Goal: Task Accomplishment & Management: Use online tool/utility

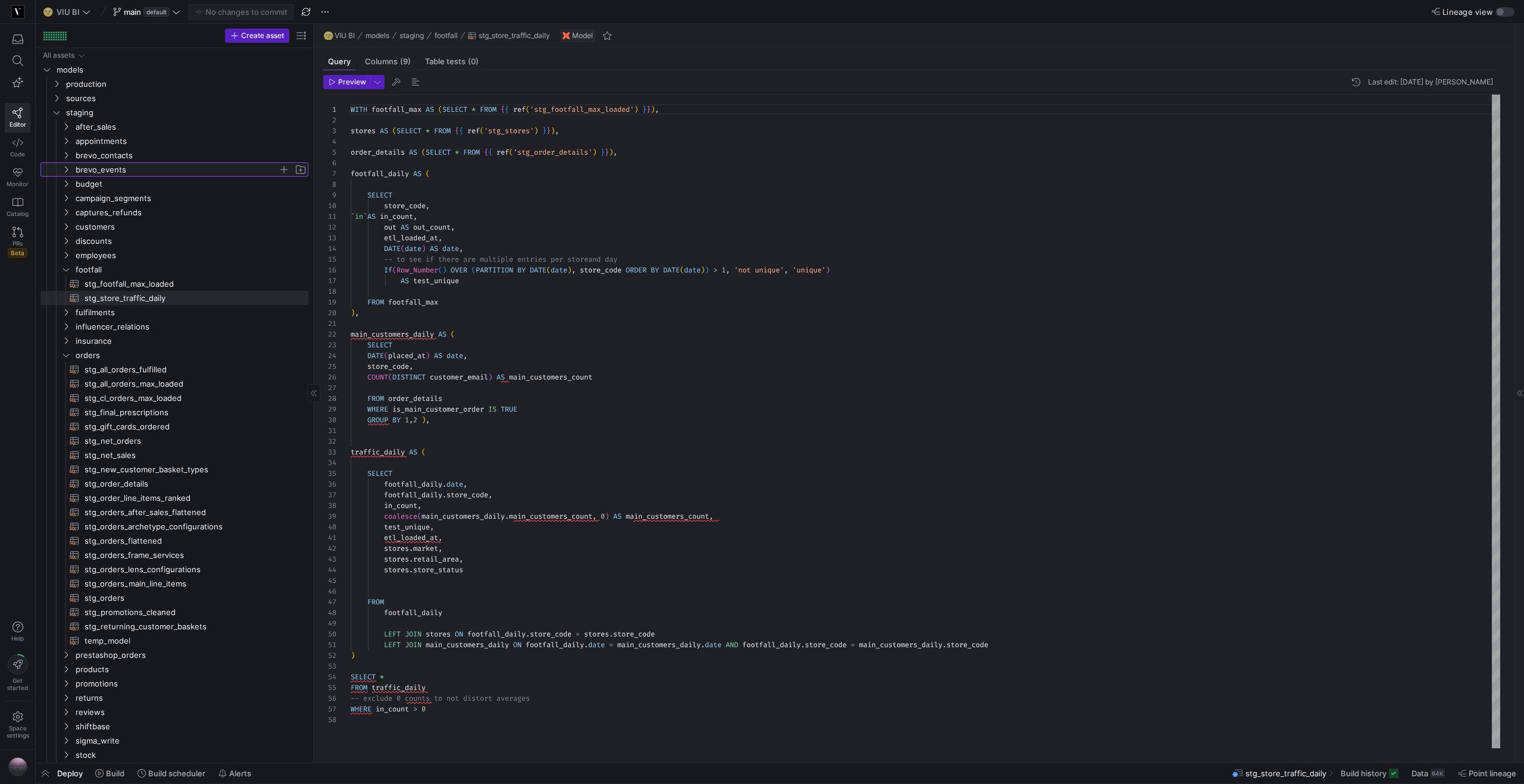
click at [67, 169] on icon "Press SPACE to select this row." at bounding box center [66, 169] width 3 height 6
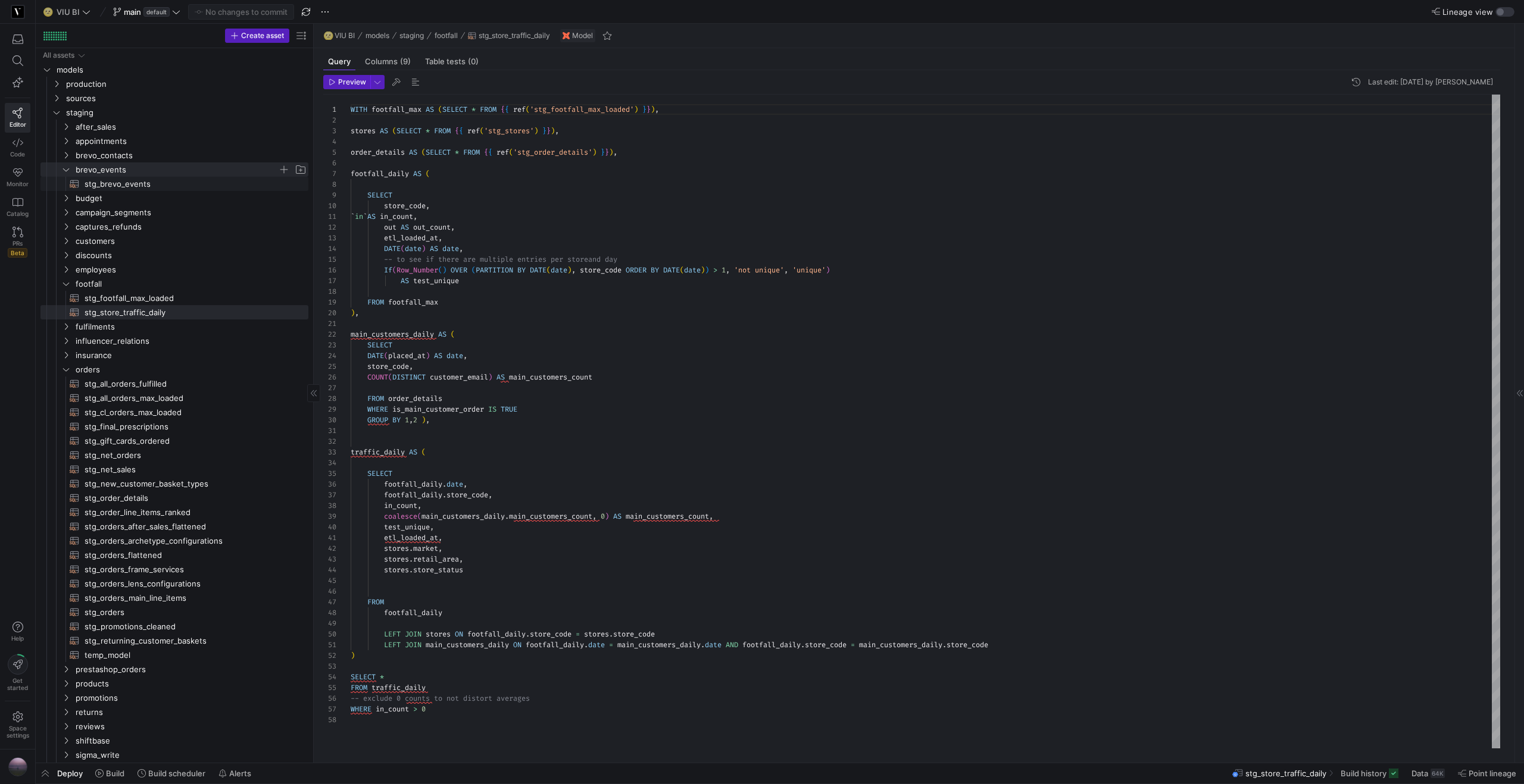
click at [134, 184] on span "stg_brevo_events​​​​​​​​​​" at bounding box center [189, 184] width 210 height 14
type textarea "WITH events AS (SELECT * FROM {{ source('brevo', 'brevo_brevo_events') }}) SELE…"
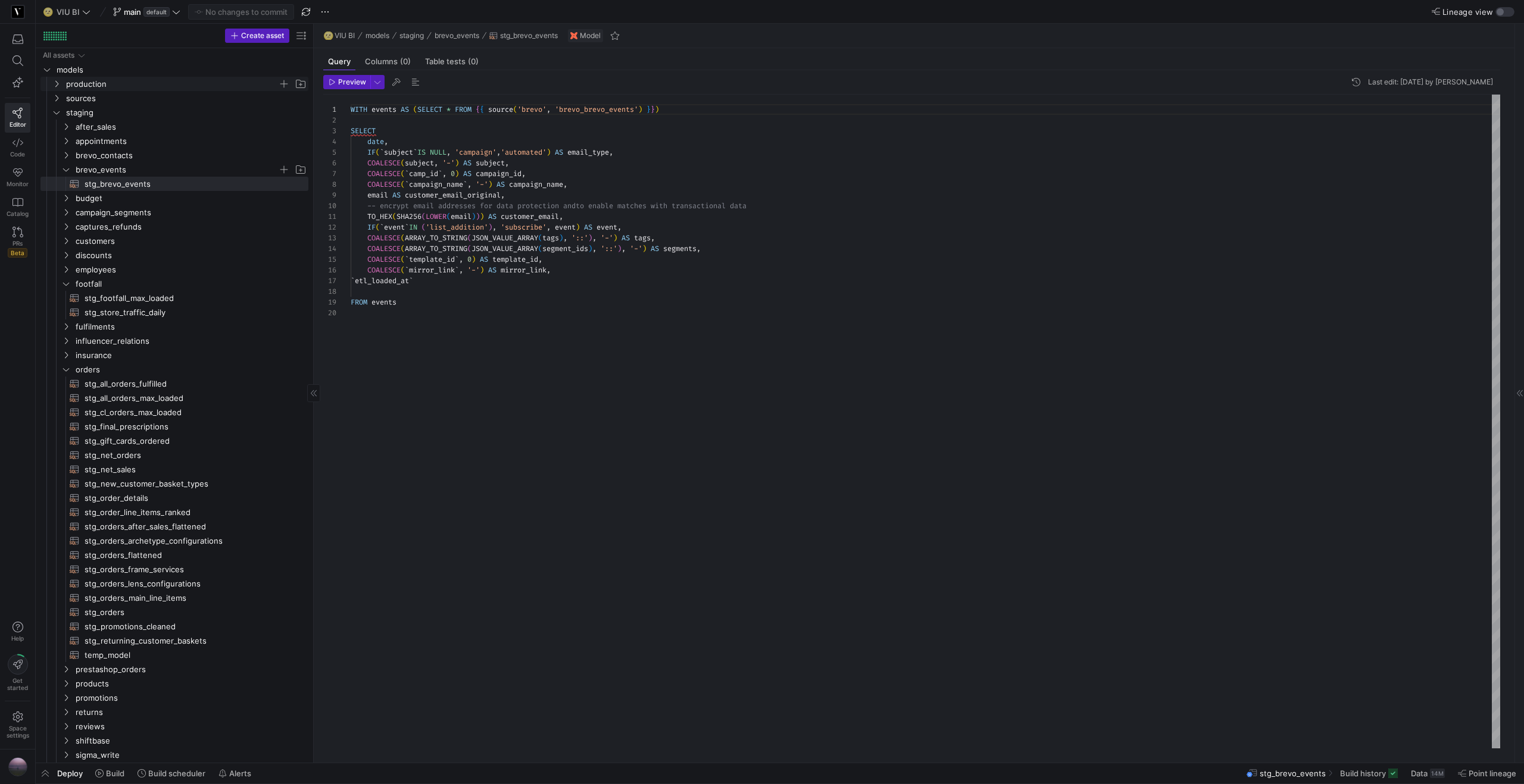
click at [60, 82] on icon "Press SPACE to select this row." at bounding box center [56, 84] width 8 height 7
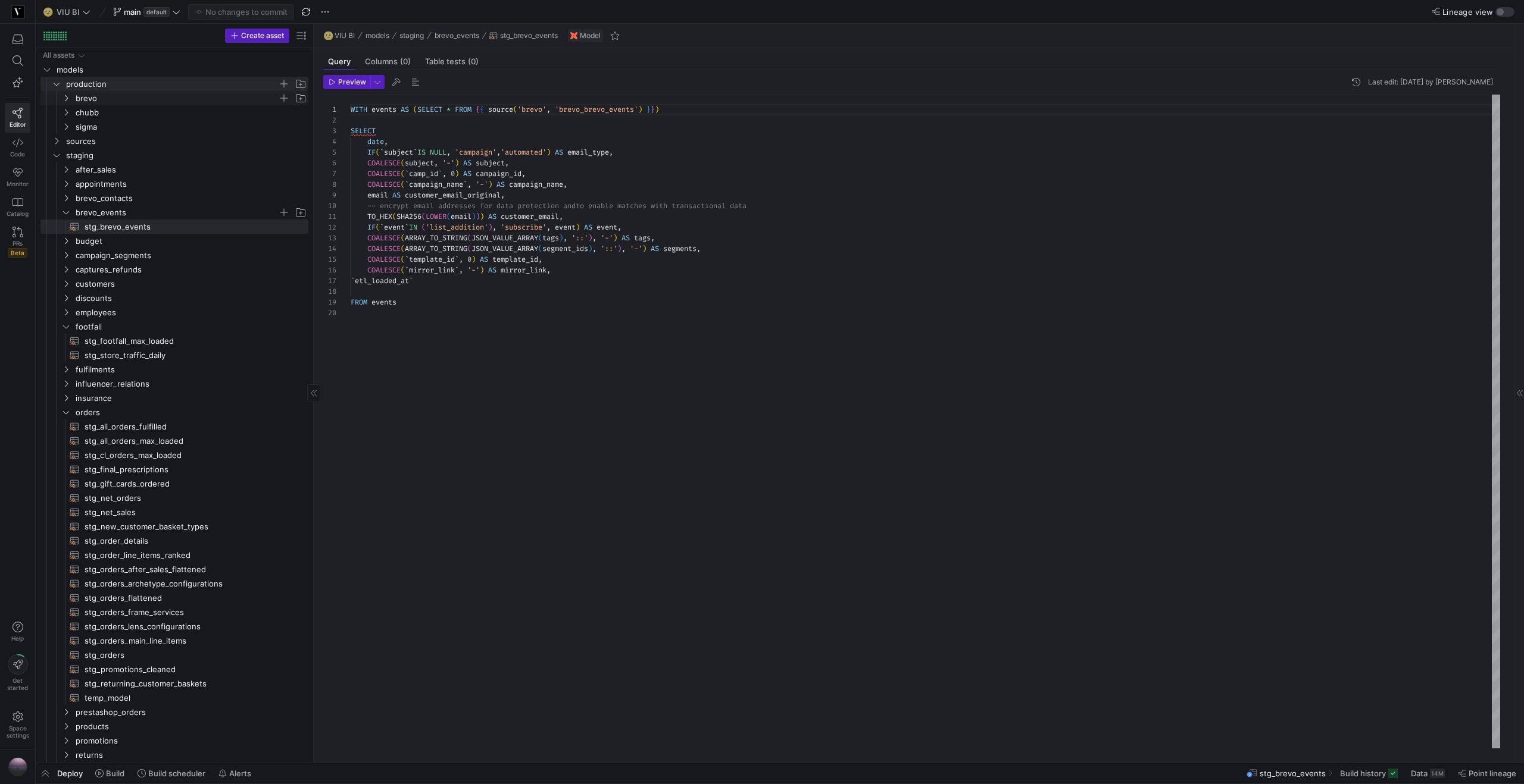
click at [67, 98] on icon "Press SPACE to select this row." at bounding box center [66, 98] width 3 height 6
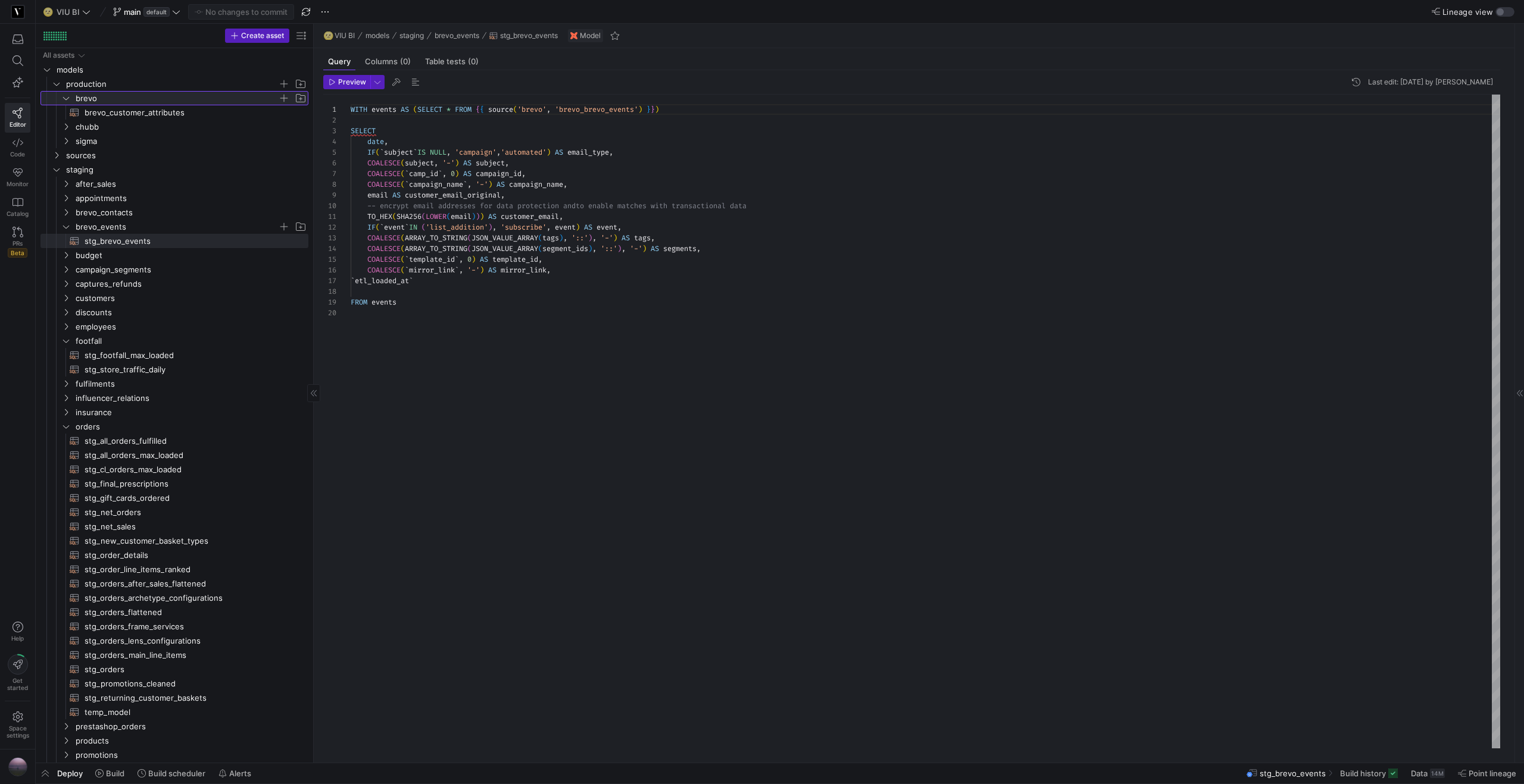
click at [68, 100] on icon at bounding box center [66, 98] width 8 height 7
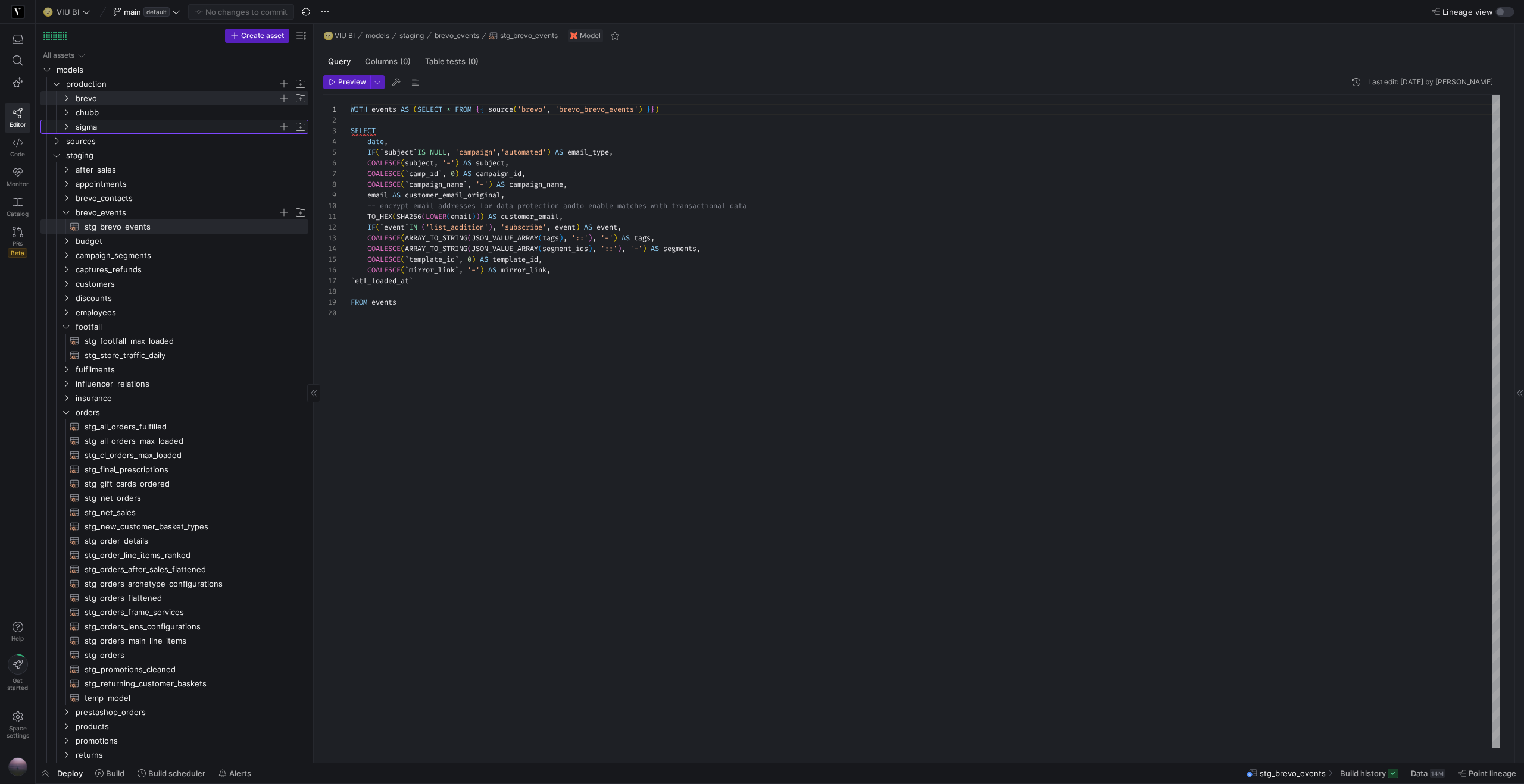
click at [67, 125] on icon "Press SPACE to select this row." at bounding box center [66, 126] width 8 height 7
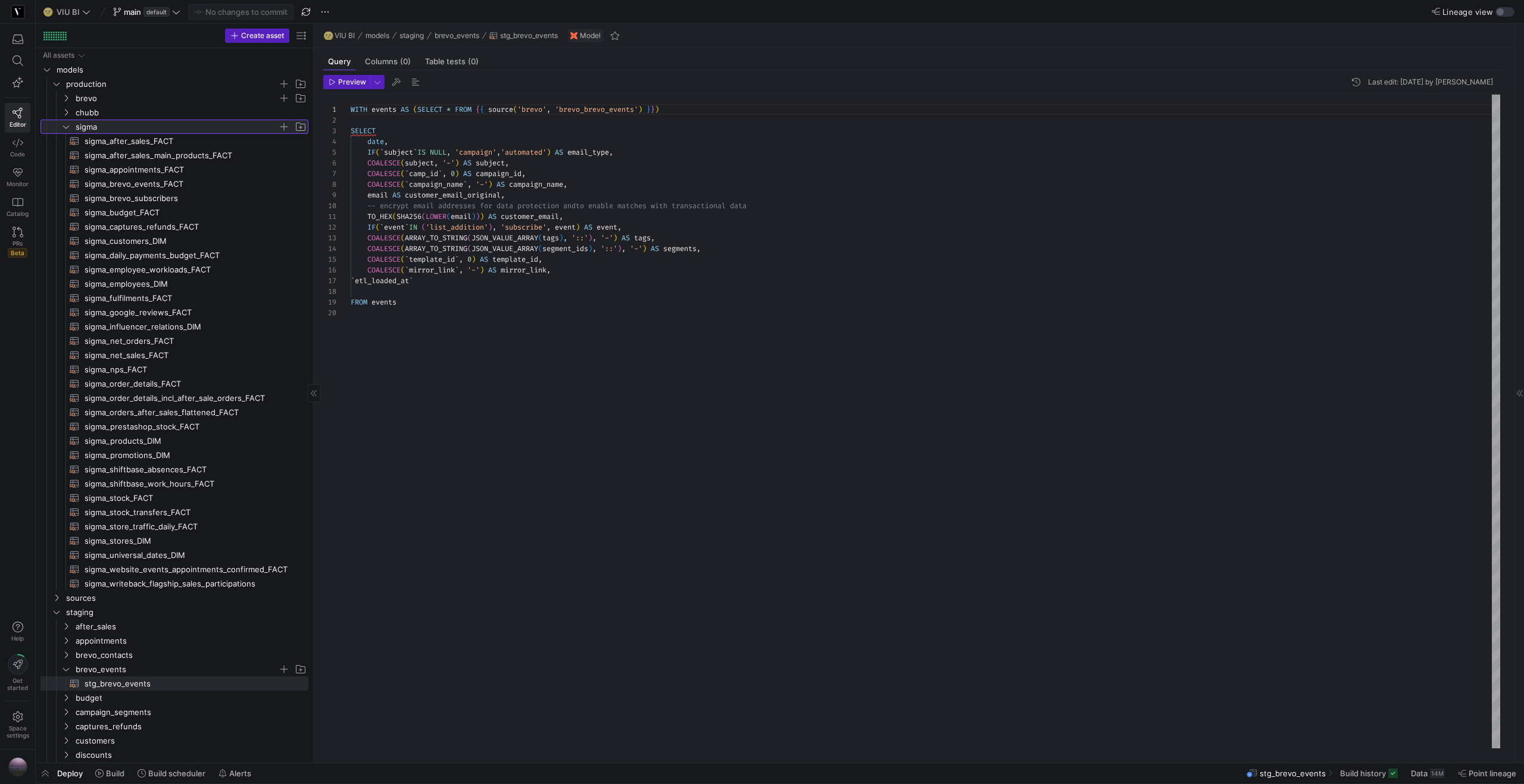
click at [63, 125] on icon at bounding box center [66, 126] width 8 height 7
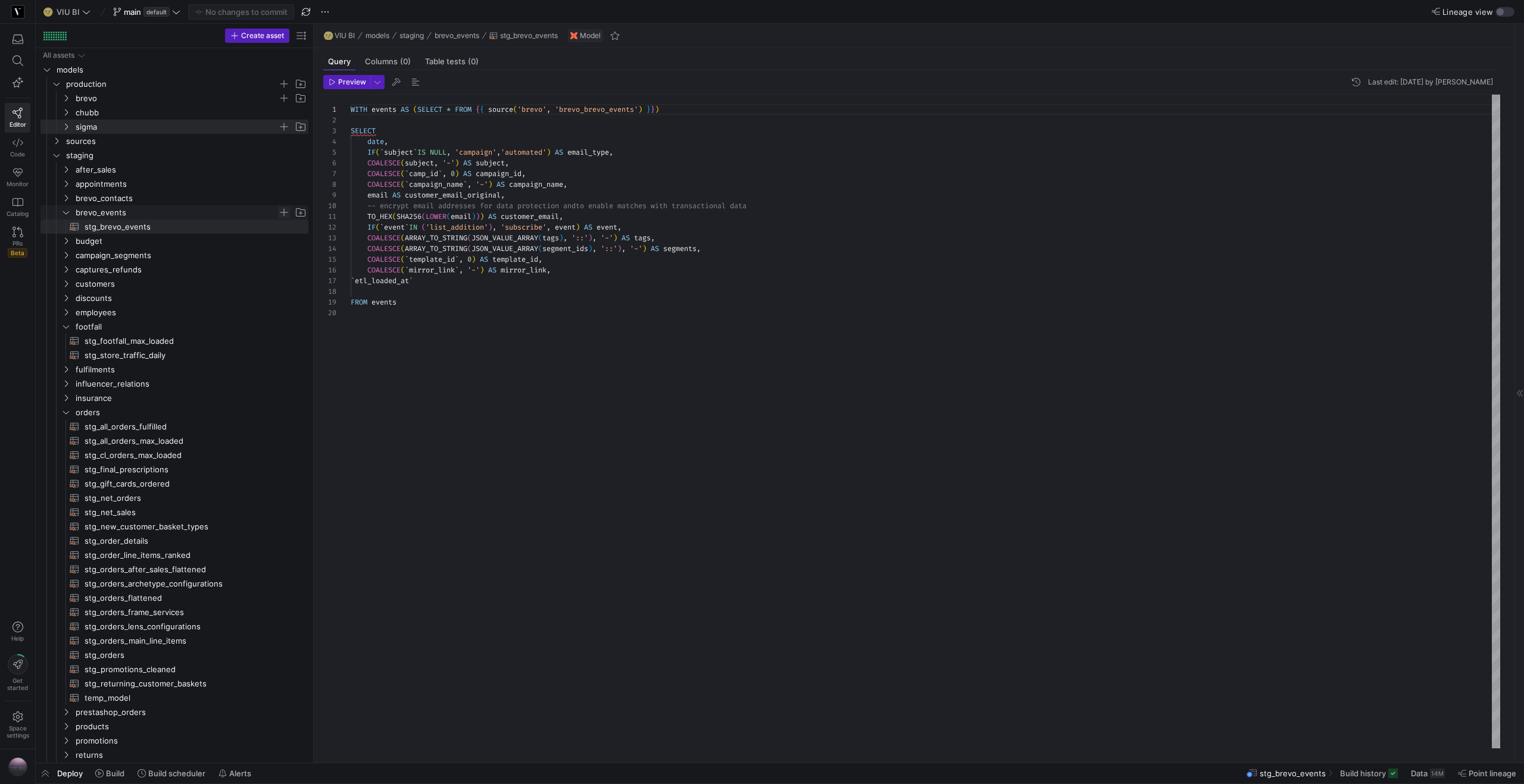
click at [283, 211] on span "Press SPACE to select this row." at bounding box center [283, 212] width 12 height 12
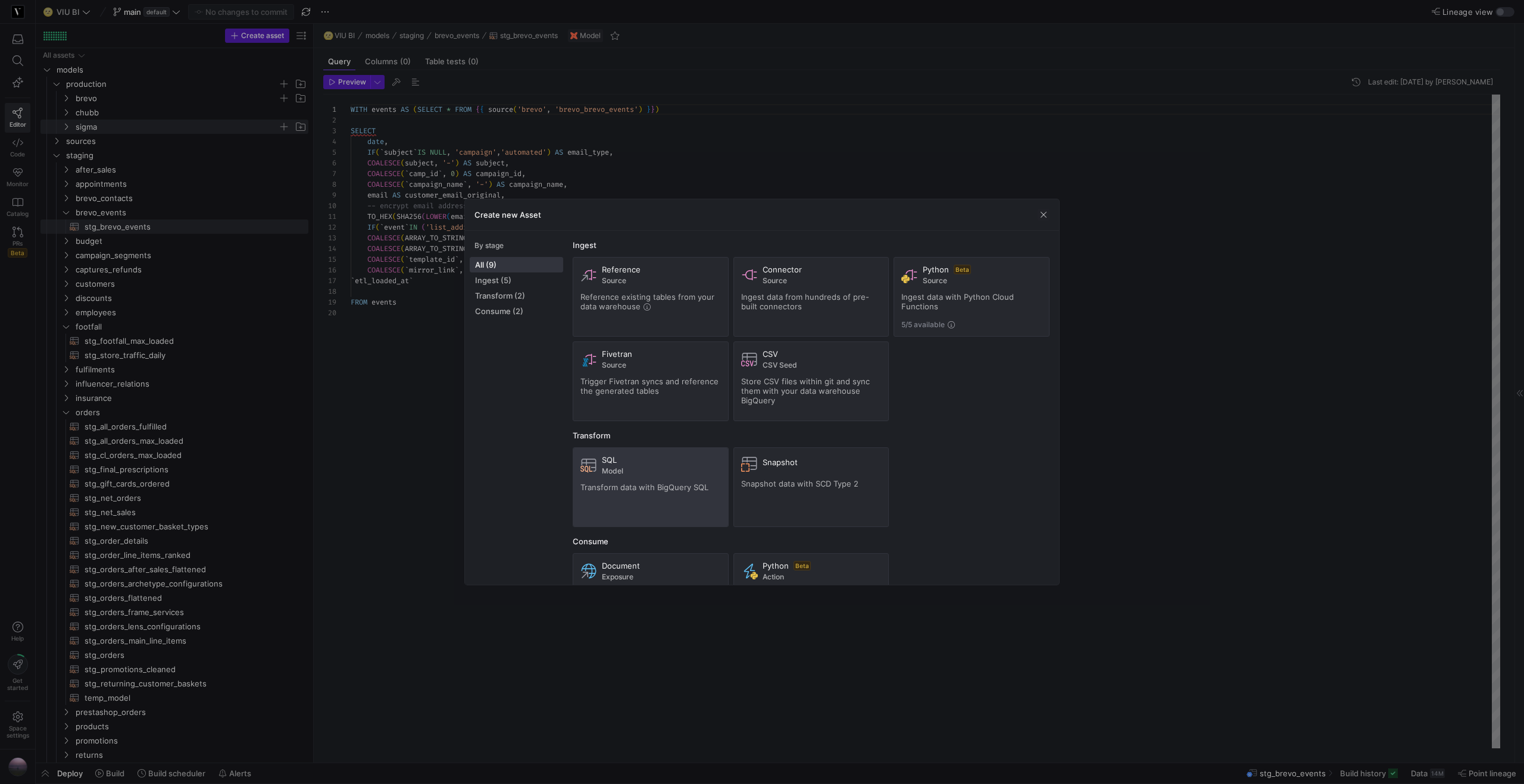
click at [648, 470] on span "Model" at bounding box center [662, 471] width 119 height 8
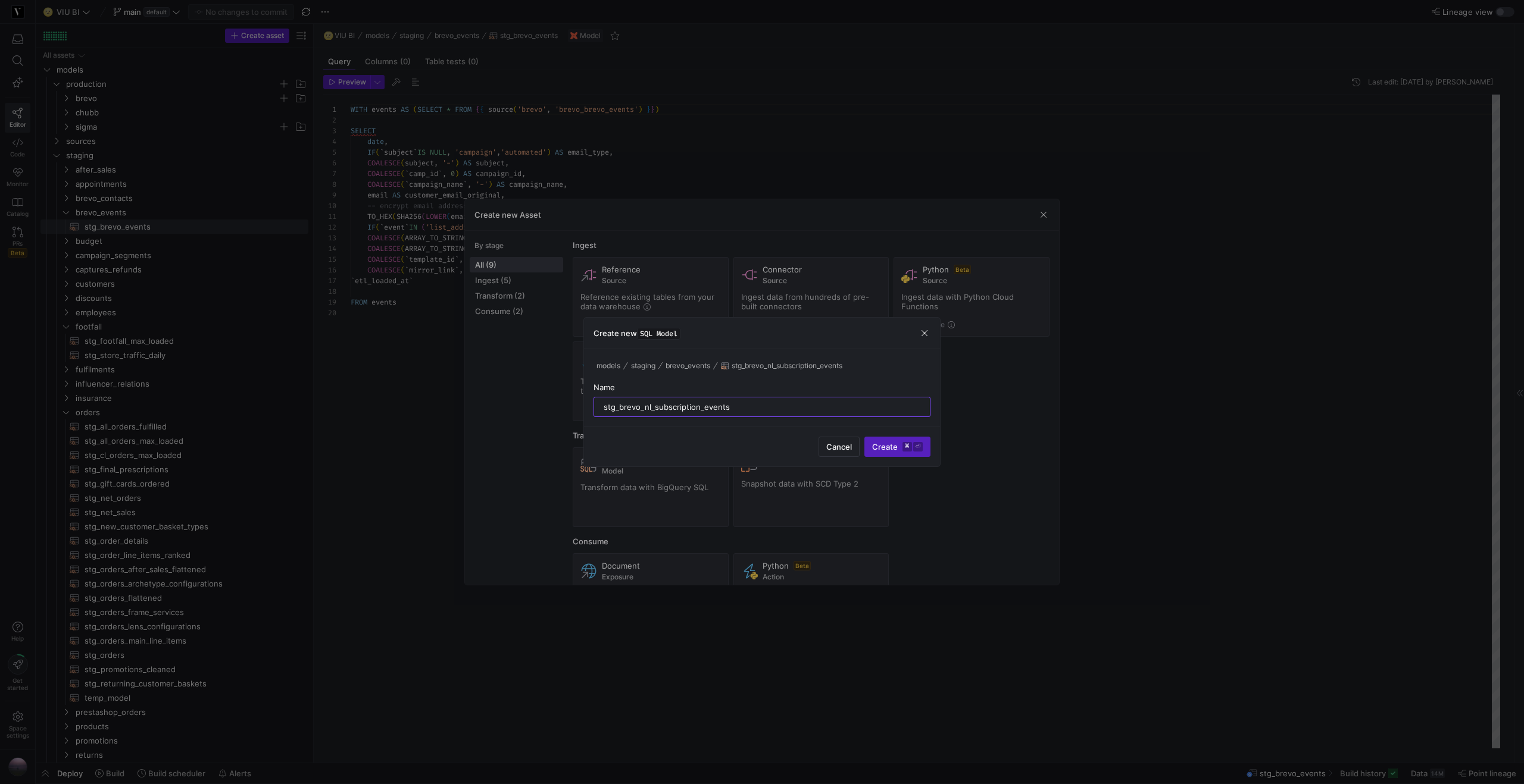
type input "stg_brevo_nl_subscription_events"
click at [864, 437] on button "Create ⌘ ⏎" at bounding box center [897, 447] width 66 height 20
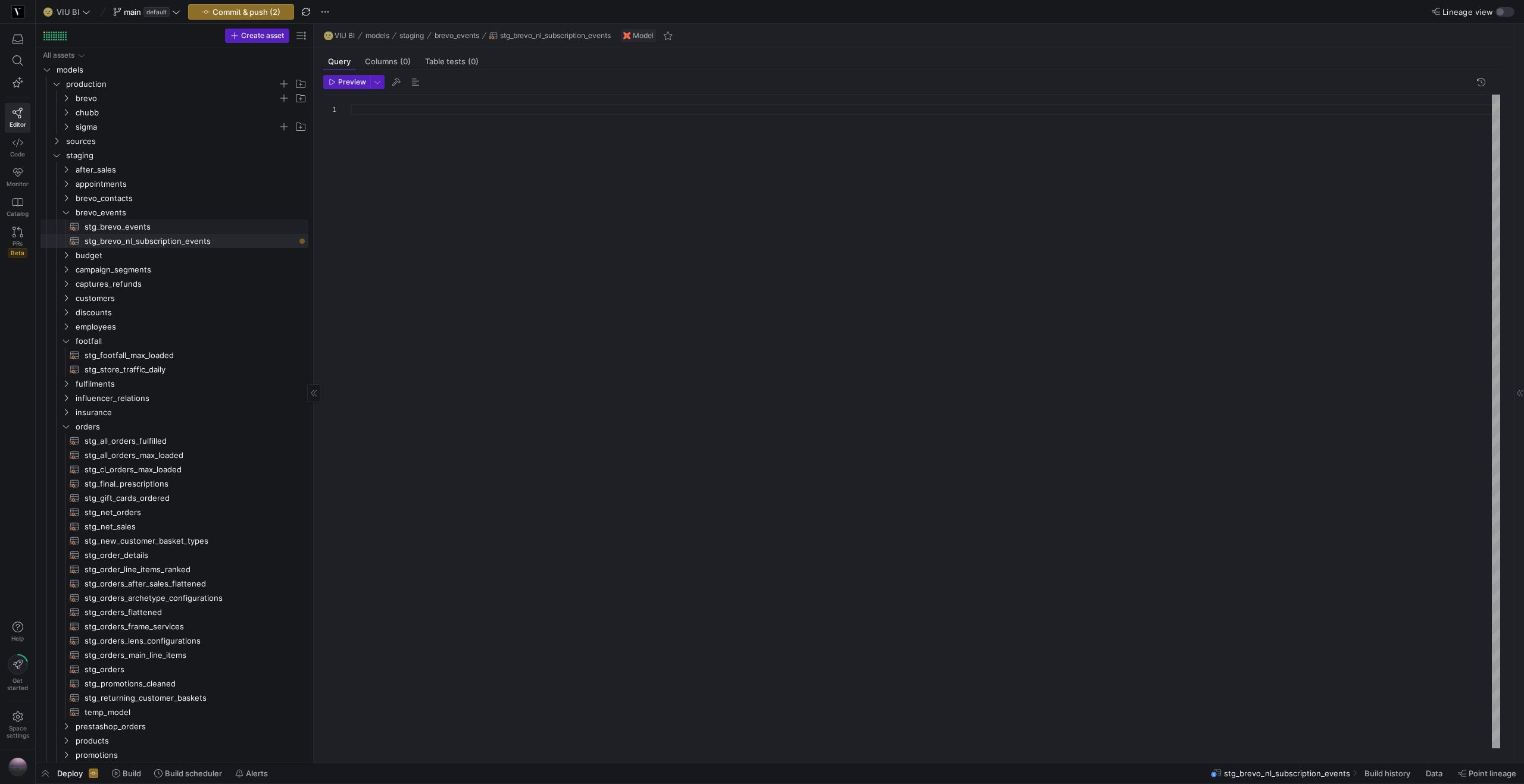
click at [139, 222] on span "stg_brevo_events​​​​​​​​​​" at bounding box center [189, 226] width 210 height 14
type textarea "WITH events AS (SELECT * FROM {{ source('brevo', 'brevo_brevo_events') }}) SELE…"
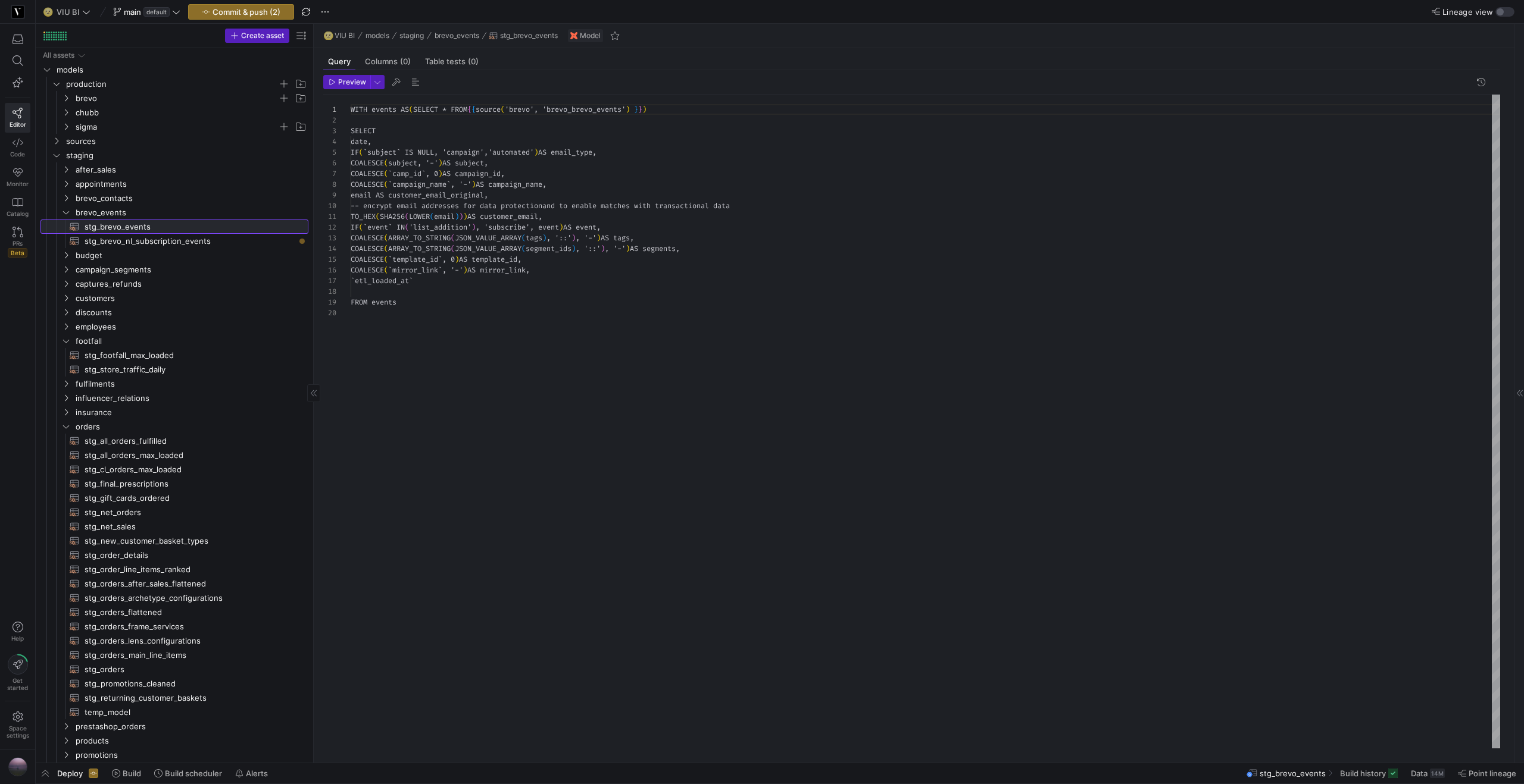
scroll to position [107, 0]
click at [207, 245] on span "stg_brevo_nl_subscription_events​​​​​​​​​​" at bounding box center [189, 241] width 210 height 14
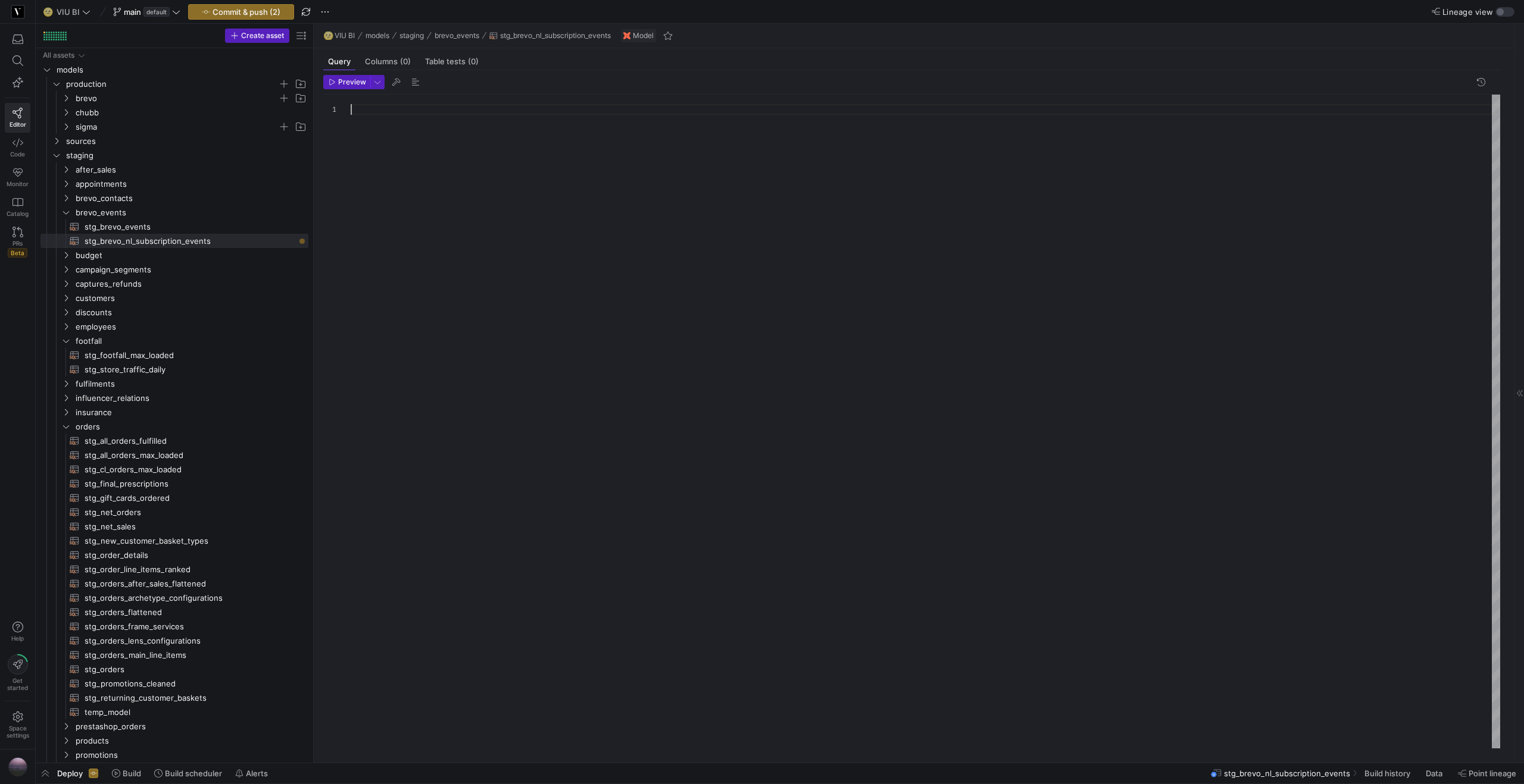
click at [402, 130] on div at bounding box center [926, 421] width 1150 height 654
click at [631, 114] on div "WITH events AS ( SELECT * FROM { { ref ( 'stg_brevo_events' ) } } ) , brevo_con…" at bounding box center [926, 421] width 1150 height 654
drag, startPoint x: 409, startPoint y: 128, endPoint x: 349, endPoint y: 131, distance: 60.1
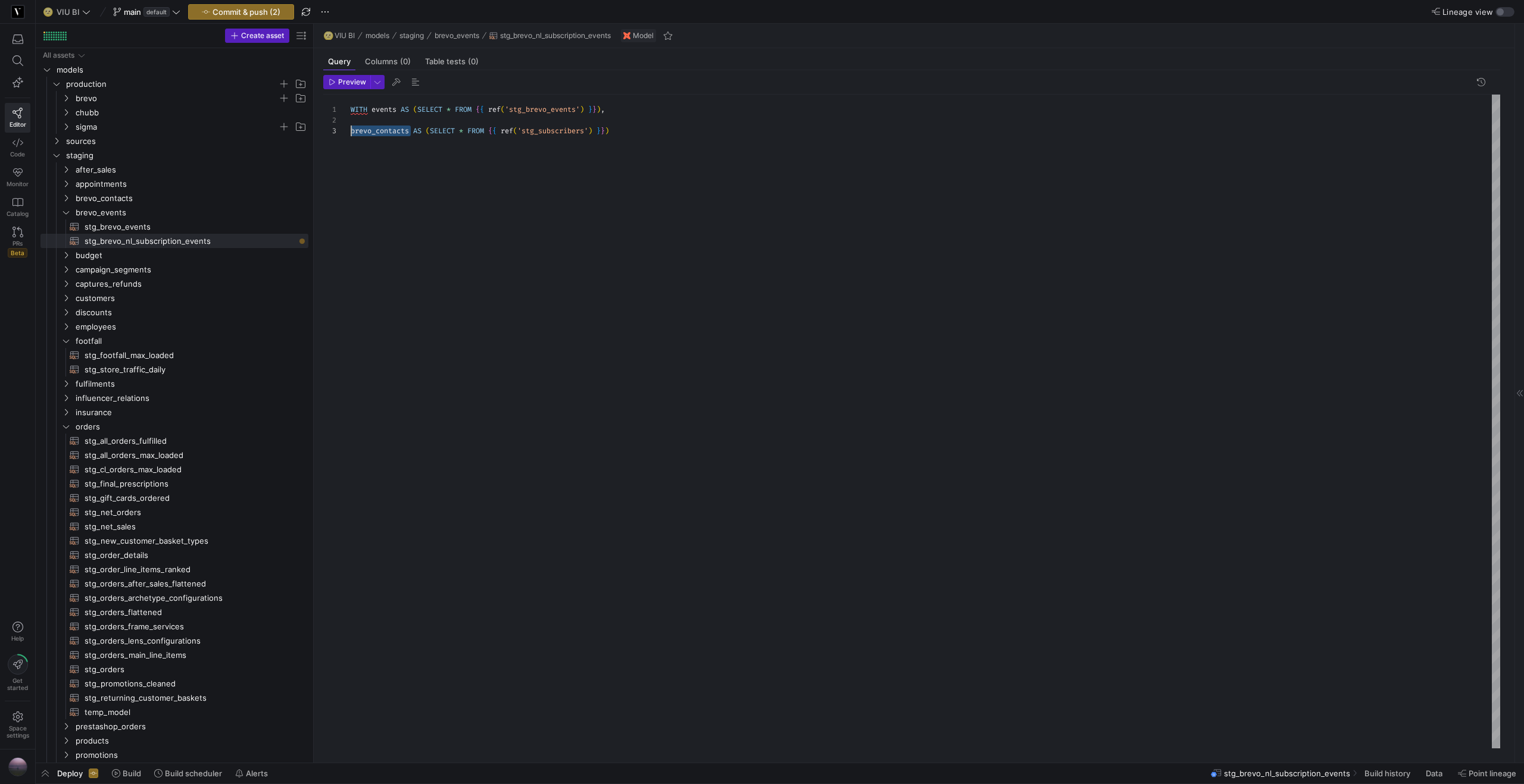
click at [351, 131] on div "WITH events AS ( SELECT * FROM { { ref ( 'stg_brevo_events' ) } } ) , brevo_con…" at bounding box center [926, 421] width 1150 height 654
click at [375, 135] on div "WITH events AS ( SELECT * FROM { { ref ( 'stg_brevo_events' ) } } ) , subscribe…" at bounding box center [926, 421] width 1150 height 654
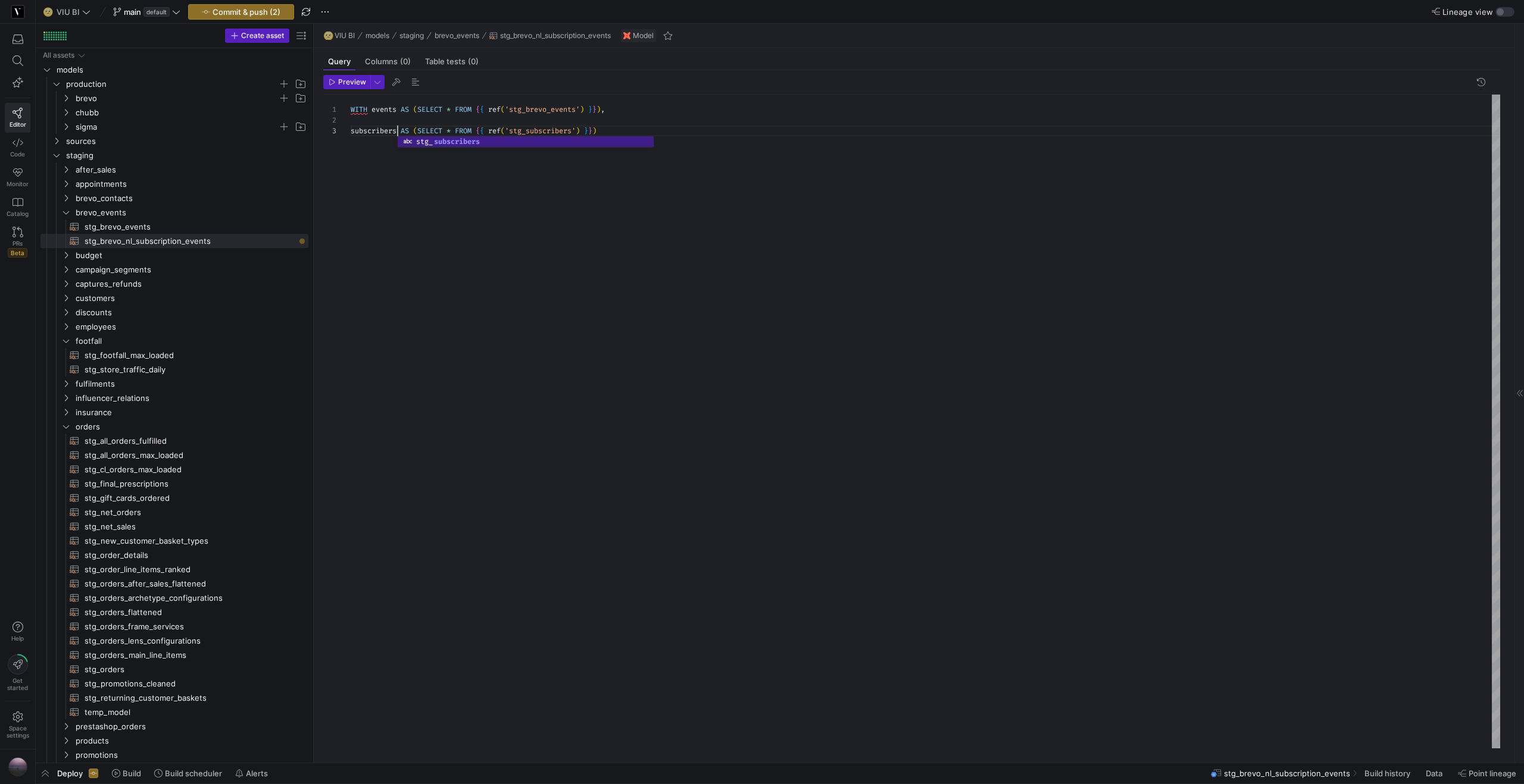
click at [455, 249] on div "WITH events AS ( SELECT * FROM { { ref ( 'stg_brevo_events' ) } } ) , subscribe…" at bounding box center [926, 421] width 1150 height 654
click at [188, 230] on span "stg_brevo_events​​​​​​​​​​" at bounding box center [189, 226] width 210 height 14
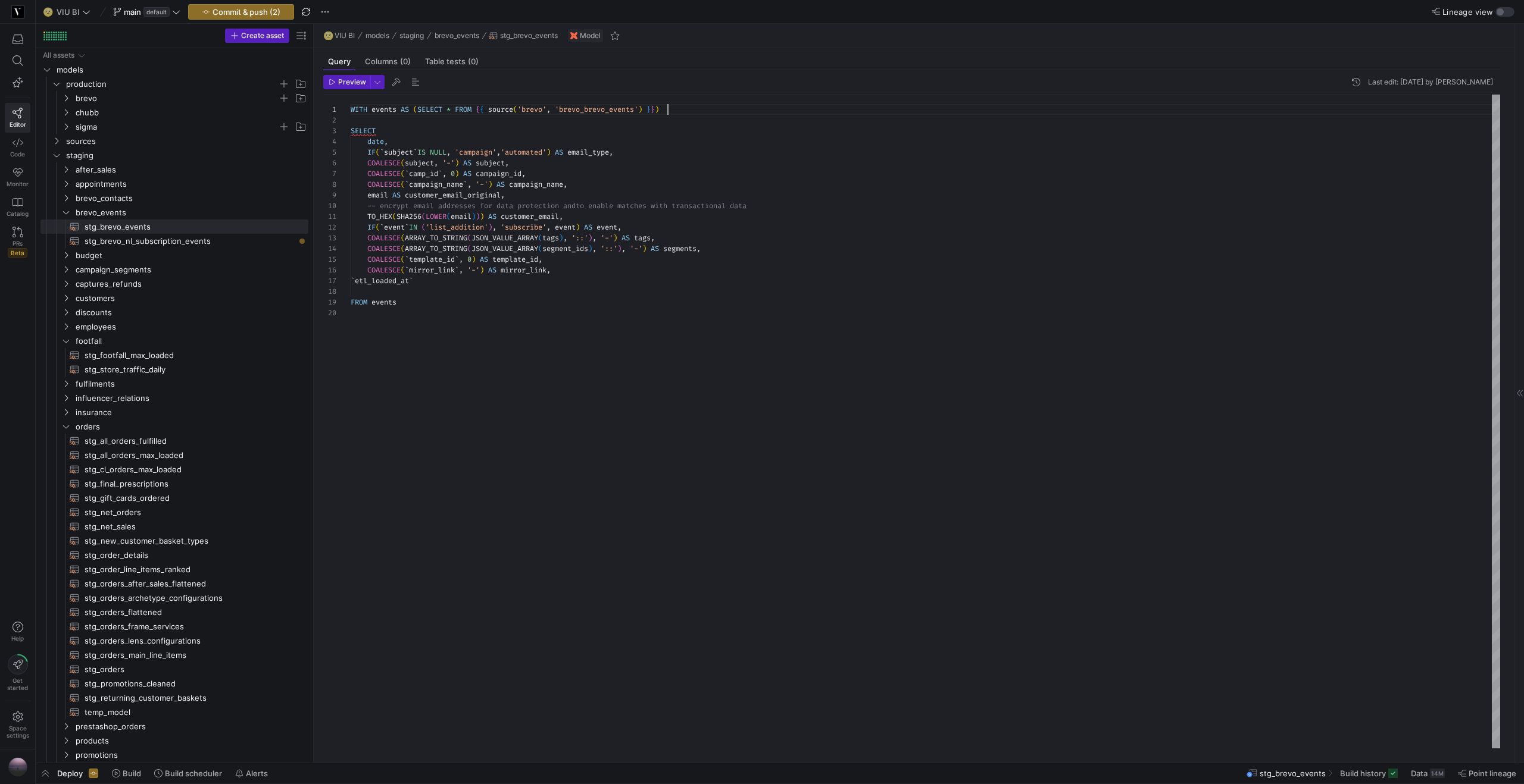
click at [731, 110] on div "WITH events AS ( SELECT * FROM { { source ( 'brevo' , 'brevo_brevo_events' ) } …" at bounding box center [926, 421] width 1150 height 654
click at [126, 240] on span "stg_brevo_nl_subscription_events​​​​​​​​​​" at bounding box center [189, 241] width 210 height 14
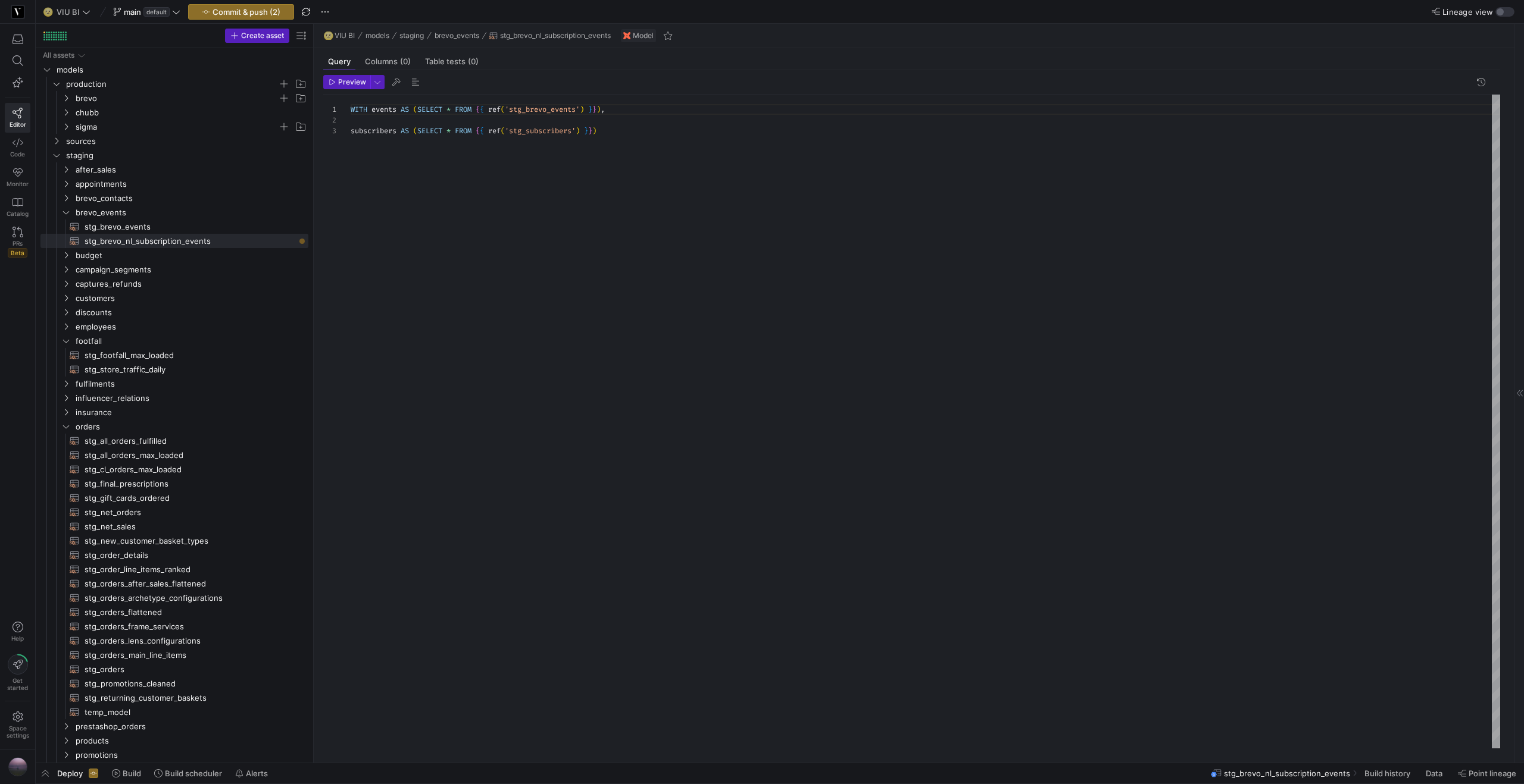
scroll to position [0, 90]
click at [439, 111] on div "WITH events AS ( SELECT * FROM { { ref ( 'stg_brevo_events' ) } } ) , subscribe…" at bounding box center [926, 421] width 1150 height 654
click at [414, 110] on div "WITH events AS ( SELECT * FROM { { ref ( 'stg_brevo_events' ) } } ) , subscribe…" at bounding box center [926, 421] width 1150 height 654
click at [381, 129] on div "-- This is our source of truth for all events that occurred within [GEOGRAPHIC_…" at bounding box center [926, 421] width 1150 height 654
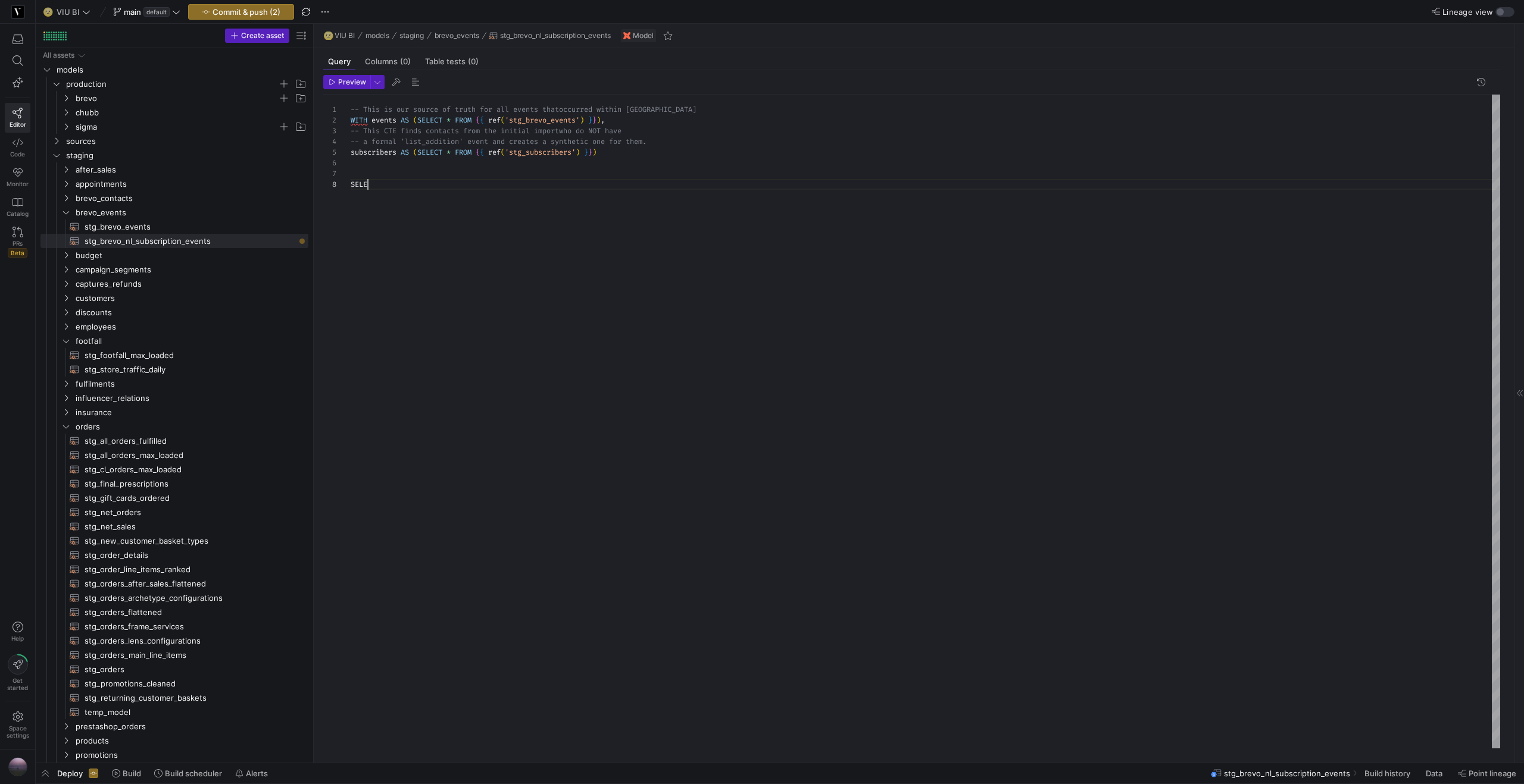
scroll to position [0, 0]
type textarea "-- This is our source of truth for all events that occurred within [GEOGRAPHIC_…"
click at [376, 191] on div "-- This is our source of truth for all events that occurred within [GEOGRAPHIC_…" at bounding box center [926, 421] width 1150 height 654
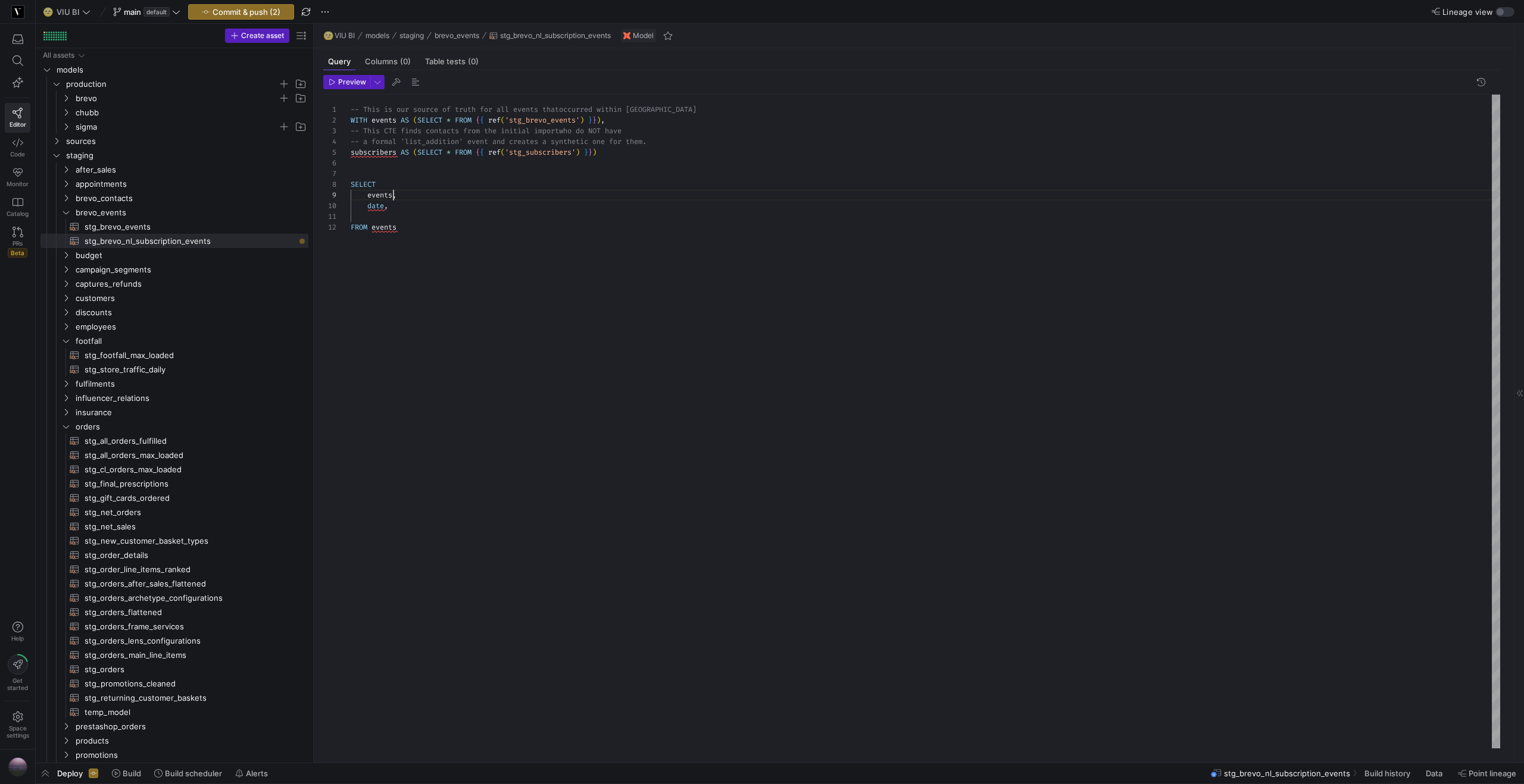
scroll to position [86, 43]
click at [170, 221] on span "stg_brevo_events​​​​​​​​​​" at bounding box center [189, 226] width 210 height 14
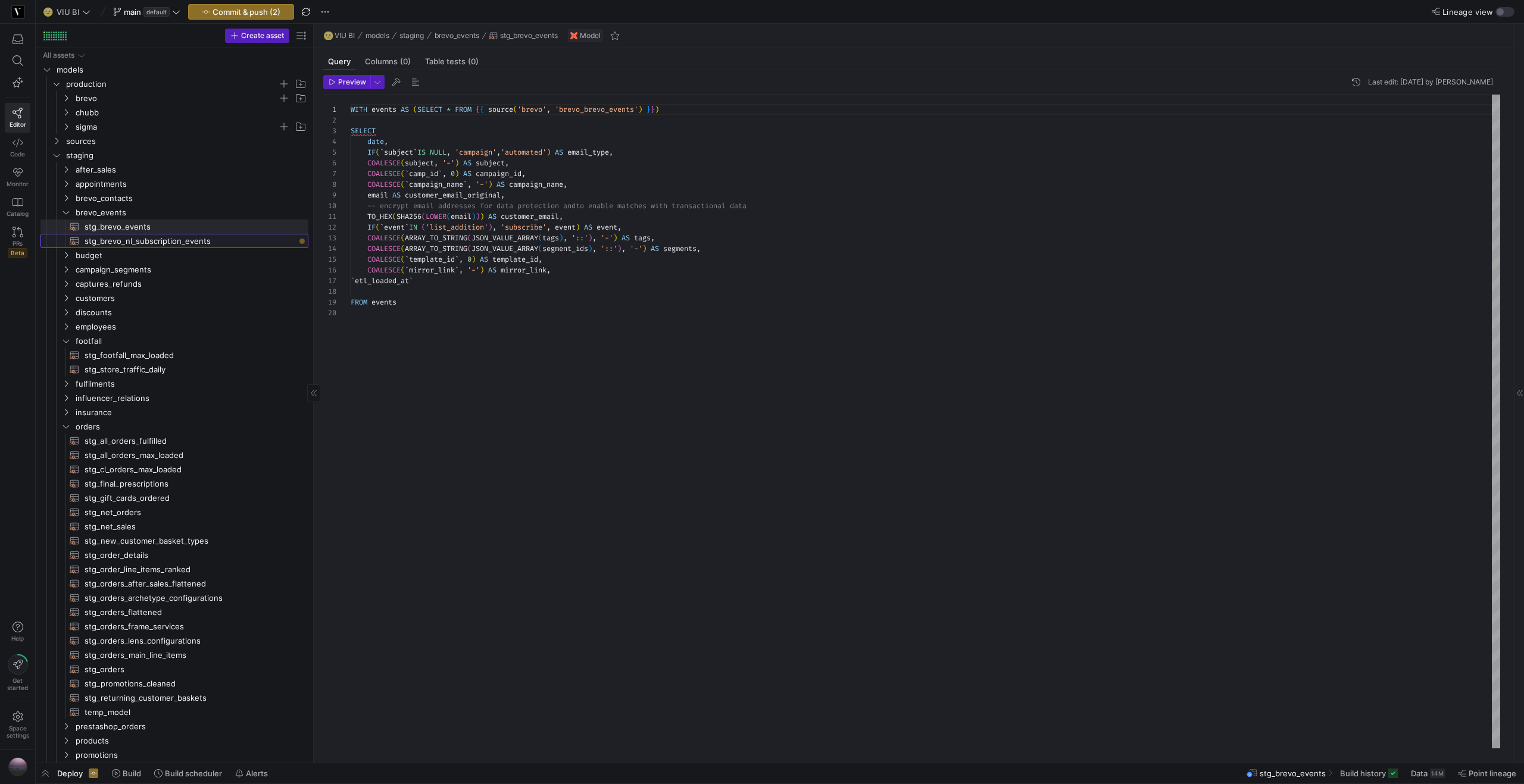
click at [154, 241] on span "stg_brevo_nl_subscription_events​​​​​​​​​​" at bounding box center [189, 241] width 210 height 14
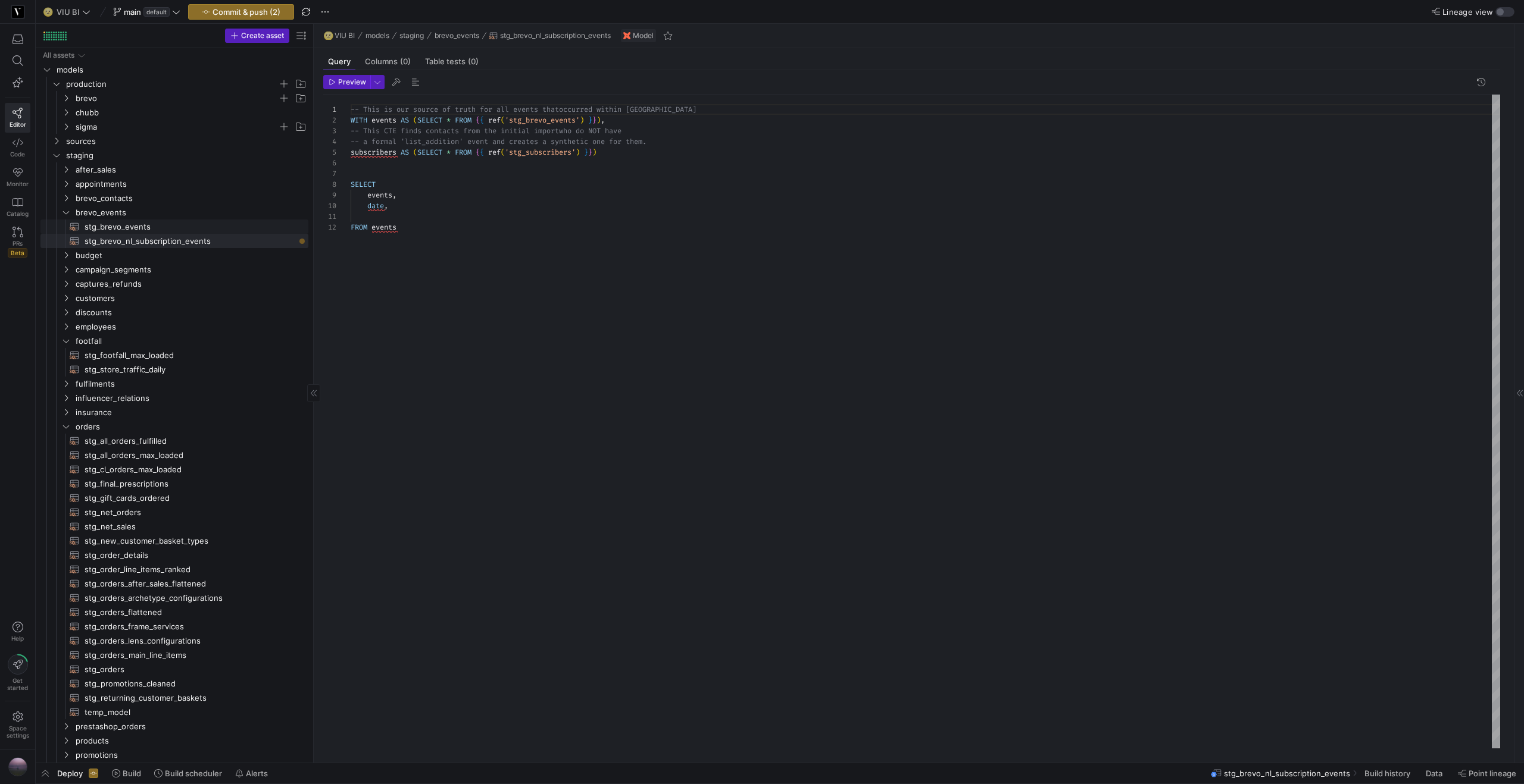
click at [115, 225] on span "stg_brevo_events​​​​​​​​​​" at bounding box center [189, 226] width 210 height 14
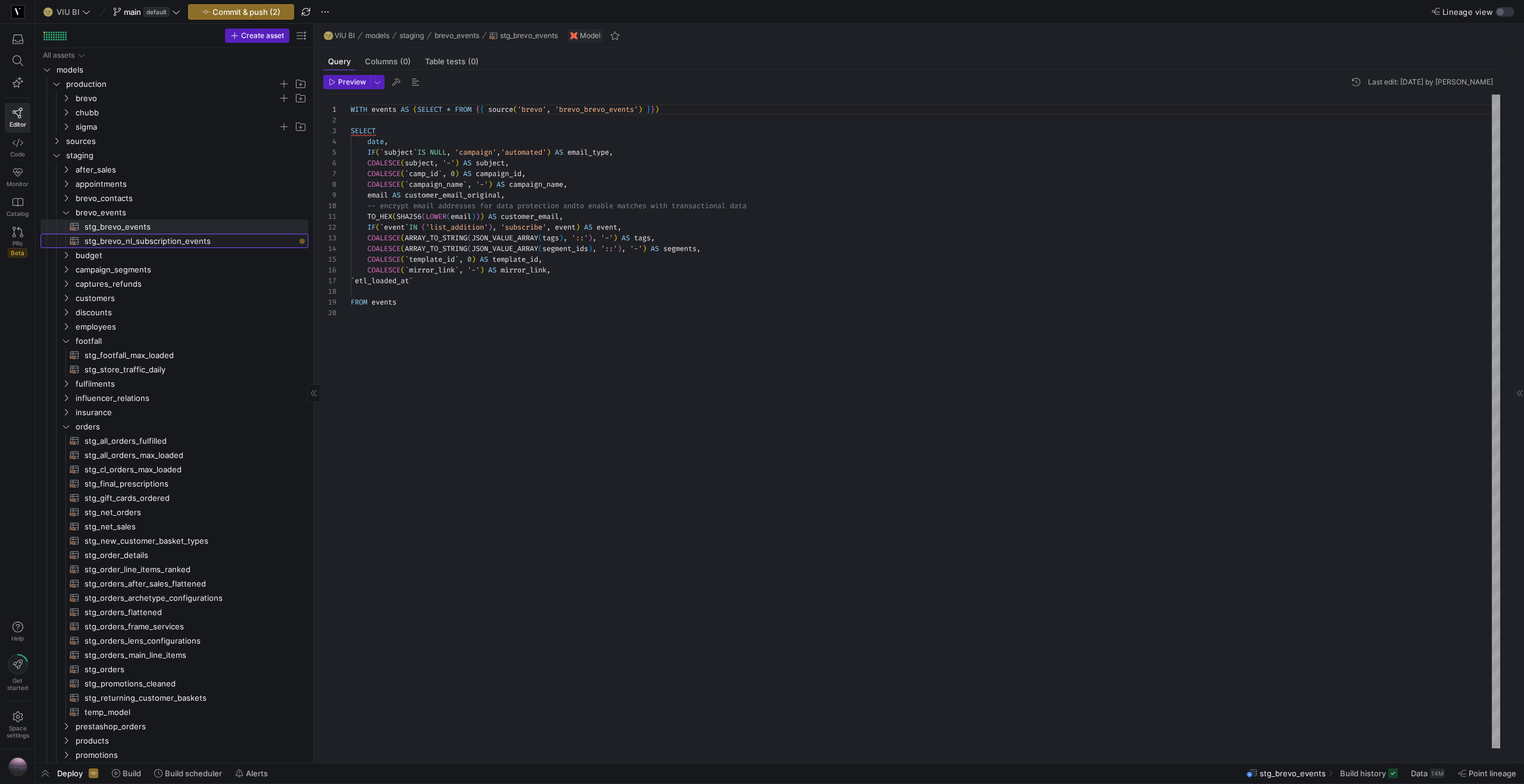
click at [111, 240] on span "stg_brevo_nl_subscription_events​​​​​​​​​​" at bounding box center [189, 241] width 210 height 14
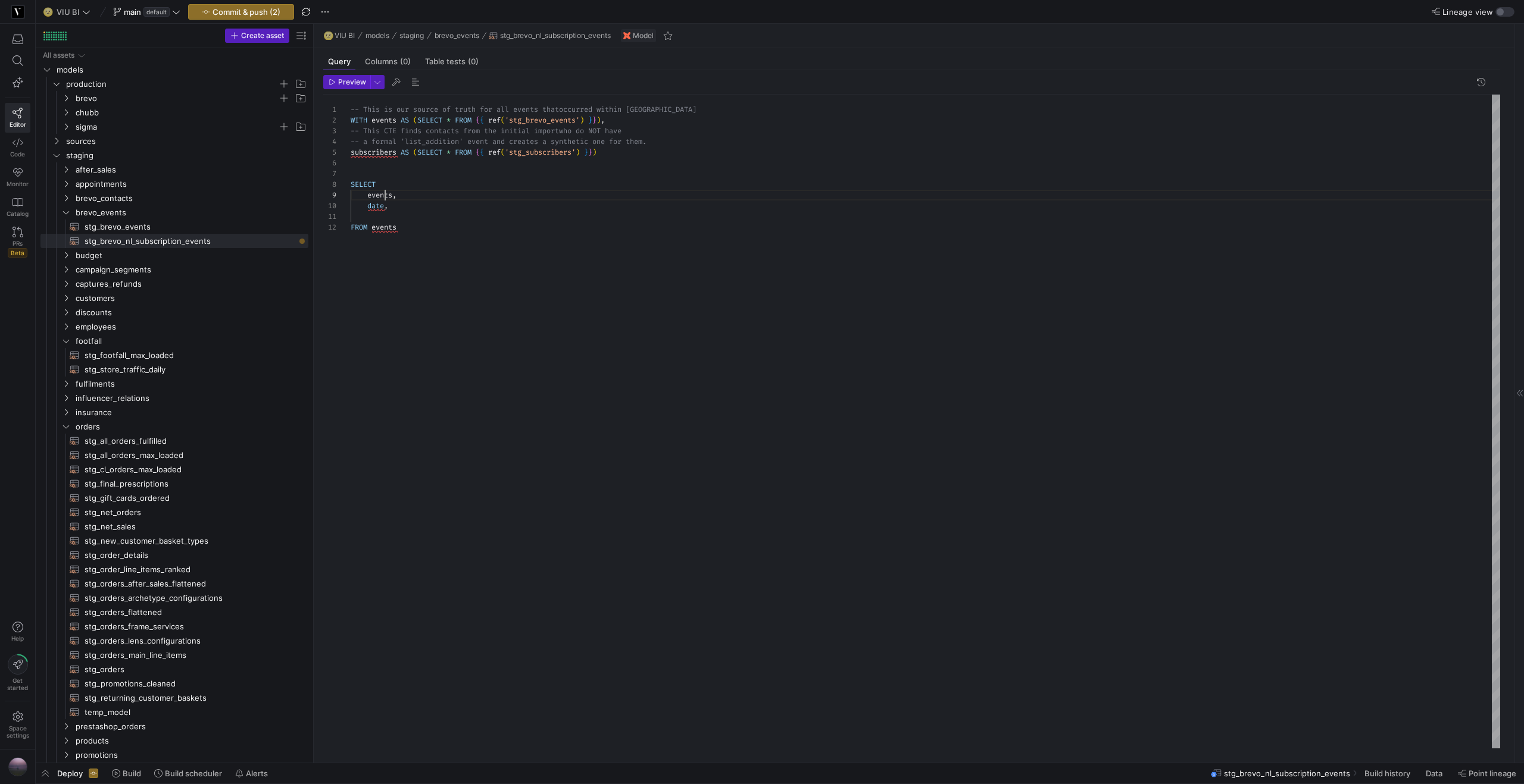
click at [383, 194] on div "-- This is our source of truth for all events that occurred within [GEOGRAPHIC_…" at bounding box center [926, 421] width 1150 height 654
click at [440, 209] on div "-- This is our source of truth for all events that occurred within [GEOGRAPHIC_…" at bounding box center [926, 421] width 1150 height 654
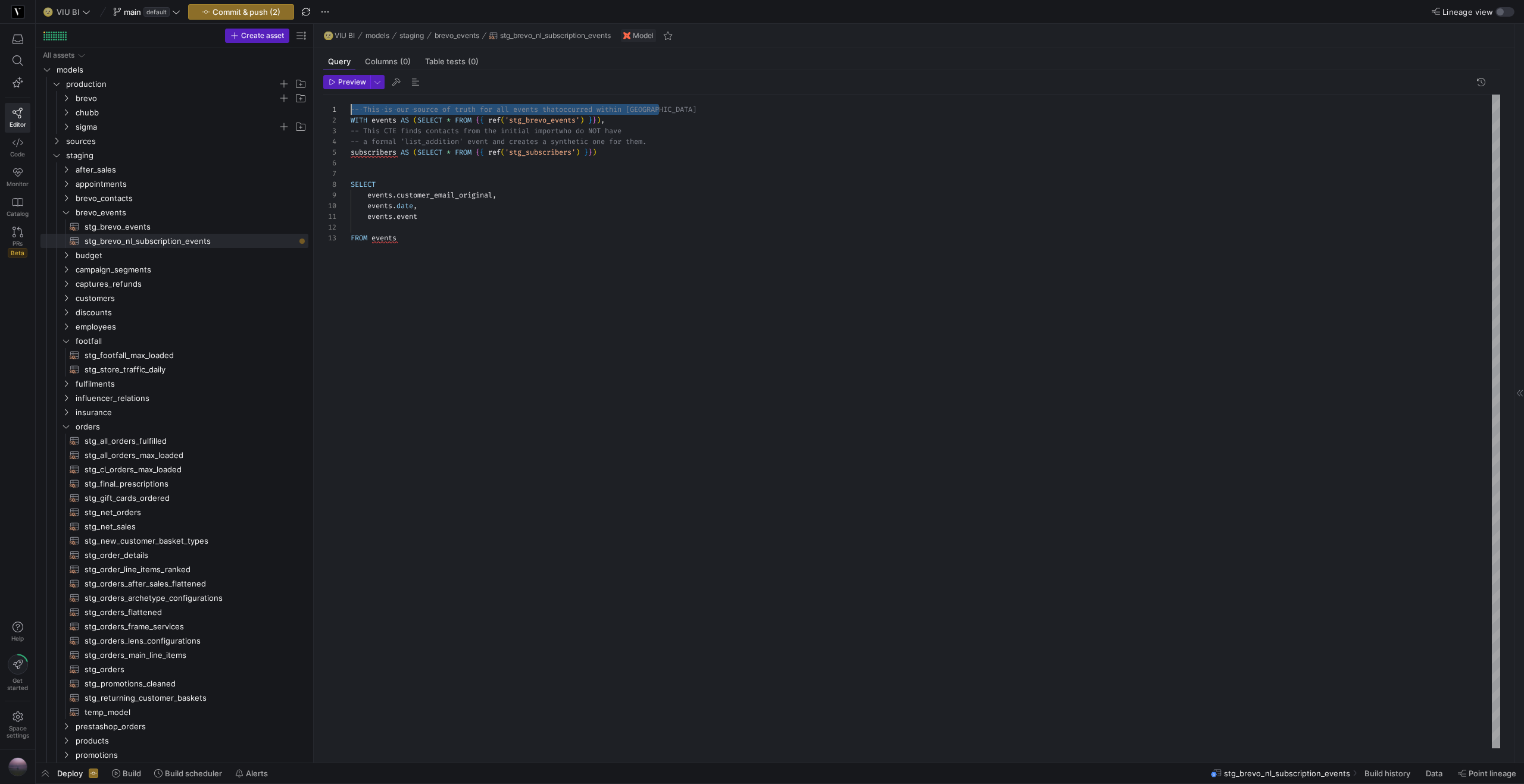
drag, startPoint x: 669, startPoint y: 110, endPoint x: 315, endPoint y: 106, distance: 354.0
click at [351, 106] on div "-- This is our source of truth for all events that occurred within [GEOGRAPHIC_…" at bounding box center [926, 421] width 1150 height 654
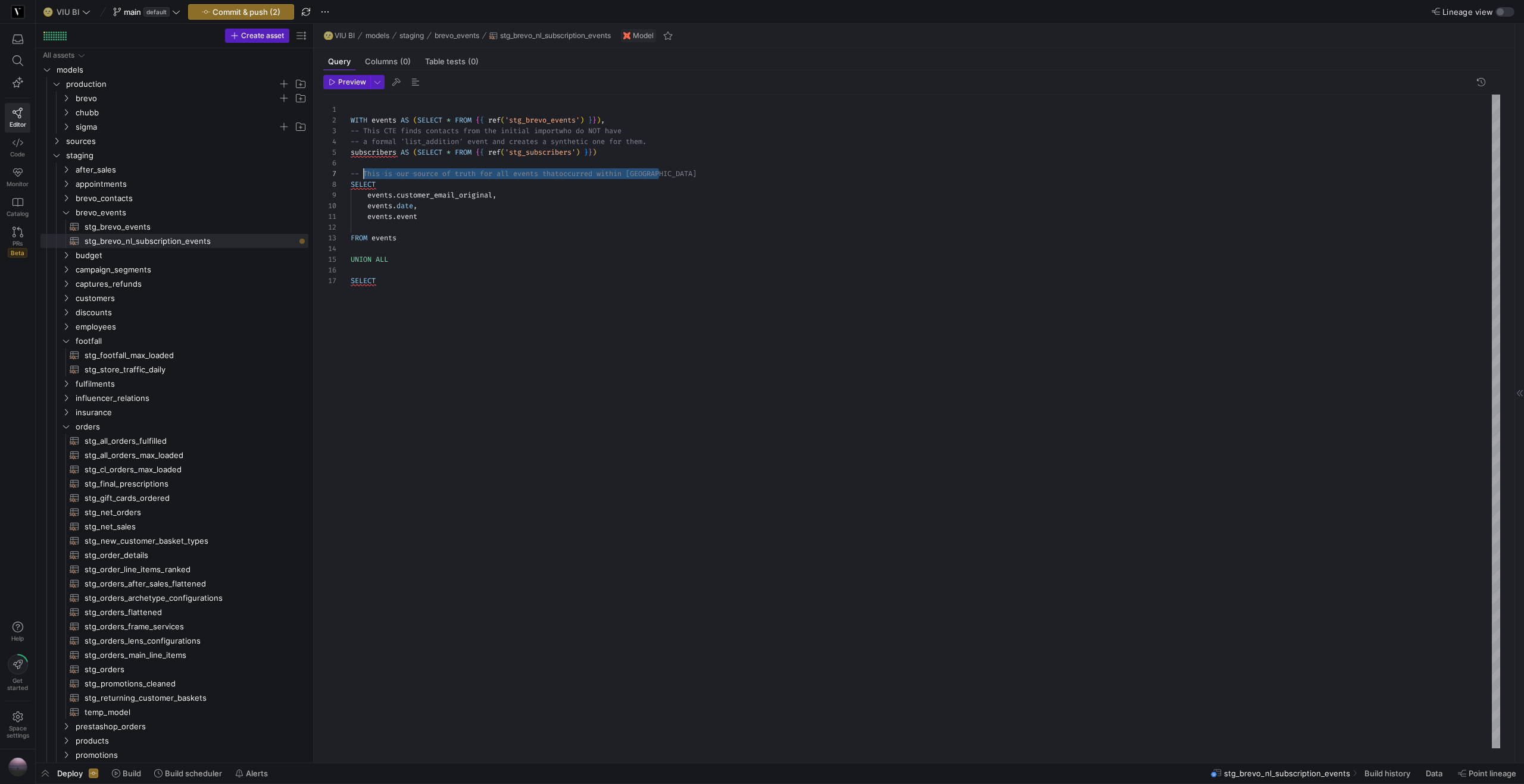
scroll to position [64, 0]
drag, startPoint x: 653, startPoint y: 174, endPoint x: 345, endPoint y: 176, distance: 308.0
click at [351, 176] on div "WITH events AS ( SELECT * FROM { { ref ( 'stg_brevo_events' ) } } ) , -- This C…" at bounding box center [926, 421] width 1150 height 654
click at [362, 111] on div "WITH events AS ( SELECT * FROM { { ref ( 'stg_brevo_events' ) } } ) , -- This C…" at bounding box center [926, 421] width 1150 height 654
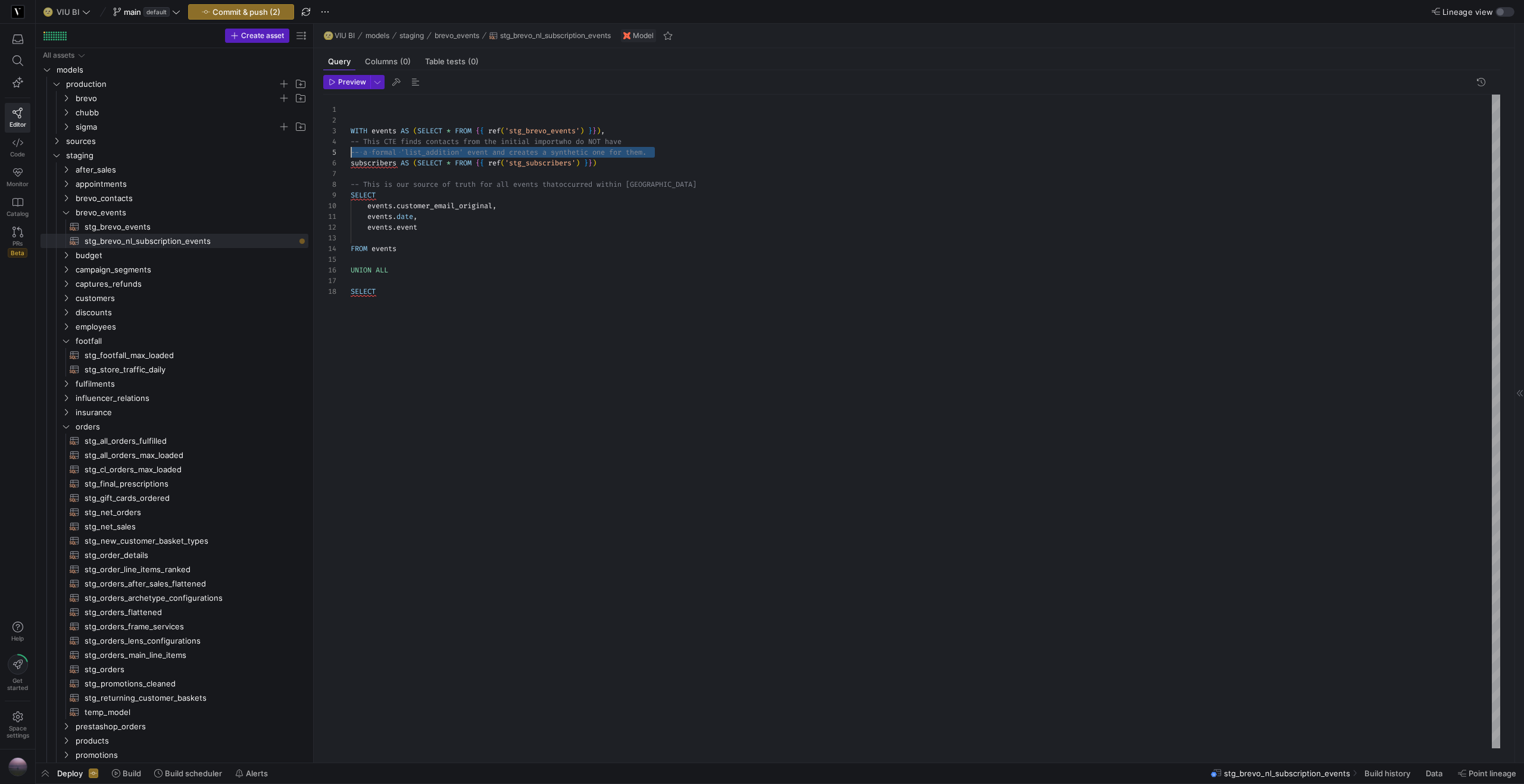
scroll to position [32, 0]
drag, startPoint x: 659, startPoint y: 152, endPoint x: 338, endPoint y: 142, distance: 321.2
click at [336, 146] on div "1 3 4 5 6 7 8 9 10 11 13 12 14 15 16 17 2 18 WITH events AS ( SELECT * FROM { {…" at bounding box center [912, 421] width 1177 height 654
drag, startPoint x: 345, startPoint y: 271, endPoint x: 334, endPoint y: 271, distance: 11.0
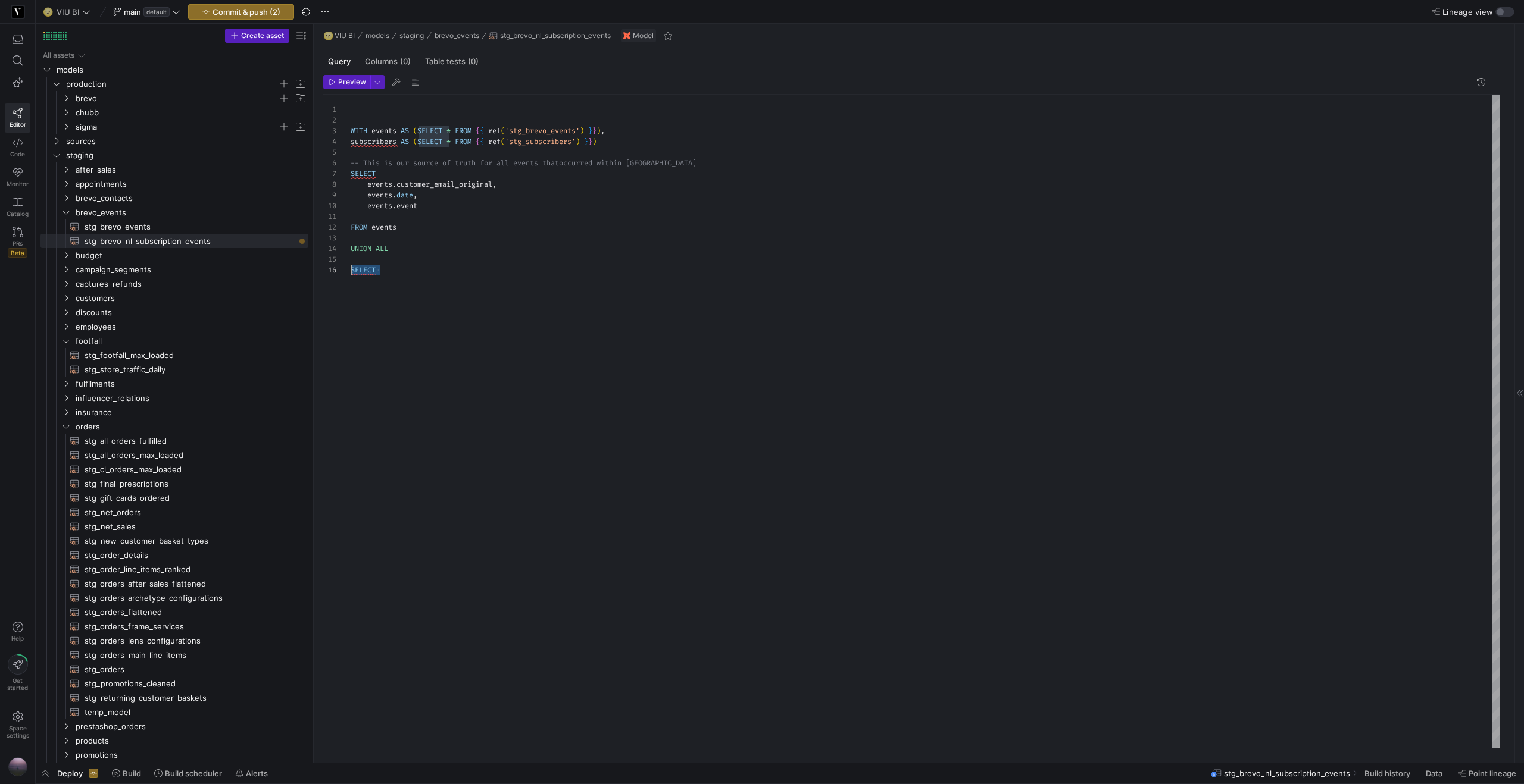
click at [351, 271] on div "WITH events AS ( SELECT * FROM { { ref ( 'stg_brevo_events' ) } } ) , subscribe…" at bounding box center [926, 421] width 1150 height 654
click at [509, 281] on div "WITH events AS ( SELECT * FROM { { ref ( 'stg_brevo_events' ) } } ) , subscribe…" at bounding box center [926, 421] width 1150 height 654
click at [414, 255] on div "WITH events AS ( SELECT * FROM { { ref ( 'stg_brevo_events' ) } } ) , subscribe…" at bounding box center [926, 421] width 1150 height 654
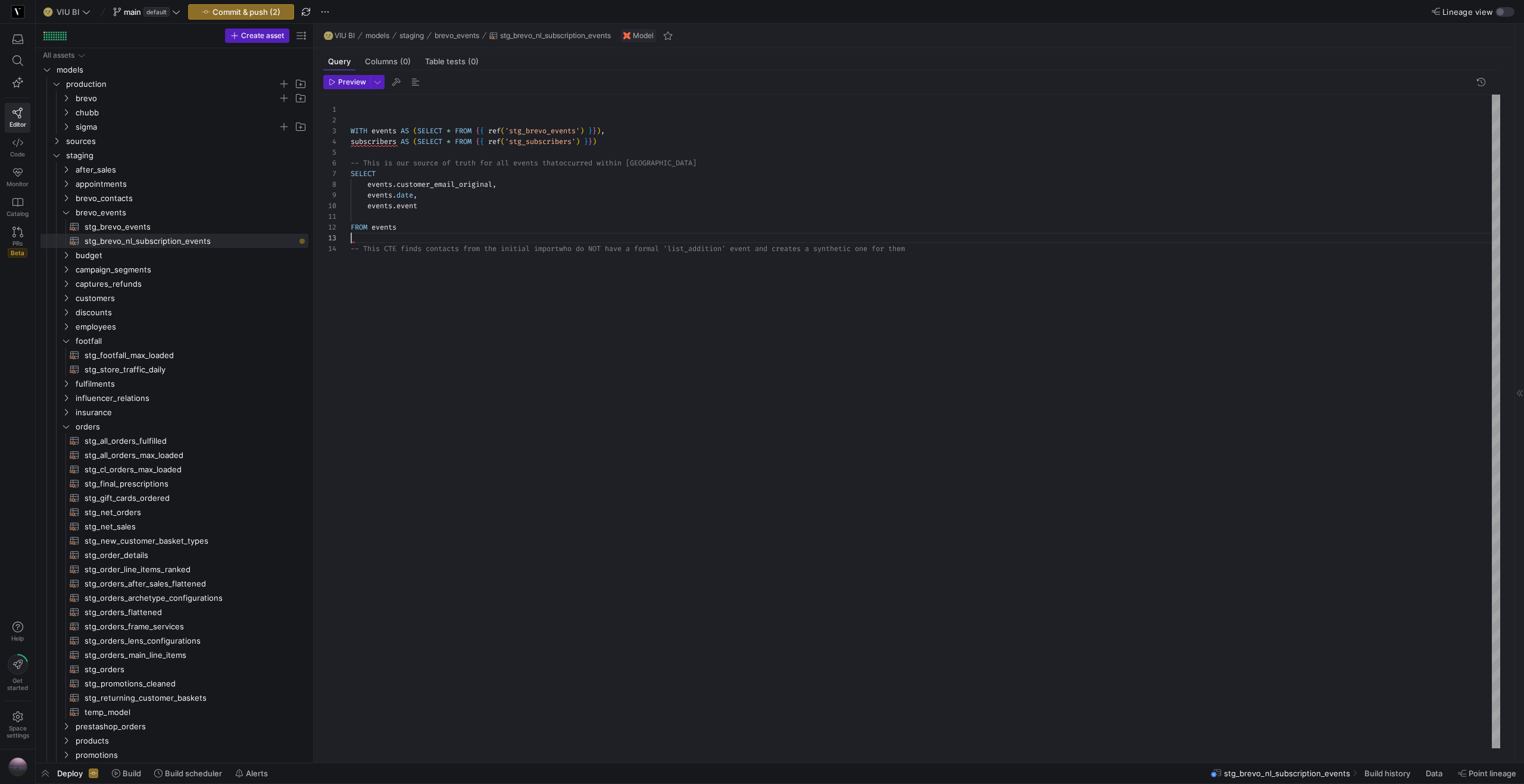
scroll to position [21, 0]
click at [628, 140] on div "WITH events AS ( SELECT * FROM { { ref ( 'stg_brevo_events' ) } } ) , subscribe…" at bounding box center [926, 421] width 1150 height 654
click at [640, 129] on div at bounding box center [762, 392] width 1524 height 784
click at [695, 134] on div "WITH events AS ( SELECT * FROM { { ref ( 'stg_brevo_events' ) } } ) , subscribe…" at bounding box center [926, 421] width 1150 height 654
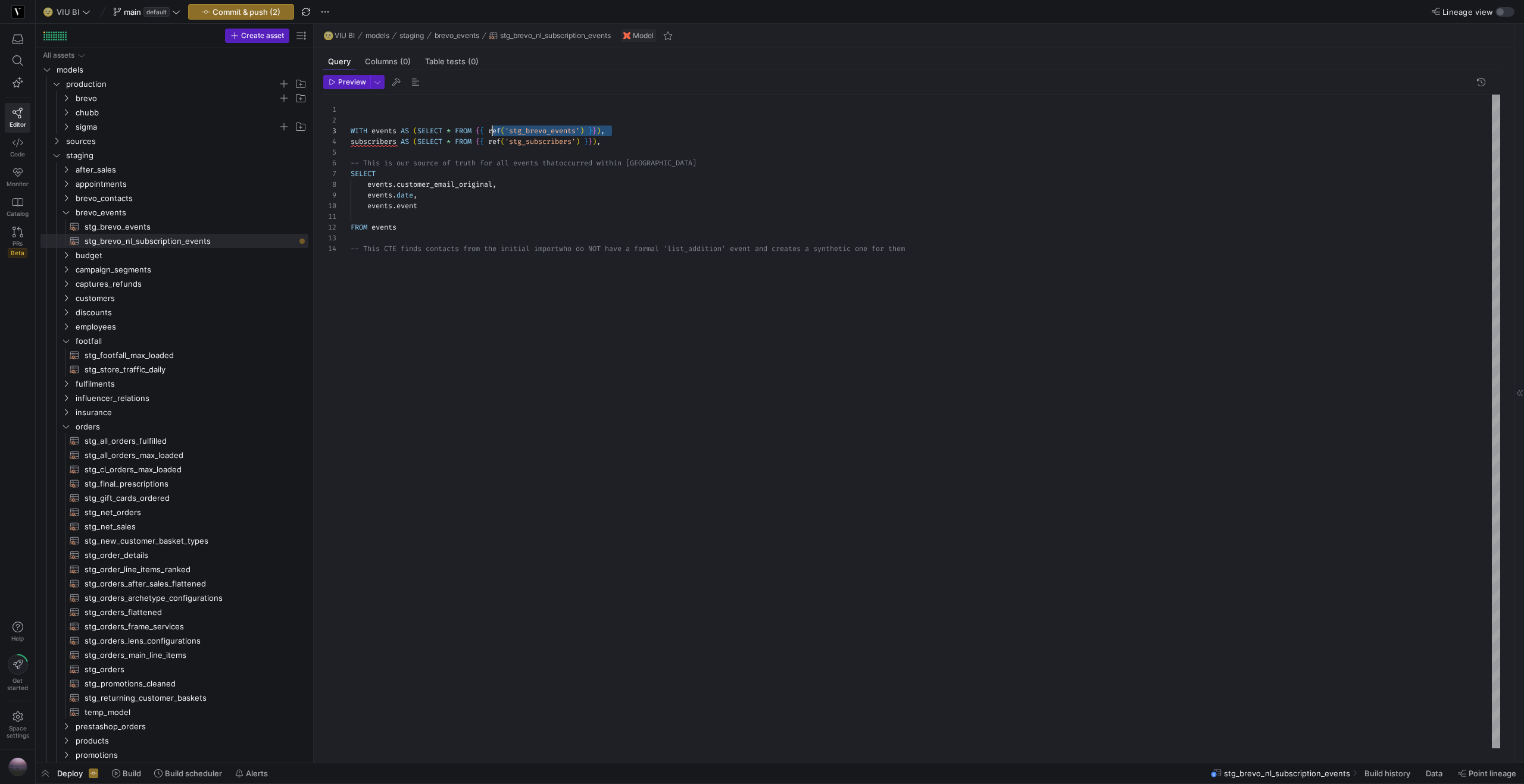
scroll to position [21, 125]
drag, startPoint x: 682, startPoint y: 132, endPoint x: 485, endPoint y: 128, distance: 197.0
click at [477, 132] on div "WITH events AS ( SELECT * FROM { { ref ( 'stg_brevo_events' ) } } ) ," at bounding box center [926, 131] width 1150 height 11
drag, startPoint x: 496, startPoint y: 181, endPoint x: 368, endPoint y: 182, distance: 128.0
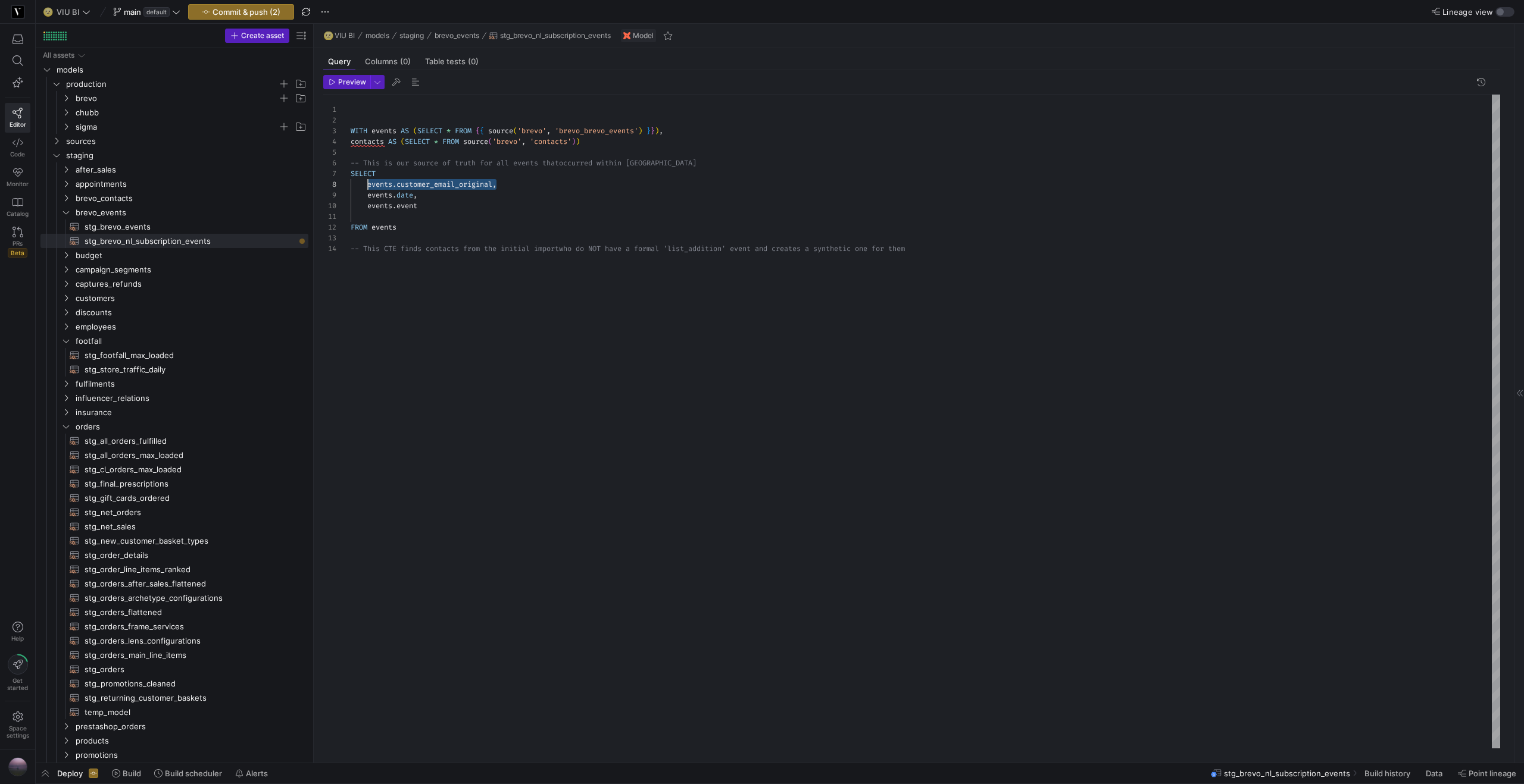
drag, startPoint x: 417, startPoint y: 191, endPoint x: 369, endPoint y: 189, distance: 48.0
click at [369, 192] on span "events . date ," at bounding box center [384, 195] width 67 height 9
click at [369, 186] on div "WITH events AS ( SELECT * FROM { { source ( 'brevo' , 'brevo_brevo_events' ) } …" at bounding box center [926, 421] width 1150 height 654
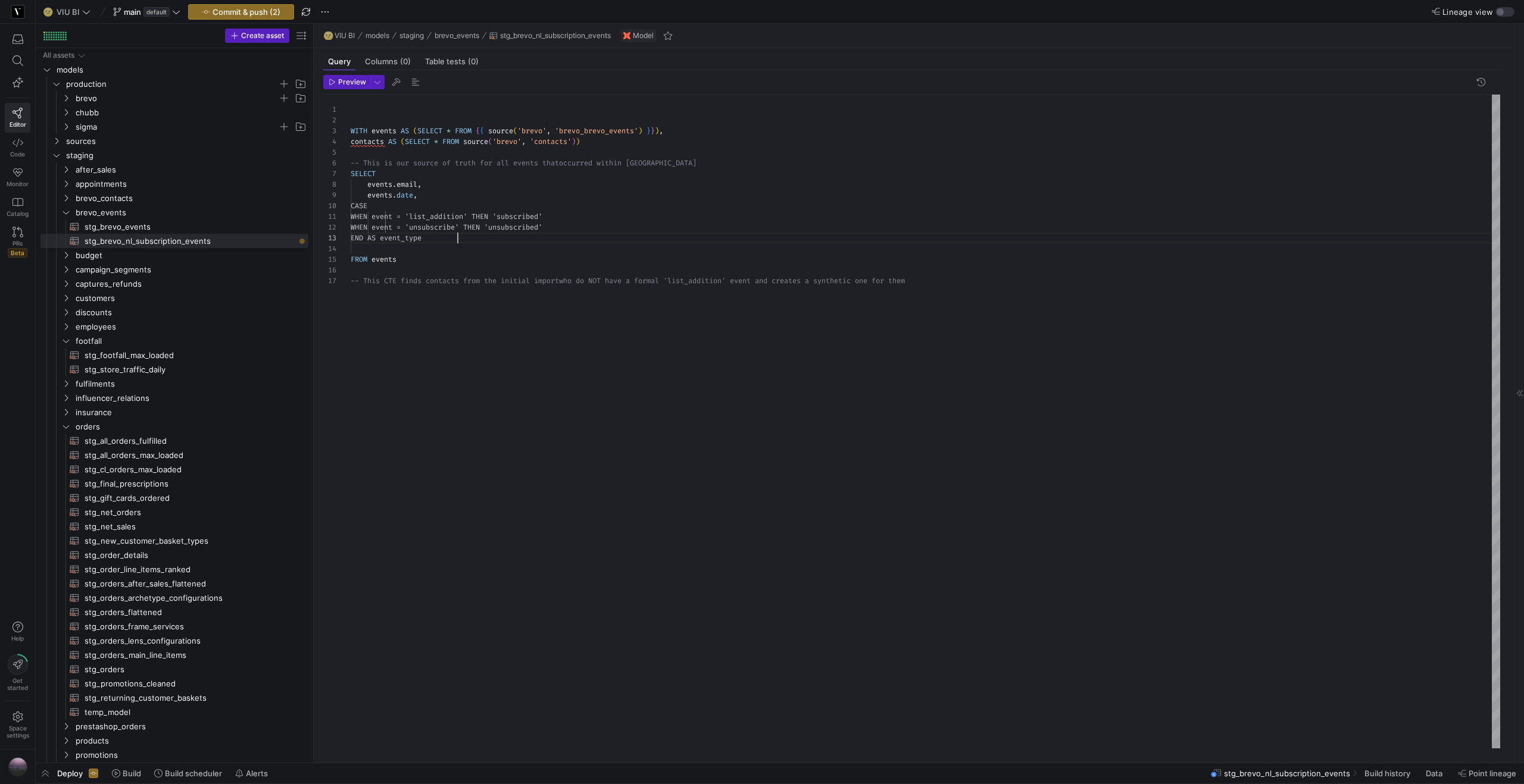
scroll to position [21, 107]
click at [400, 209] on div "WITH events AS ( SELECT * FROM { { source ( 'brevo' , 'brevo_brevo_events' ) } …" at bounding box center [926, 421] width 1150 height 654
click at [448, 259] on div "WITH events AS ( SELECT * FROM { { source ( 'brevo' , 'brevo_brevo_events' ) } …" at bounding box center [926, 421] width 1150 height 654
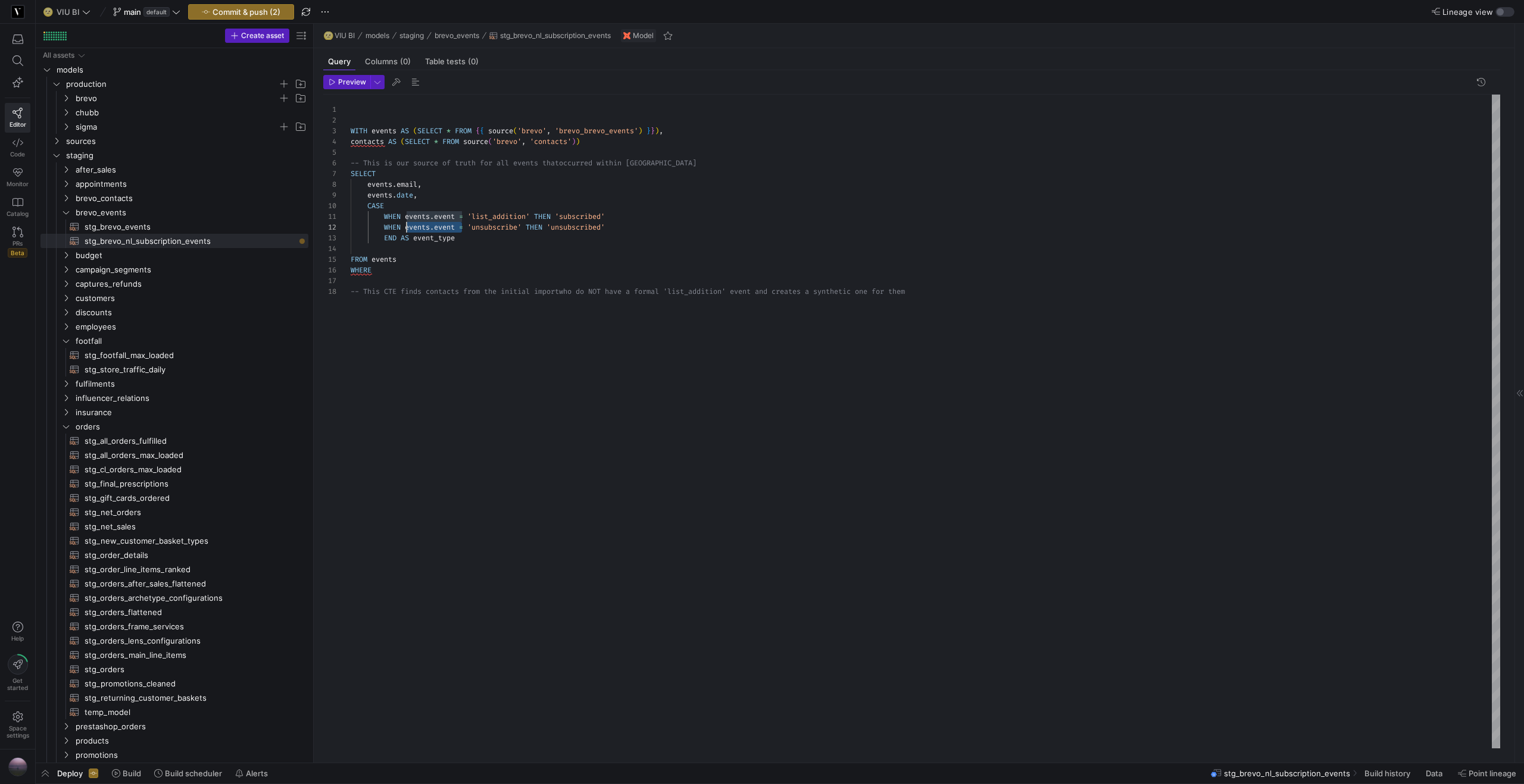
drag, startPoint x: 460, startPoint y: 229, endPoint x: 409, endPoint y: 232, distance: 51.1
click at [409, 232] on div "WITH events AS ( SELECT * FROM { { source ( 'brevo' , 'brevo_brevo_events' ) } …" at bounding box center [926, 421] width 1150 height 654
click at [402, 271] on div "WITH events AS ( SELECT * FROM { { source ( 'brevo' , 'brevo_brevo_events' ) } …" at bounding box center [926, 421] width 1150 height 654
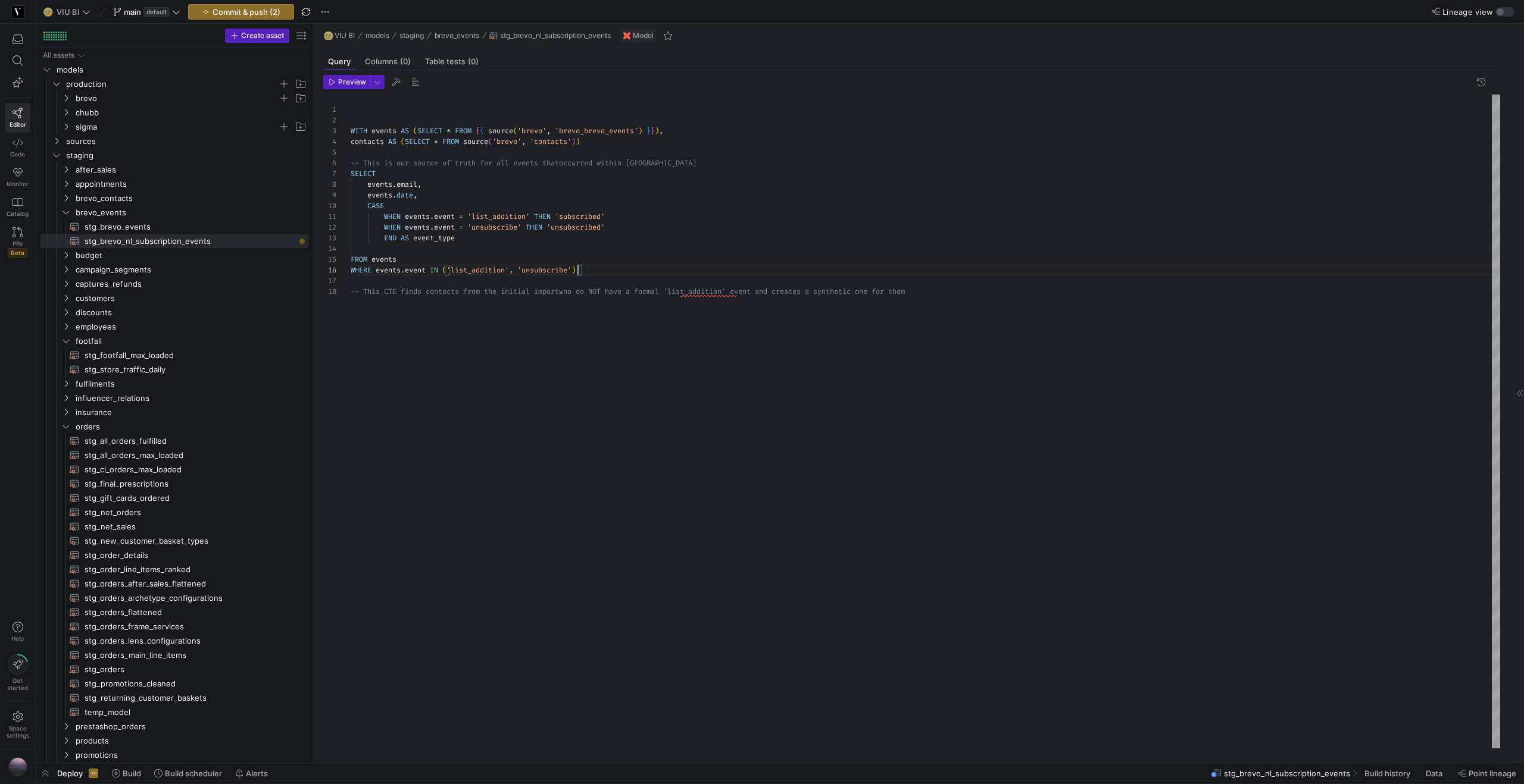
scroll to position [53, 227]
click at [639, 140] on div "WITH events AS ( SELECT * FROM { { source ( 'brevo' , 'brevo_brevo_events' ) } …" at bounding box center [926, 421] width 1150 height 654
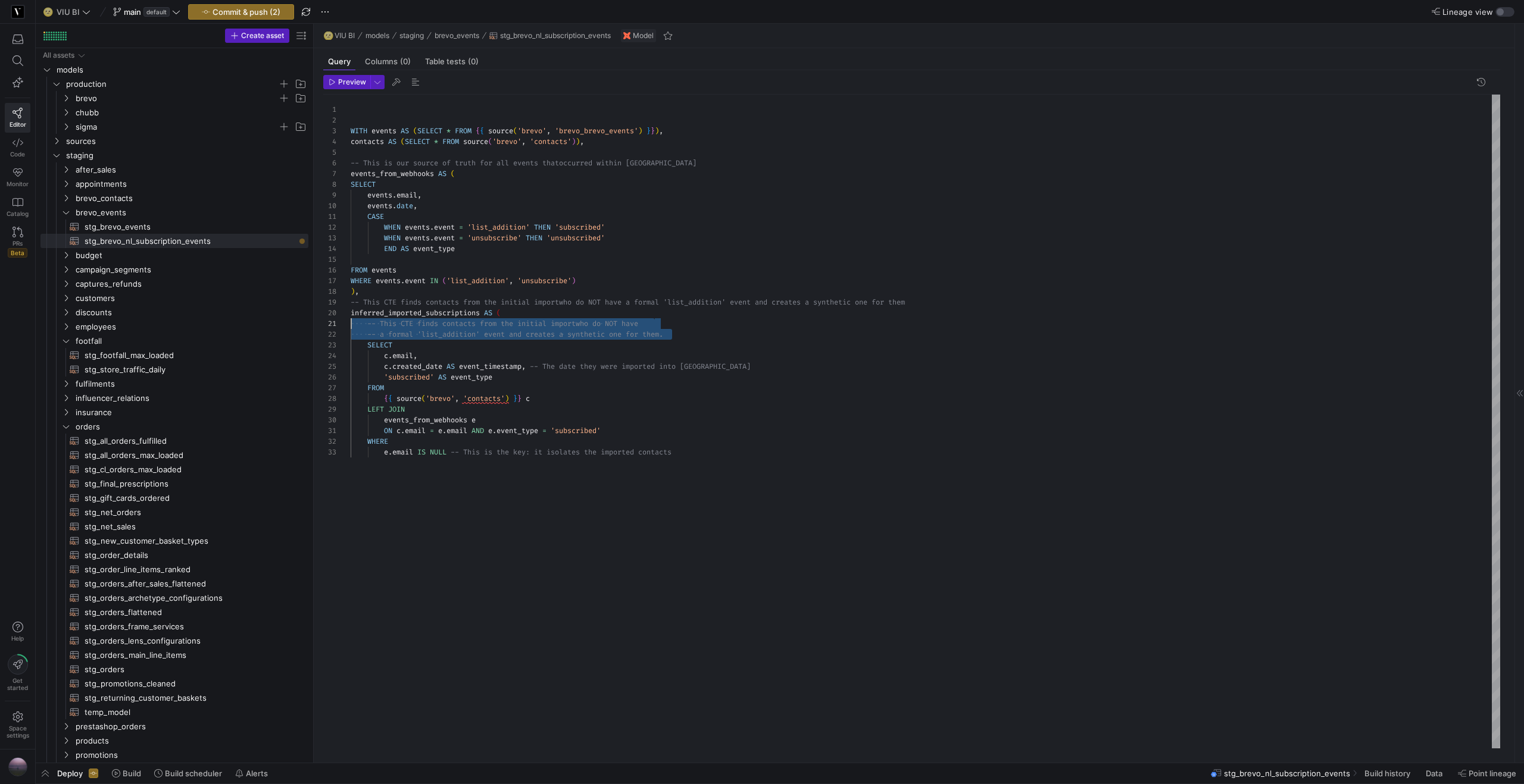
scroll to position [0, 0]
drag, startPoint x: 687, startPoint y: 335, endPoint x: 308, endPoint y: 317, distance: 379.4
click at [308, 317] on as-split "Create asset Drag here to set row groups Drag here to set column labels Group 1…" at bounding box center [780, 393] width 1488 height 739
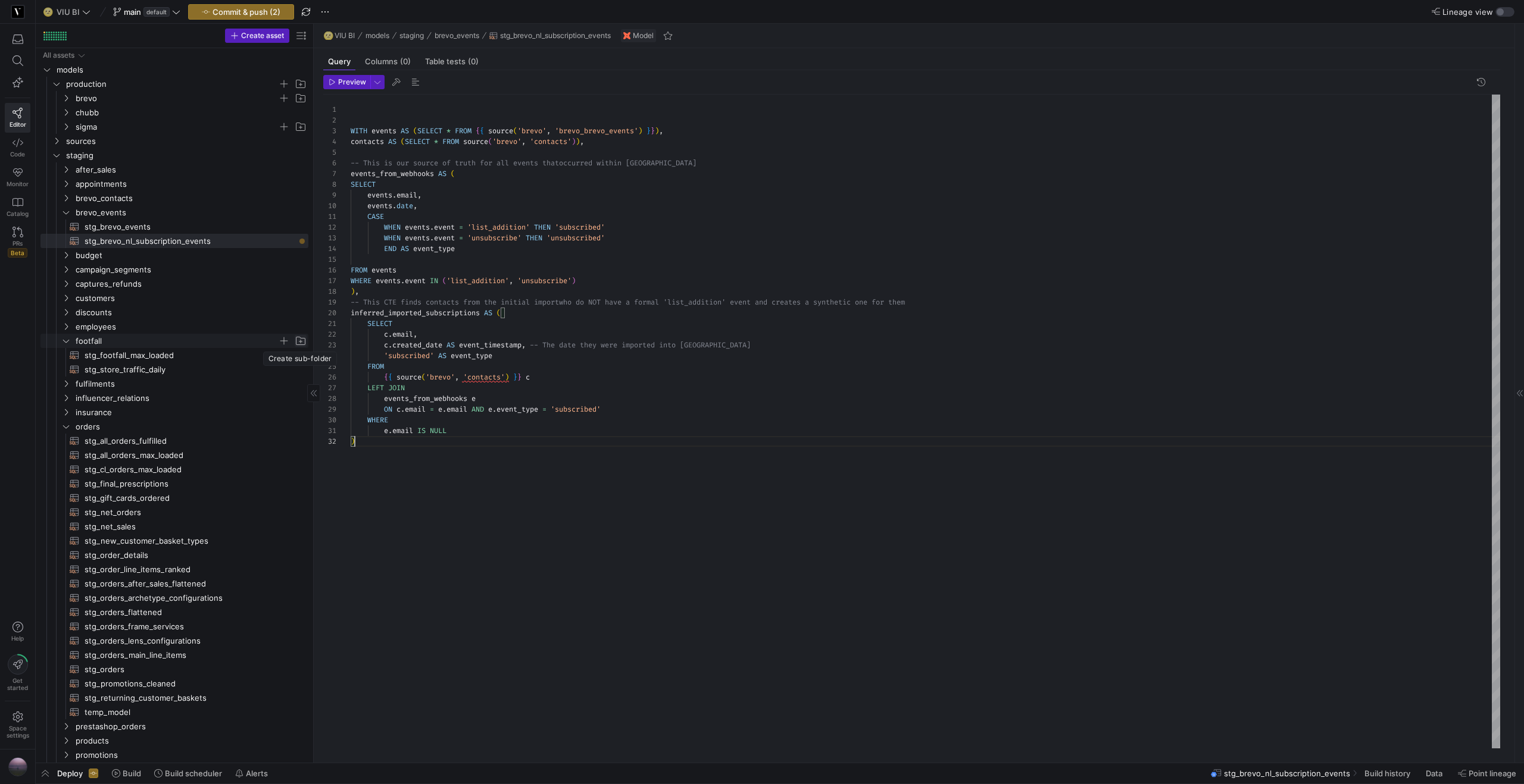
scroll to position [11, 5]
click at [367, 142] on div "WITH events AS ( SELECT * FROM { { source ( 'brevo' , 'brevo_brevo_events' ) } …" at bounding box center [926, 421] width 1150 height 654
click at [387, 333] on div "WITH events AS ( SELECT * FROM { { source ( 'brevo' , 'brevo_brevo_events' ) } …" at bounding box center [926, 421] width 1150 height 654
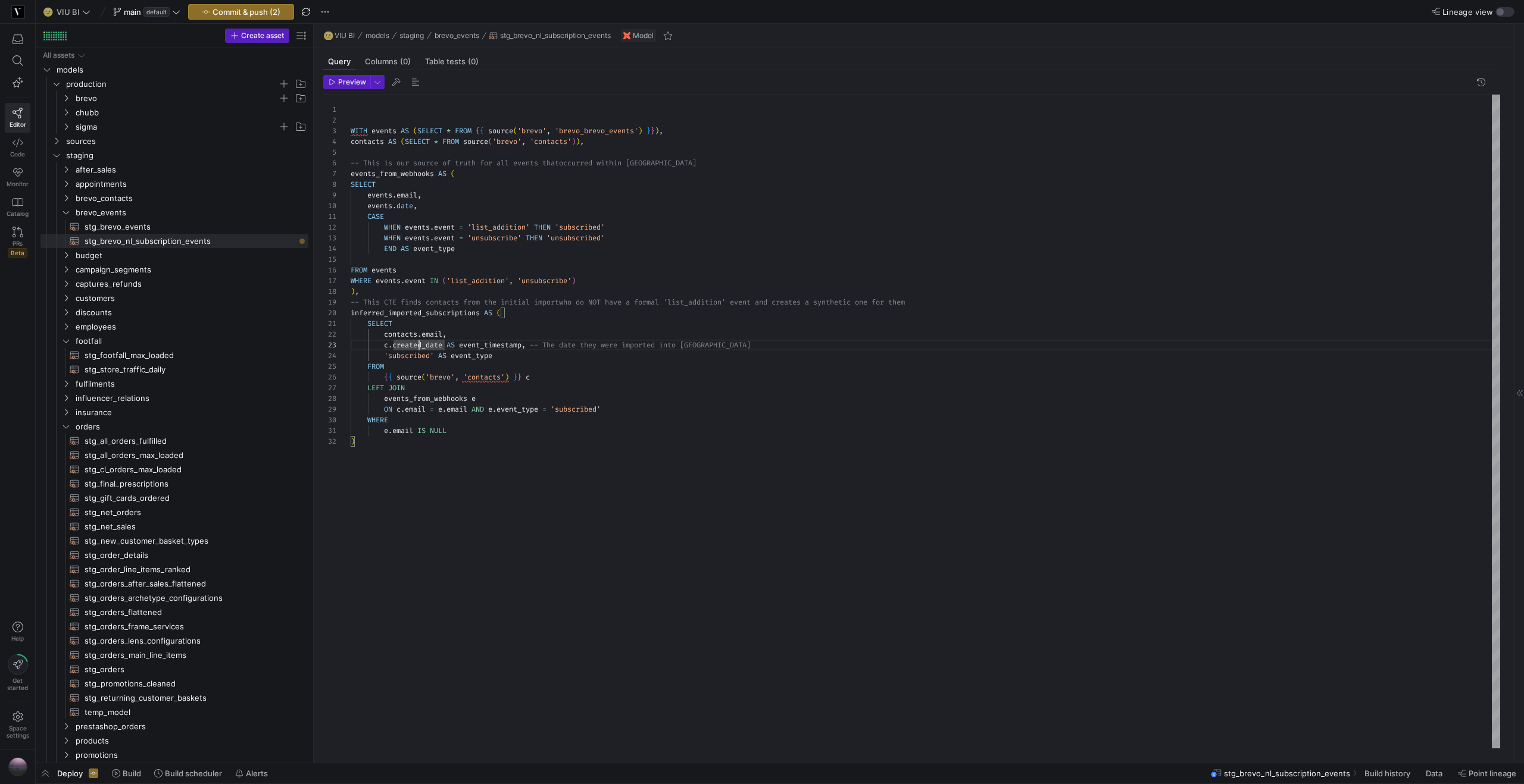
scroll to position [21, 60]
drag, startPoint x: 447, startPoint y: 347, endPoint x: 386, endPoint y: 350, distance: 61.1
click at [386, 350] on div "WITH events AS ( SELECT * FROM { { source ( 'brevo' , 'brevo_brevo_events' ) } …" at bounding box center [926, 421] width 1150 height 654
drag, startPoint x: 792, startPoint y: 345, endPoint x: 707, endPoint y: 345, distance: 85.0
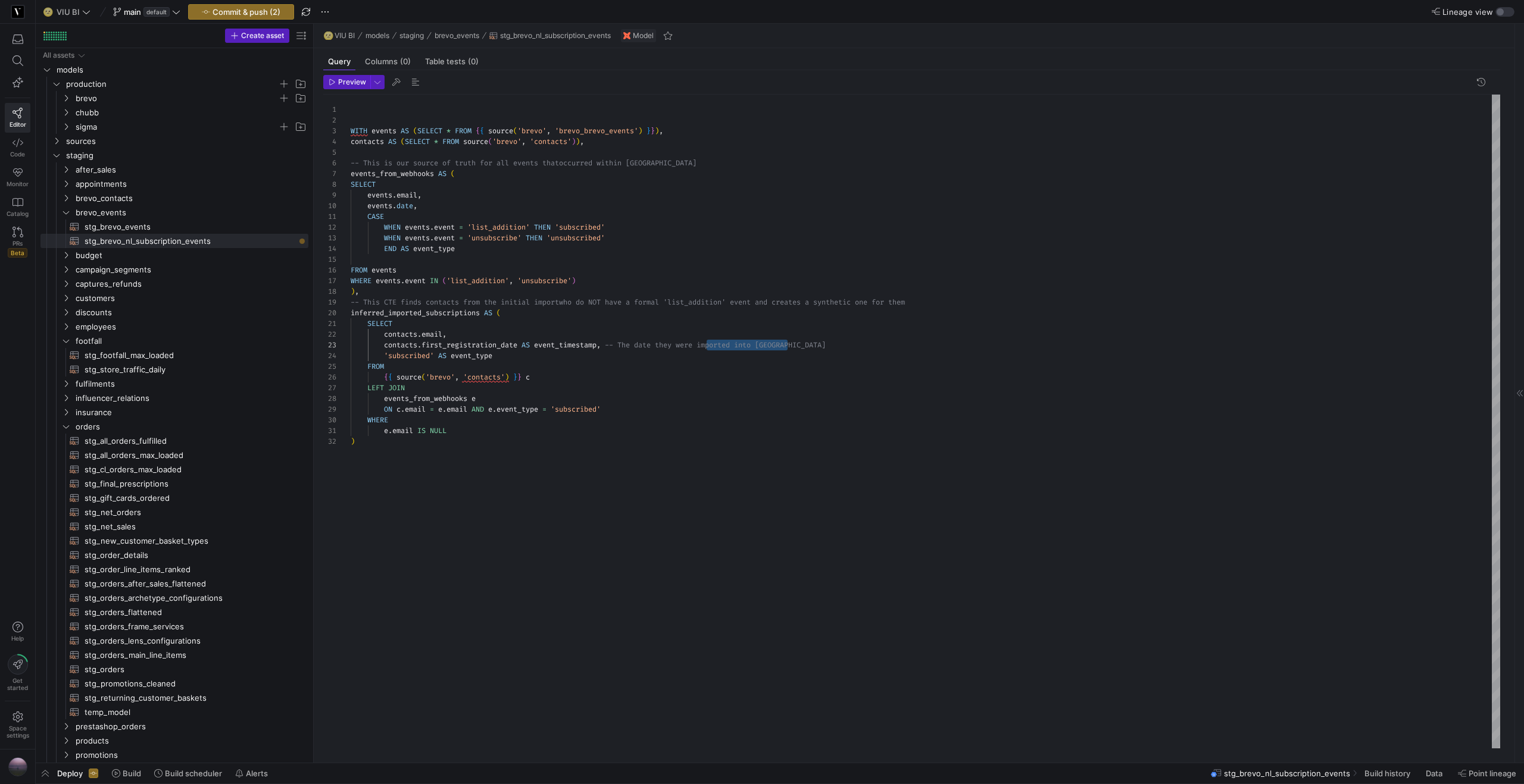
click at [707, 345] on div "WITH events AS ( SELECT * FROM { { source ( 'brevo' , 'brevo_brevo_events' ) } …" at bounding box center [926, 421] width 1150 height 654
drag, startPoint x: 542, startPoint y: 378, endPoint x: 386, endPoint y: 372, distance: 156.1
click at [386, 373] on div "{ { source ( 'brevo' , 'contacts' ) } } c" at bounding box center [926, 377] width 1150 height 11
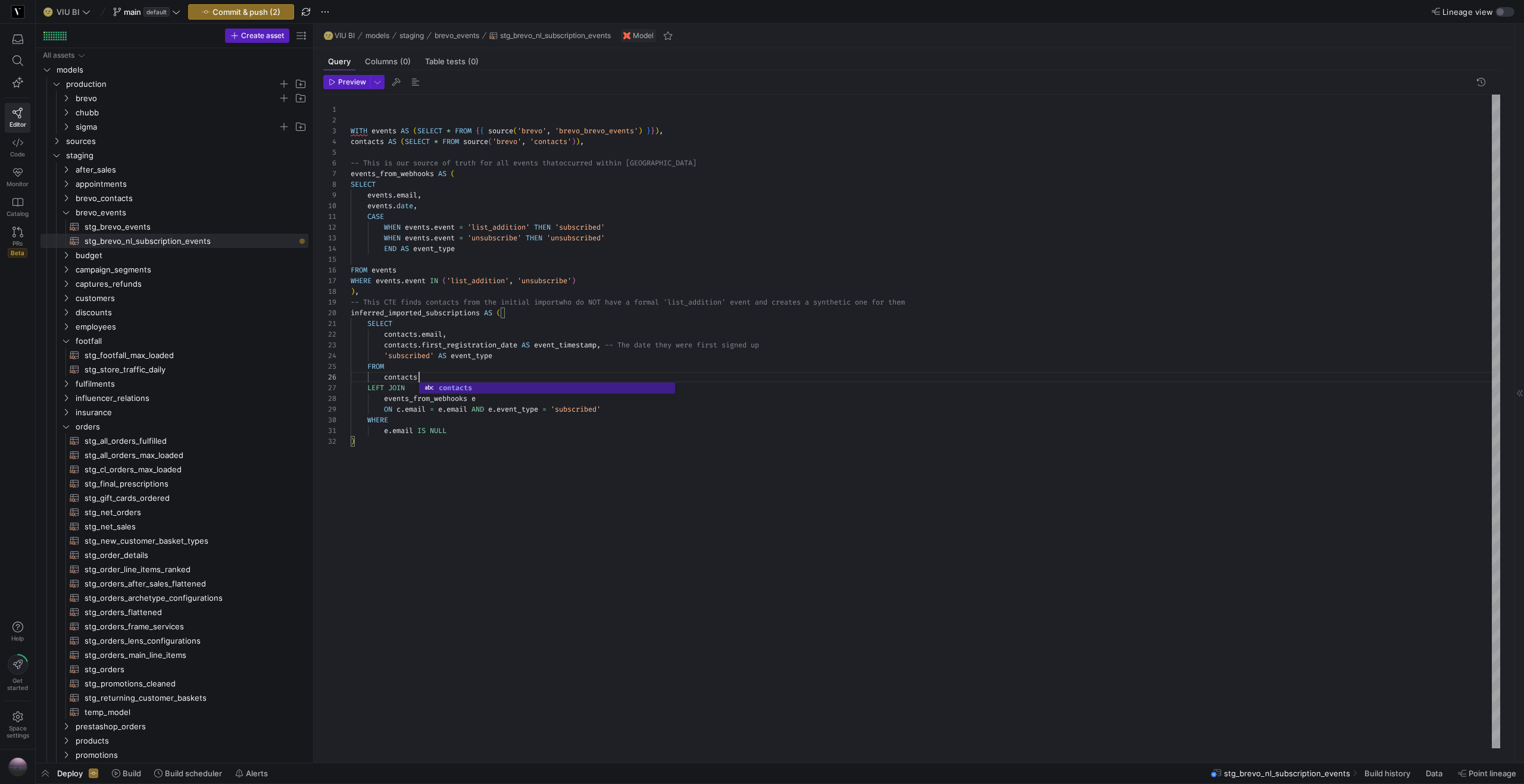
click at [403, 369] on div "WITH events AS ( SELECT * FROM { { source ( 'brevo' , 'brevo_brevo_events' ) } …" at bounding box center [926, 421] width 1150 height 654
click at [434, 375] on div "WITH events AS ( SELECT * FROM { { source ( 'brevo' , 'brevo_brevo_events' ) } …" at bounding box center [926, 421] width 1150 height 654
click at [550, 477] on div "WITH events AS ( SELECT * FROM { { source ( 'brevo' , 'brevo_brevo_events' ) } …" at bounding box center [926, 421] width 1150 height 654
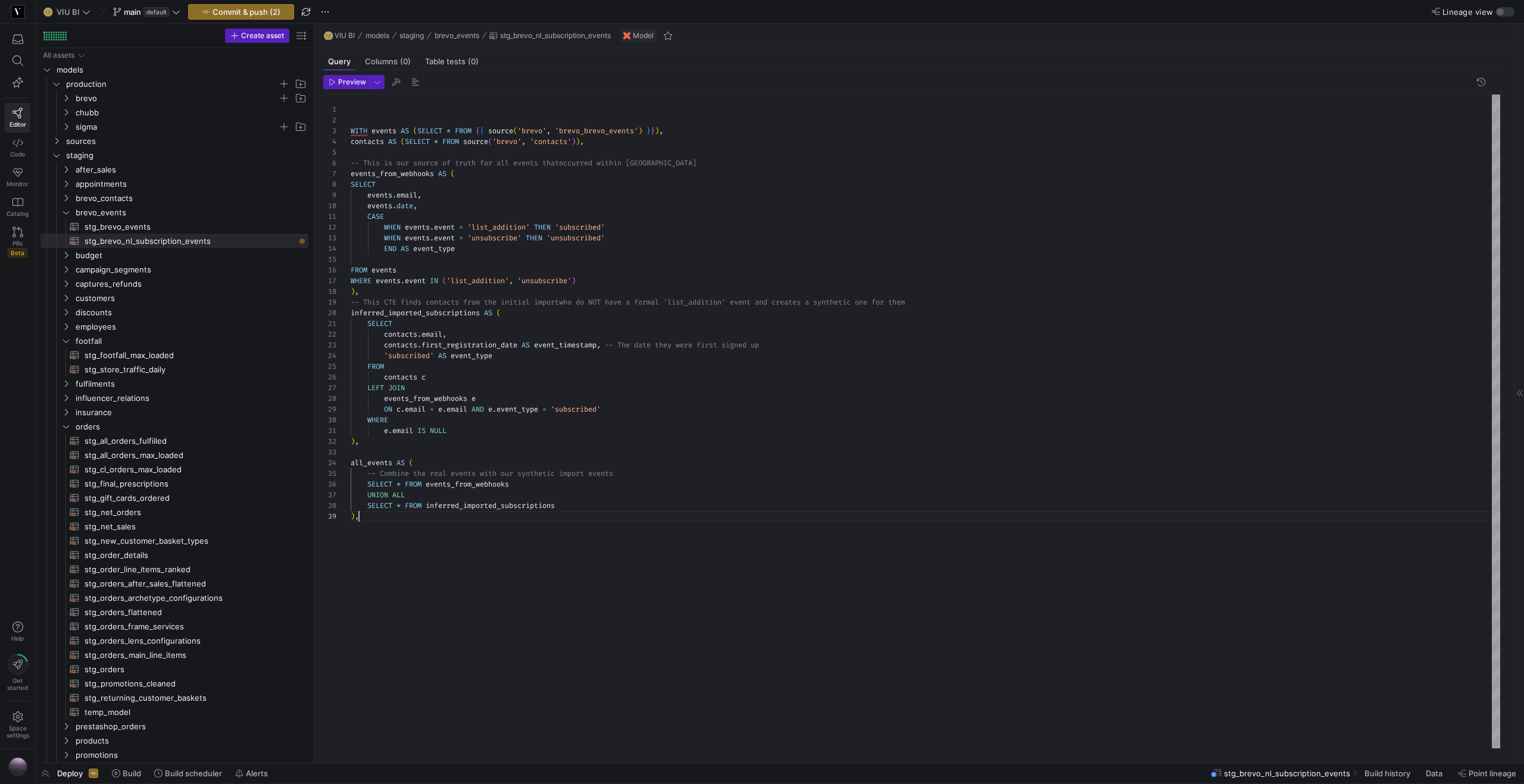
type textarea "[DOMAIN_NAME] IS NULL ), all_events AS ( -- Combine the real events with our sy…"
click at [417, 79] on span "button" at bounding box center [416, 82] width 15 height 15
type textarea "SELECT * FROM all_events"
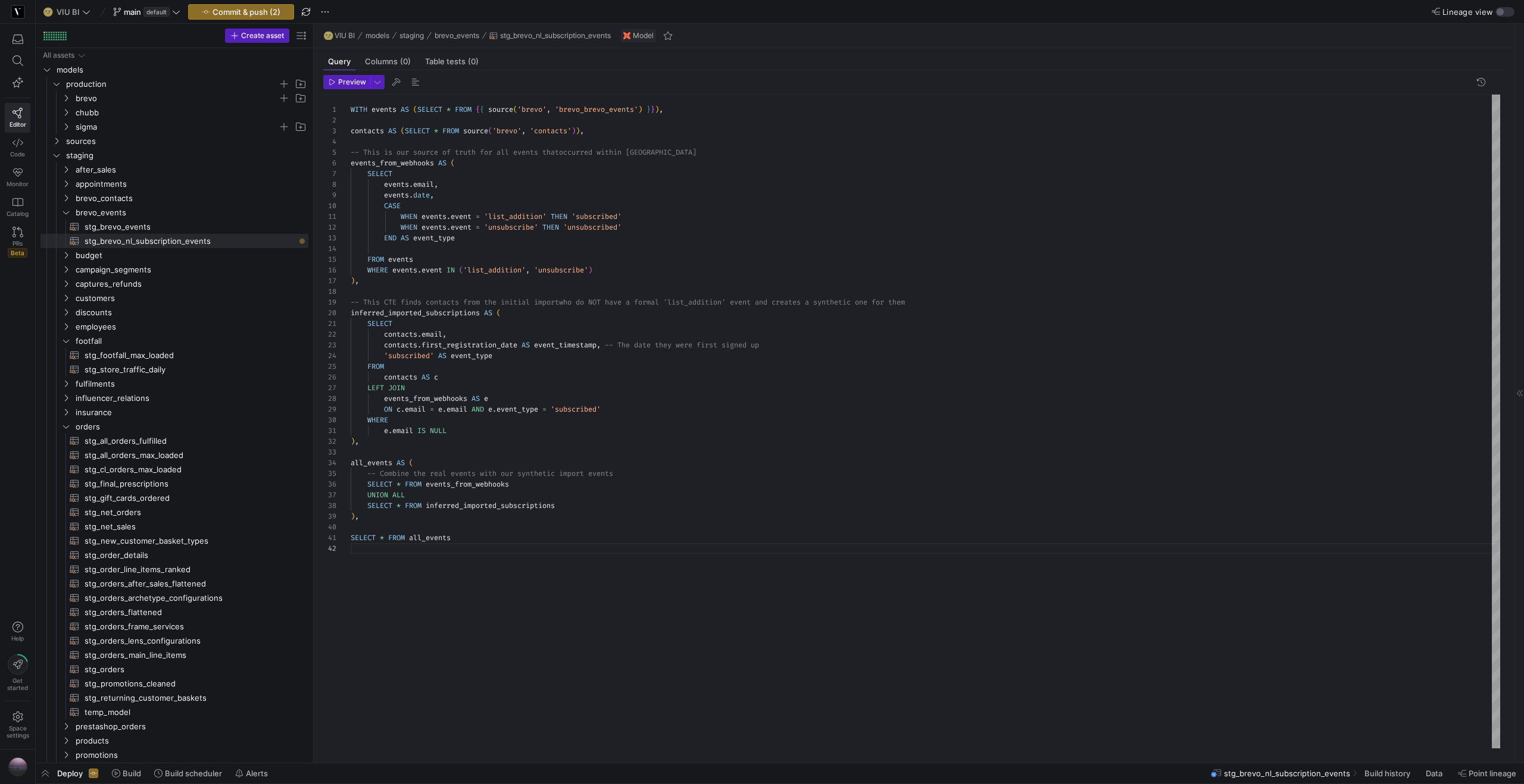
click at [373, 74] on div "Preview 1 3 4 5 6 7 9 10 15 11 2 12 13 14 16 17 8 18 19 20 21 22 23 24 25 26 27…" at bounding box center [911, 412] width 1196 height 683
click at [375, 79] on span "button" at bounding box center [378, 82] width 13 height 13
click at [280, 151] on p "Full Preview" at bounding box center [300, 154] width 101 height 9
click at [244, 155] on input "Full Preview Slower but complete preview" at bounding box center [239, 159] width 9 height 9
radio input "true"
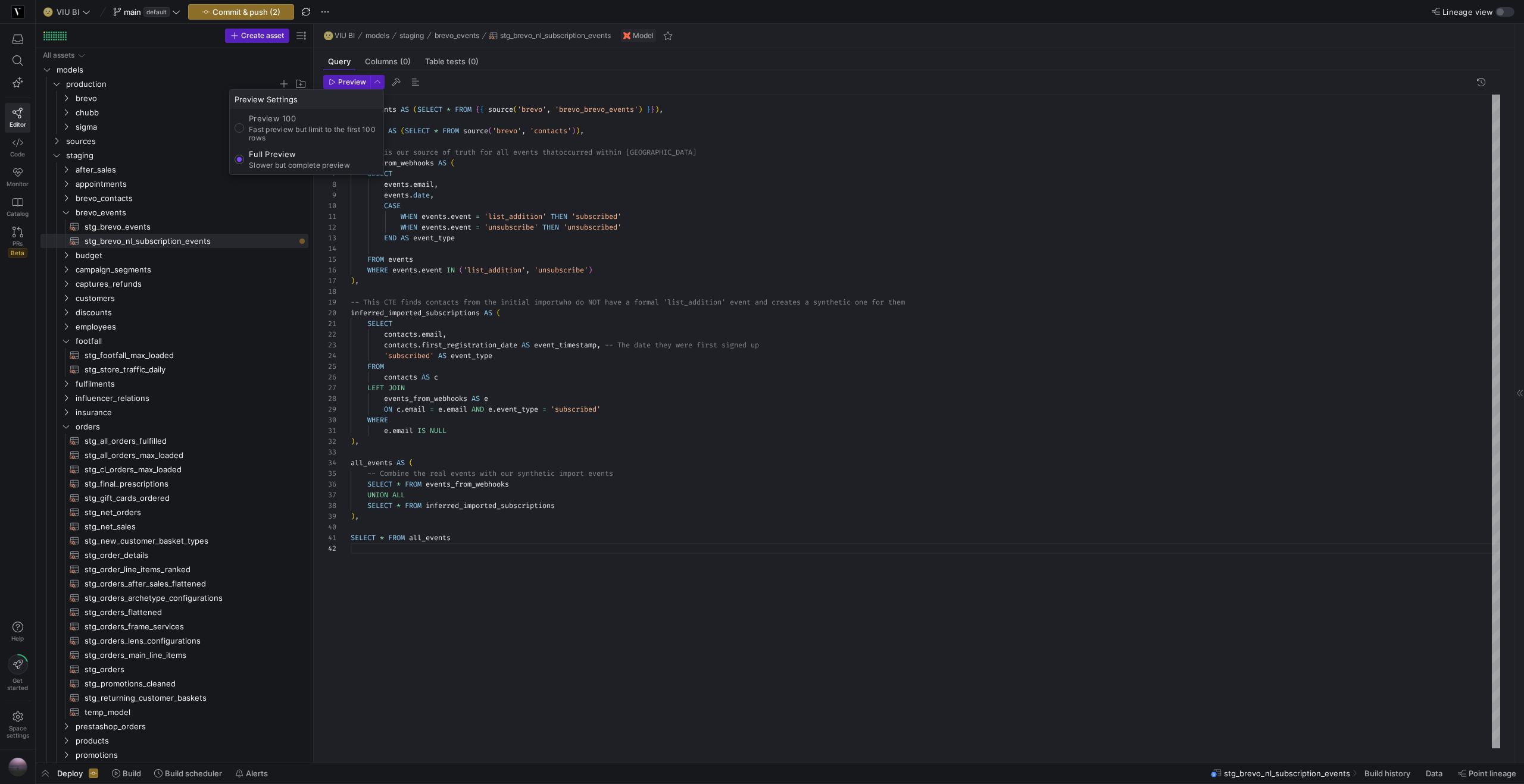
click at [345, 82] on div at bounding box center [762, 392] width 1524 height 784
click at [345, 82] on span "Preview" at bounding box center [352, 82] width 28 height 8
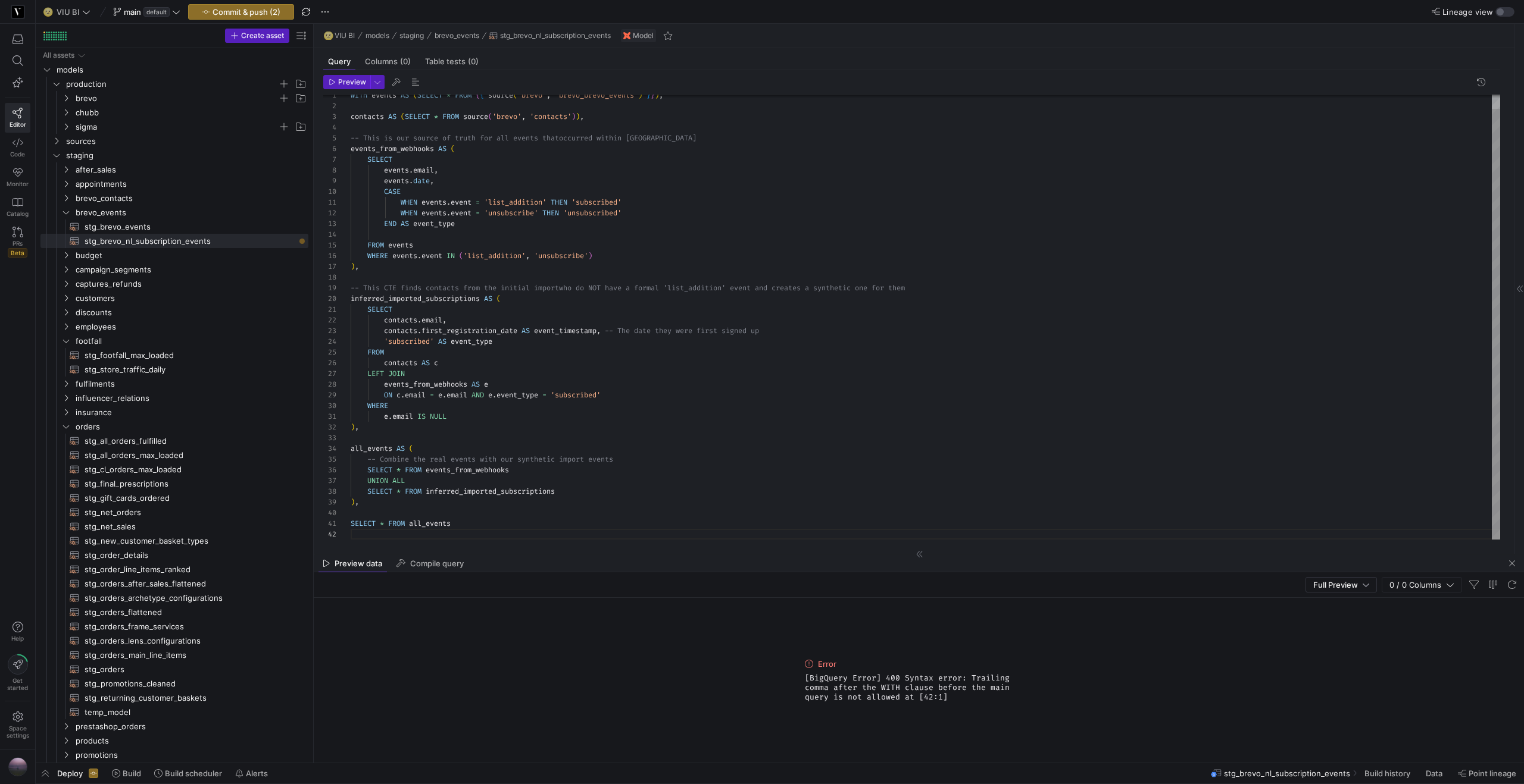
click at [386, 477] on div ") ," at bounding box center [926, 502] width 1150 height 11
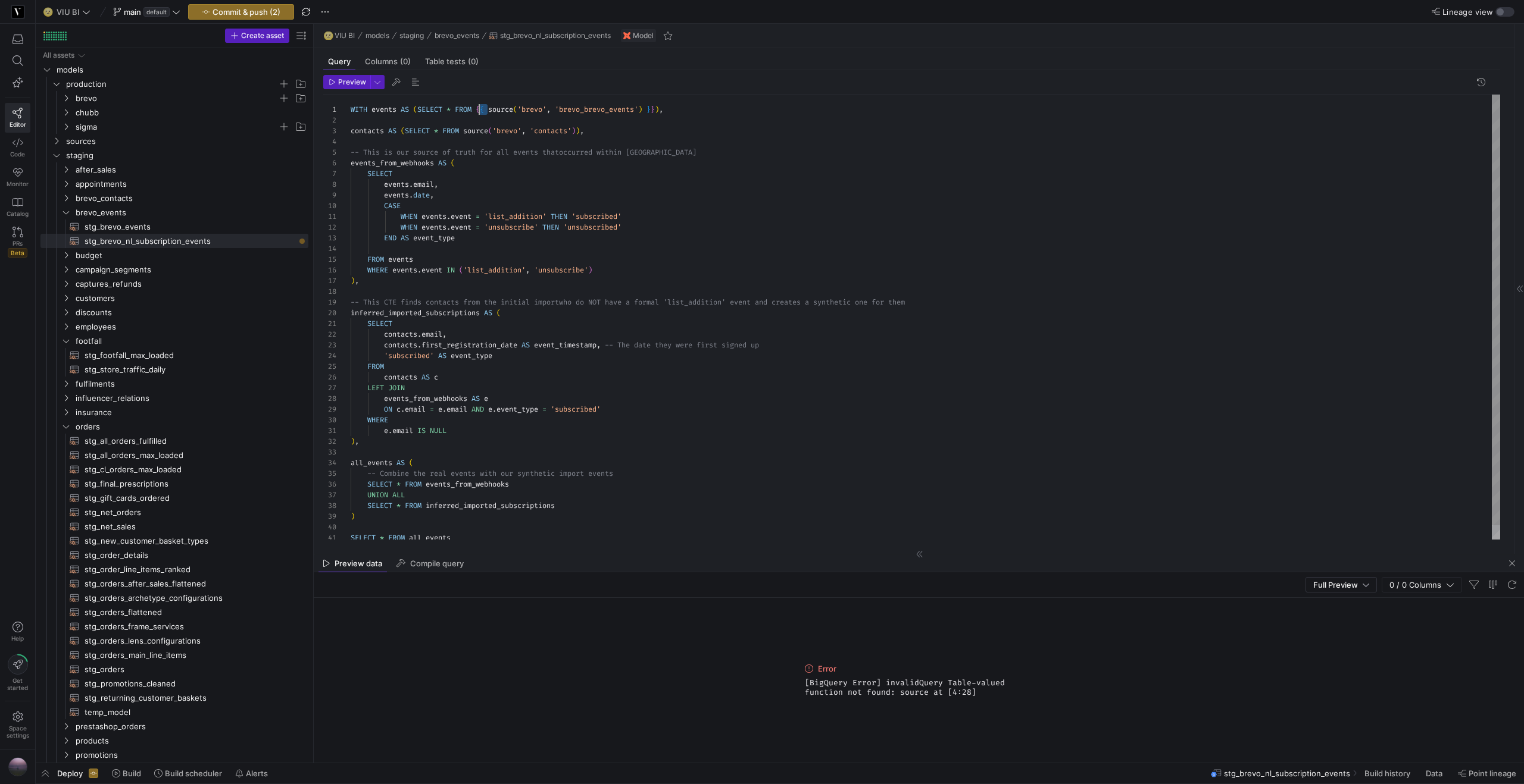
scroll to position [0, 128]
drag, startPoint x: 488, startPoint y: 105, endPoint x: 480, endPoint y: 108, distance: 8.5
click at [480, 108] on div "WITH events AS ( SELECT * FROM { { source ( 'brevo' , 'brevo_brevo_events' ) } …" at bounding box center [926, 324] width 1150 height 460
drag, startPoint x: 466, startPoint y: 129, endPoint x: 477, endPoint y: 118, distance: 15.6
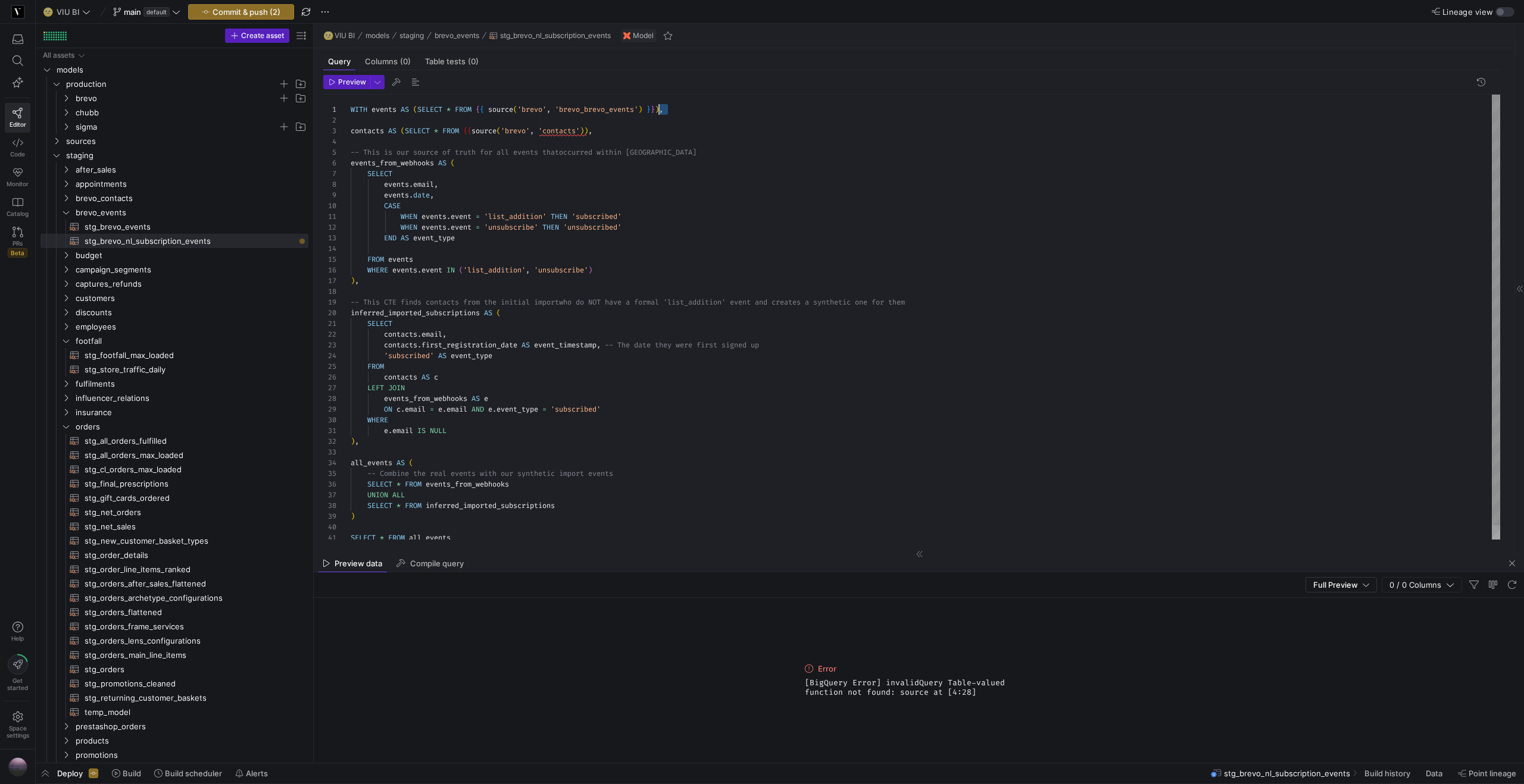
scroll to position [0, 304]
drag, startPoint x: 669, startPoint y: 106, endPoint x: 656, endPoint y: 110, distance: 13.6
click at [656, 110] on div "WITH events AS ( SELECT * FROM { { source ( 'brevo' , 'brevo_brevo_events' ) } …" at bounding box center [926, 324] width 1150 height 460
click at [592, 134] on div "WITH events AS ( SELECT * FROM { { source ( 'brevo' , 'brevo_brevo_events' ) } …" at bounding box center [926, 324] width 1150 height 460
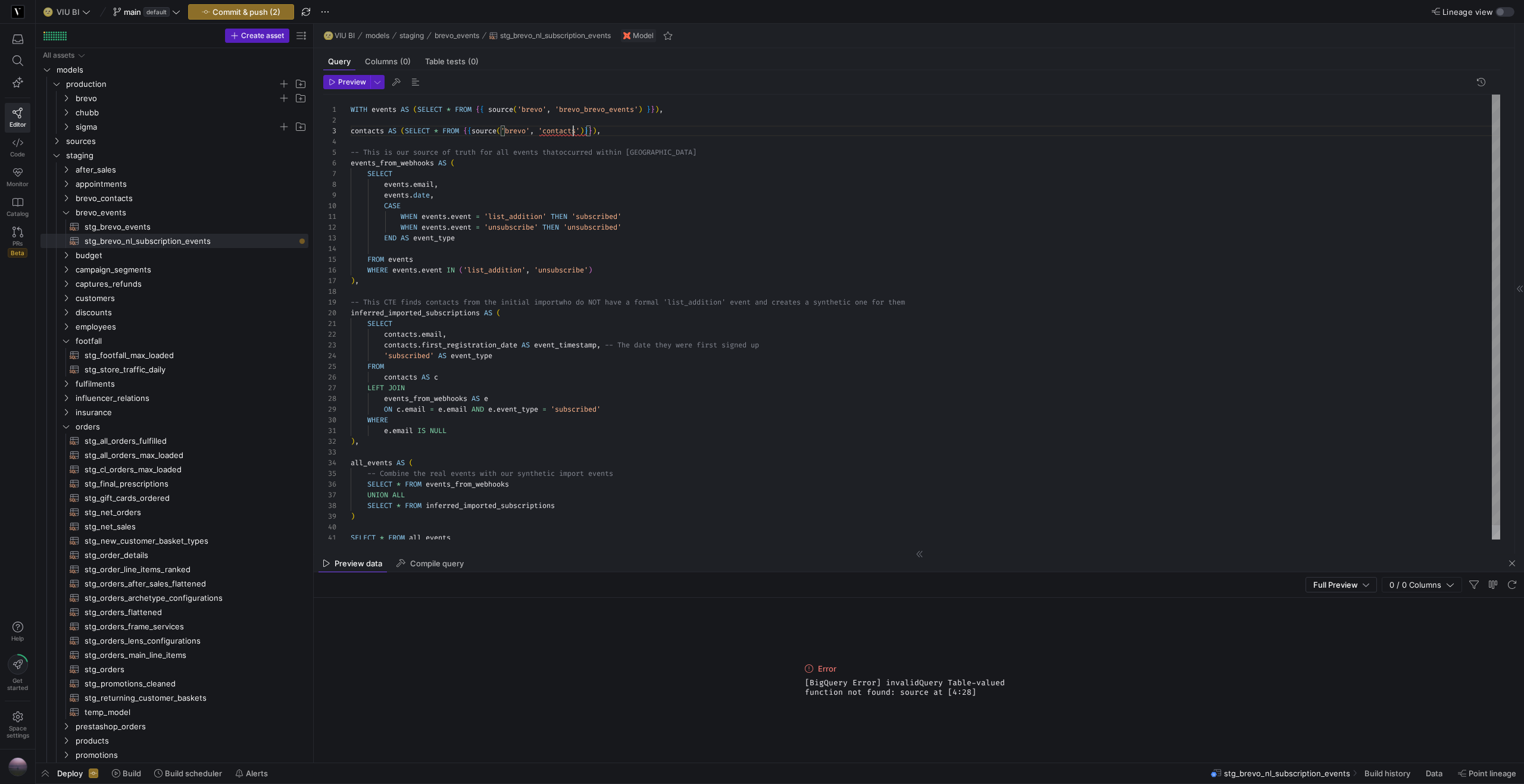
click at [572, 135] on div "WITH events AS ( SELECT * FROM { { source ( 'brevo' , 'brevo_brevo_events' ) } …" at bounding box center [926, 324] width 1150 height 460
click at [569, 133] on div "WITH events AS ( SELECT * FROM { { source ( 'brevo' , 'brevo_brevo_events' ) } …" at bounding box center [926, 324] width 1150 height 460
click at [344, 89] on button "Preview" at bounding box center [346, 82] width 47 height 15
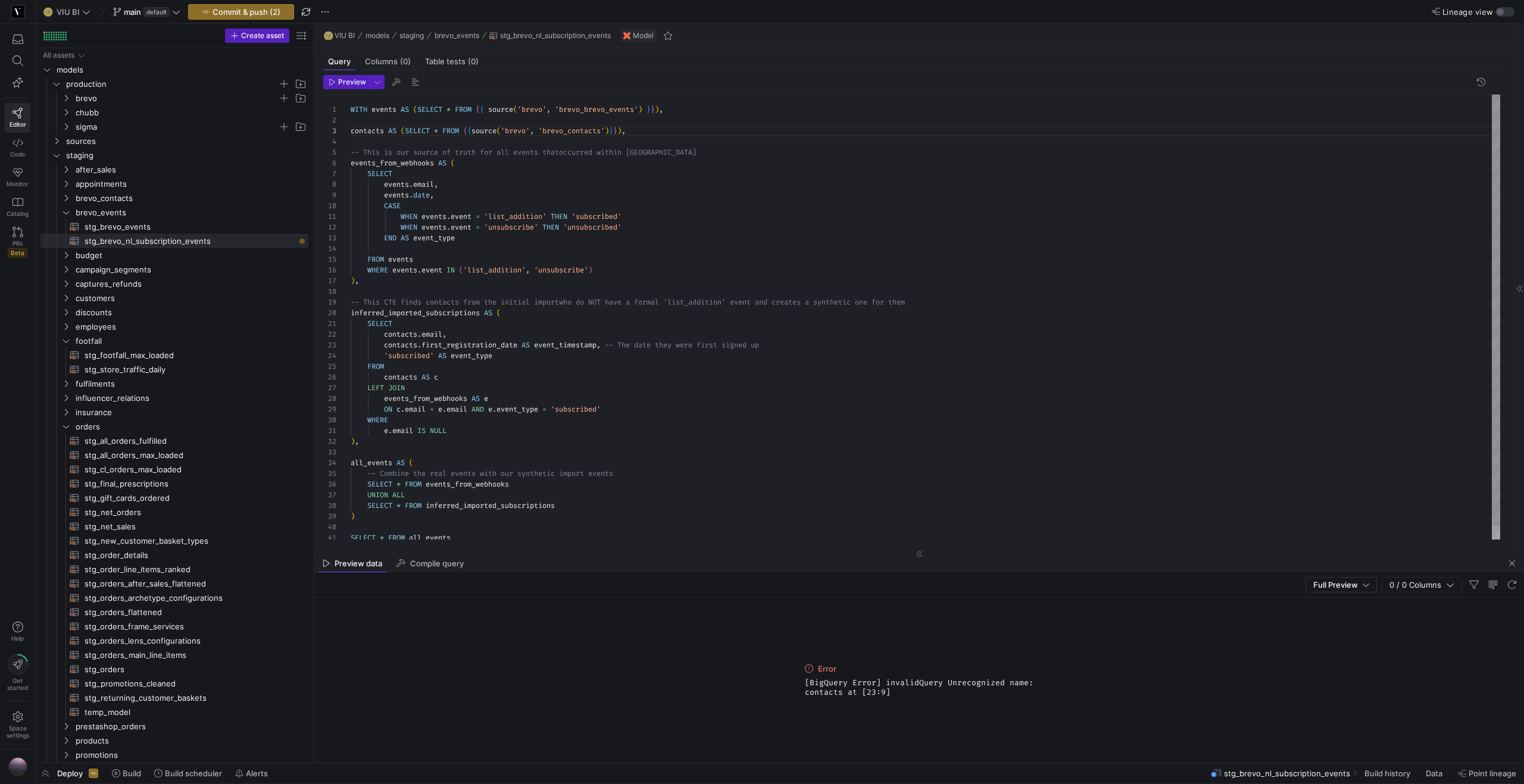
click at [405, 335] on div "WITH events AS ( SELECT * FROM { { source ( 'brevo' , 'brevo_brevo_events' ) } …" at bounding box center [926, 324] width 1150 height 460
click at [384, 350] on div "WITH events AS ( SELECT * FROM { { source ( 'brevo' , 'brevo_brevo_events' ) } …" at bounding box center [926, 324] width 1150 height 460
click at [390, 346] on div "WITH events AS ( SELECT * FROM { { source ( 'brevo' , 'brevo_brevo_events' ) } …" at bounding box center [926, 324] width 1150 height 460
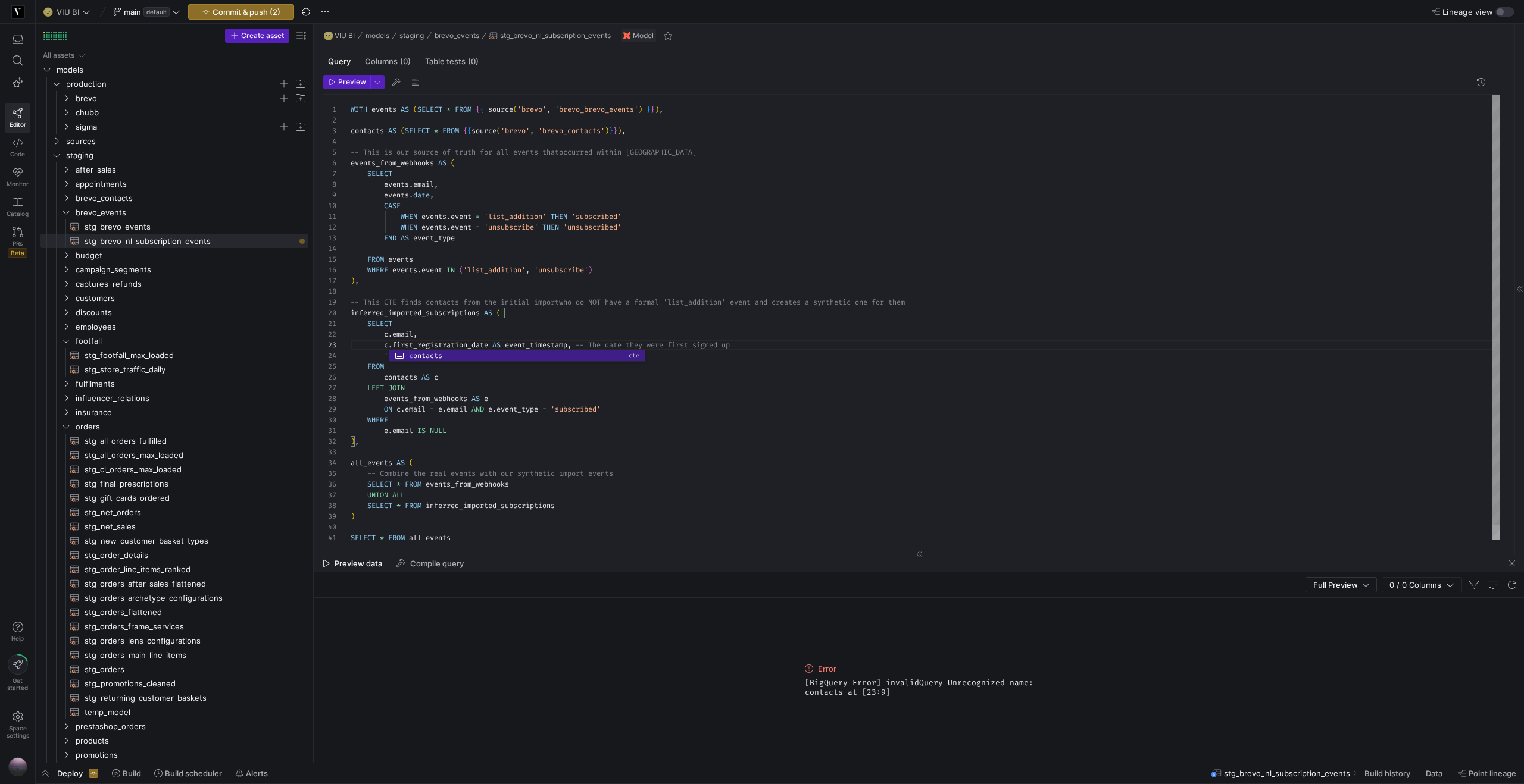
scroll to position [32, 17]
click at [369, 354] on div "WITH events AS ( SELECT * FROM { { source ( 'brevo' , 'brevo_brevo_events' ) } …" at bounding box center [926, 324] width 1150 height 460
click at [349, 83] on span "Preview" at bounding box center [352, 82] width 28 height 8
click at [419, 343] on div "WITH events AS ( SELECT * FROM { { source ( 'brevo' , 'brevo_brevo_events' ) } …" at bounding box center [926, 324] width 1150 height 460
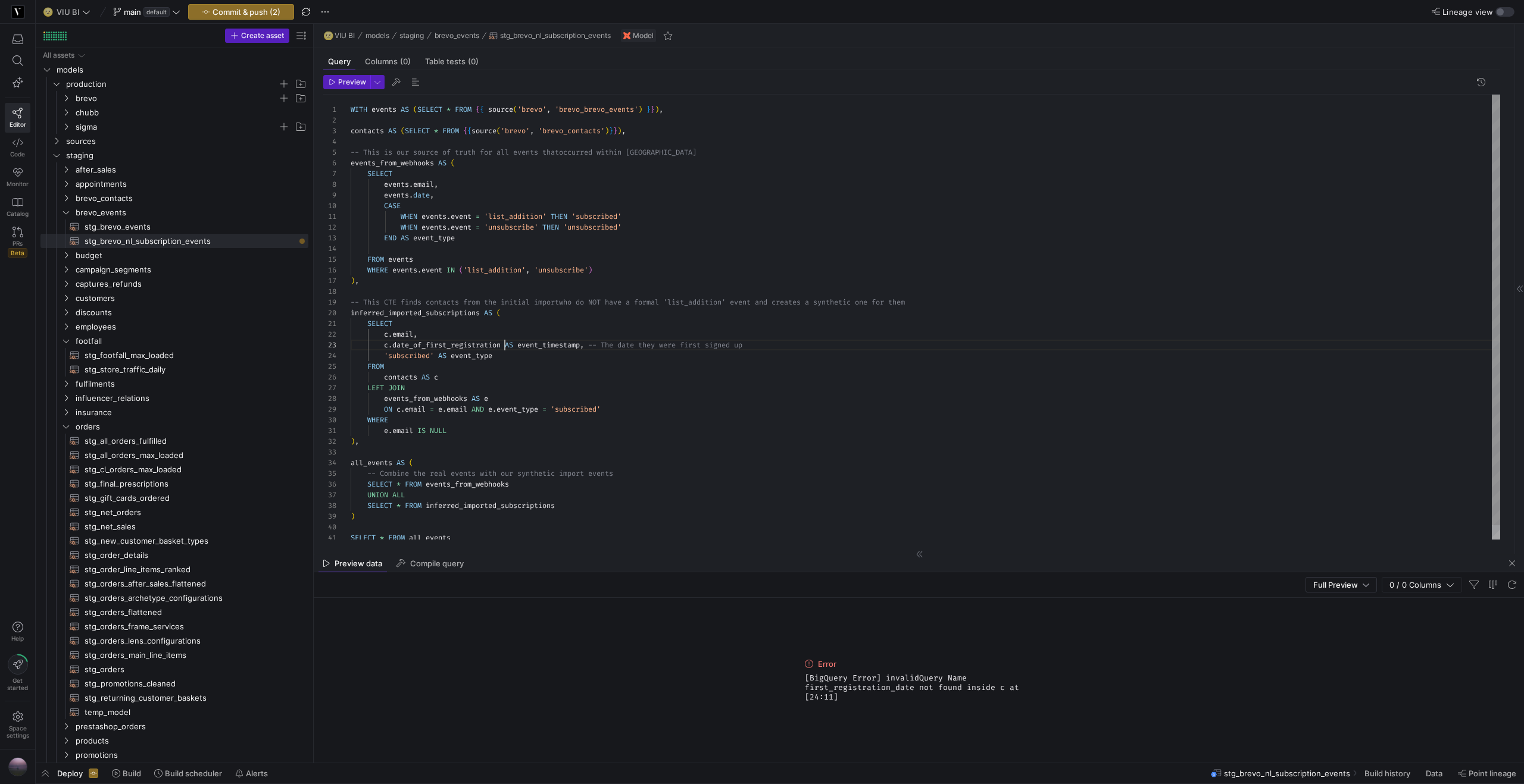
scroll to position [21, 154]
click at [357, 89] on button "Preview" at bounding box center [346, 82] width 47 height 15
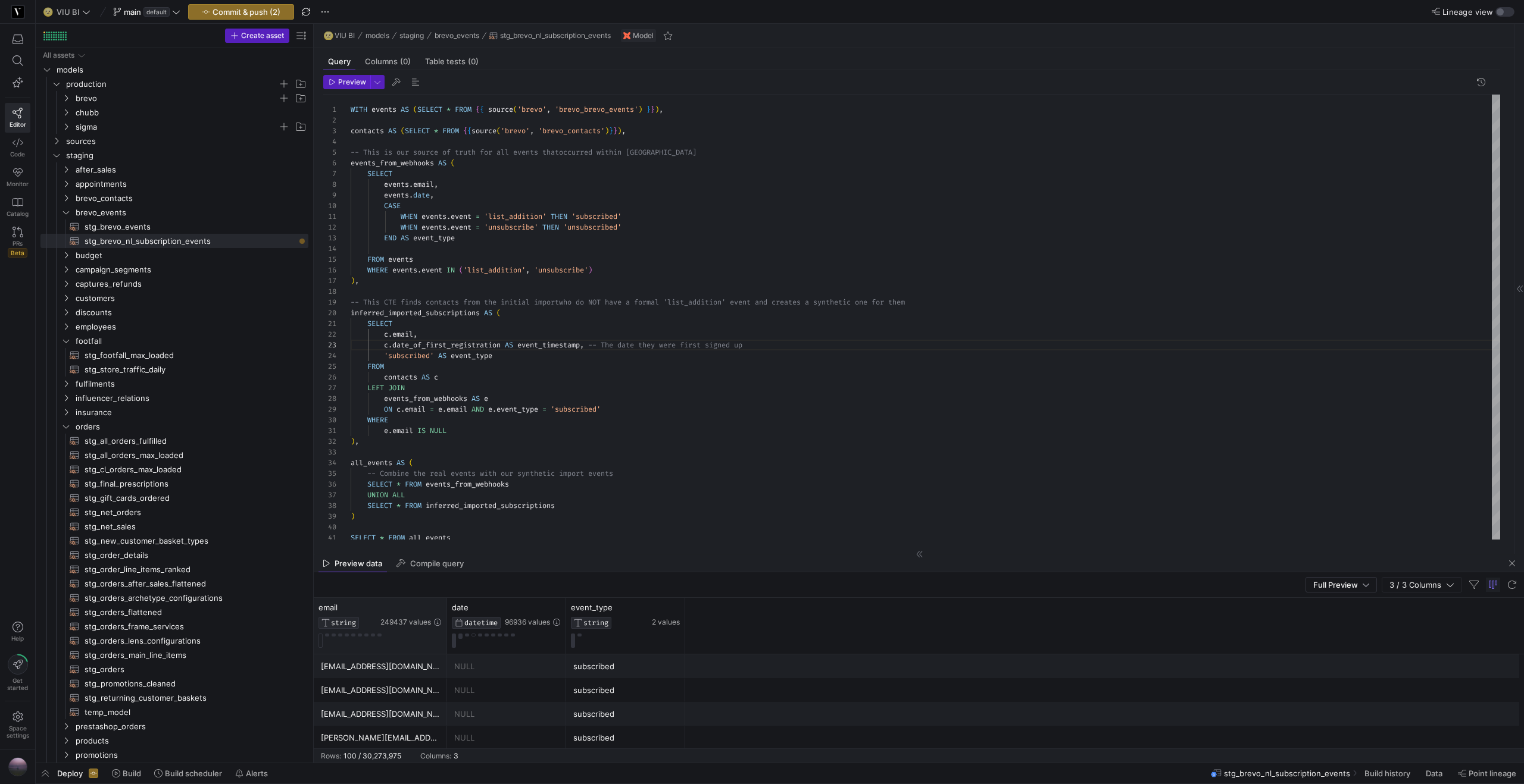
drag, startPoint x: 431, startPoint y: 605, endPoint x: 445, endPoint y: 604, distance: 14.0
click at [445, 477] on div at bounding box center [446, 626] width 5 height 56
drag, startPoint x: 564, startPoint y: 611, endPoint x: 582, endPoint y: 611, distance: 18.0
click at [582, 477] on div at bounding box center [584, 626] width 5 height 56
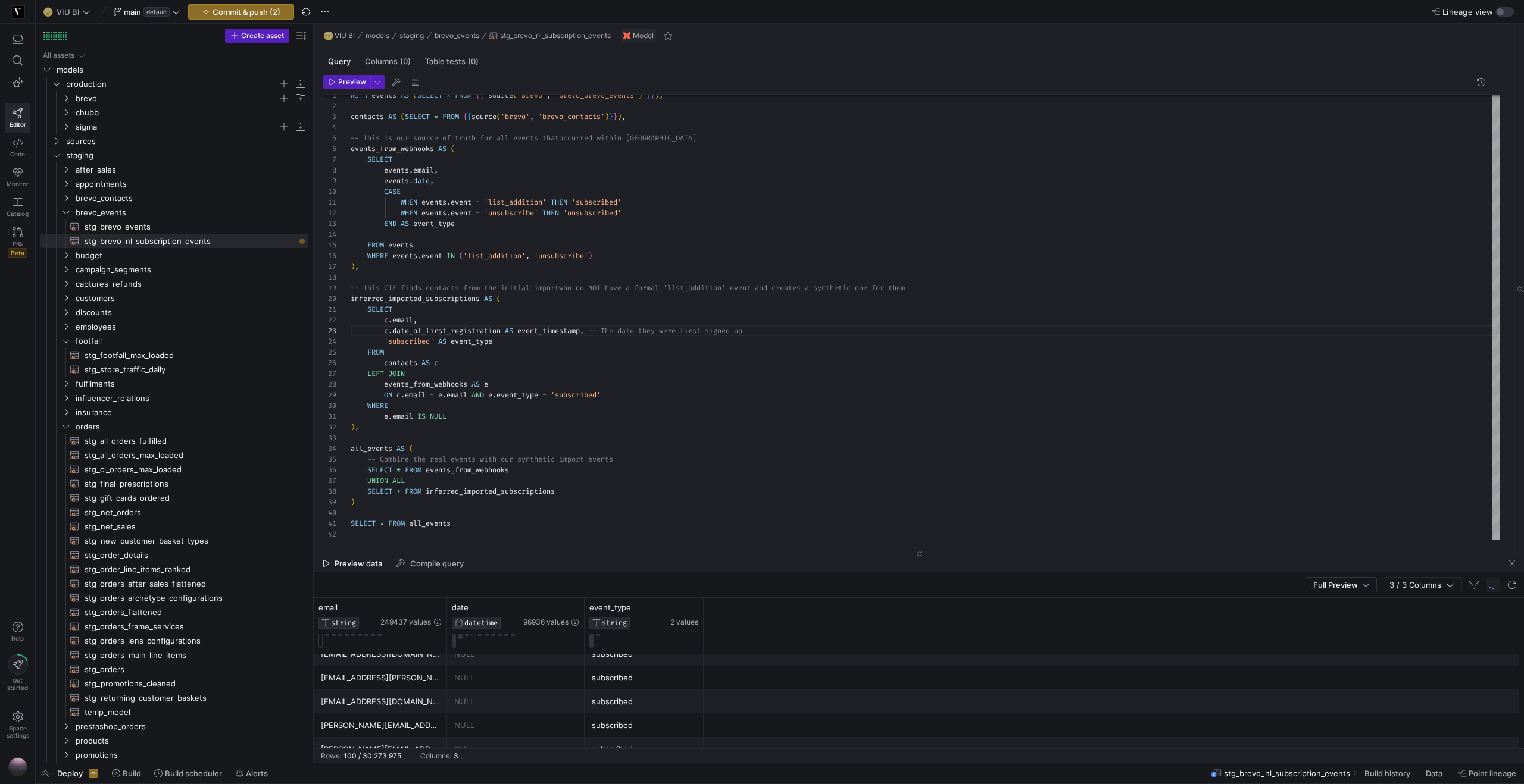
scroll to position [349, 0]
click at [385, 333] on div "WITH events AS ( SELECT * FROM { { source ( 'brevo' , 'brevo_brevo_events' ) } …" at bounding box center [926, 310] width 1150 height 460
click at [543, 330] on div "WITH events AS ( SELECT * FROM { { source ( 'brevo' , 'brevo_brevo_events' ) } …" at bounding box center [926, 310] width 1150 height 460
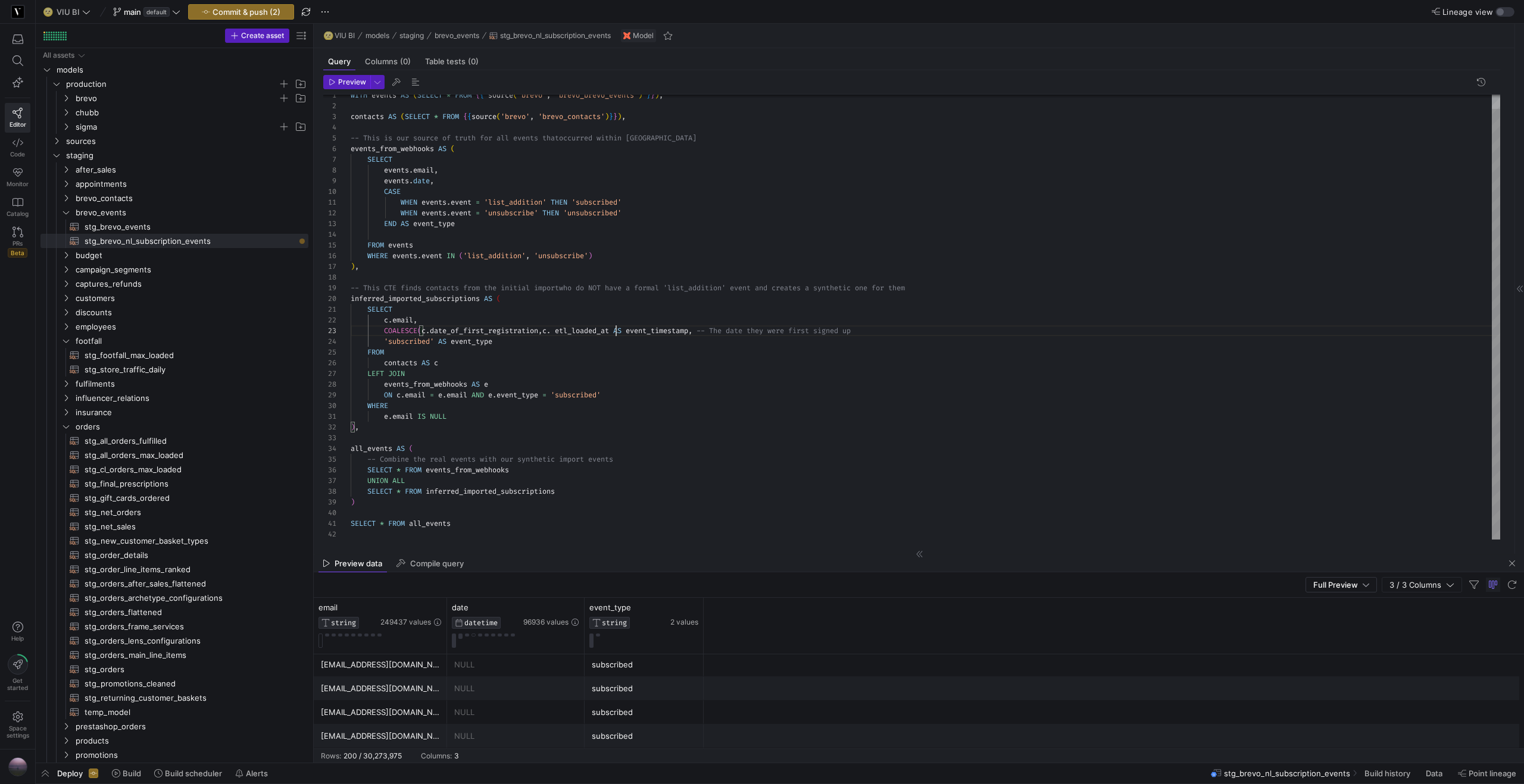
click at [616, 329] on div "WITH events AS ( SELECT * FROM { { source ( 'brevo' , 'brevo_brevo_events' ) } …" at bounding box center [926, 310] width 1150 height 460
click at [888, 329] on div "WITH events AS ( SELECT * FROM { { source ( 'brevo' , 'brevo_brevo_events' ) } …" at bounding box center [926, 310] width 1150 height 460
drag, startPoint x: 558, startPoint y: 331, endPoint x: 598, endPoint y: 327, distance: 40.2
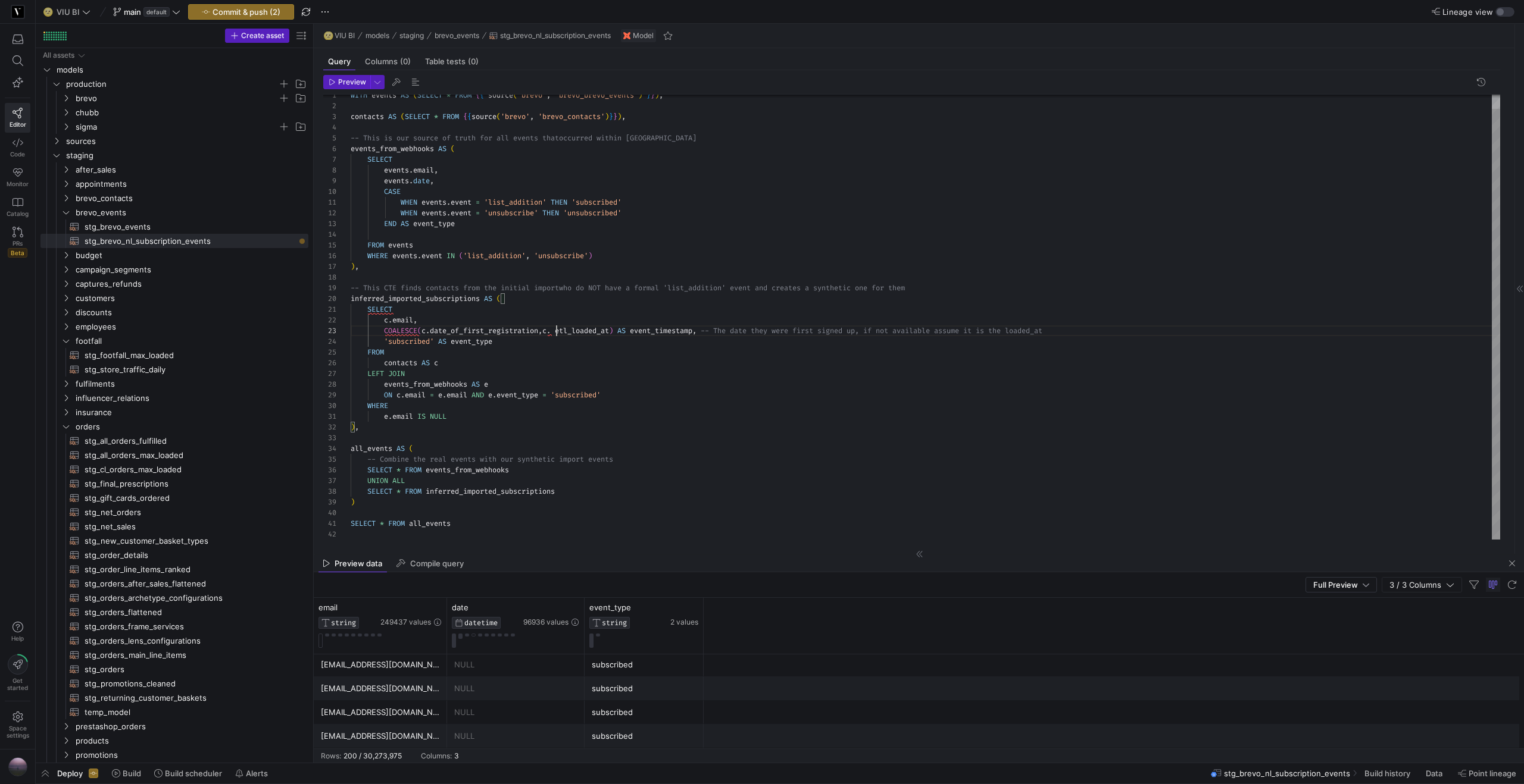
click at [564, 330] on span "COALESCE ( c . date_of_first_registration , c . etl_loaded_at ) AS event_timest…" at bounding box center [696, 331] width 692 height 9
click at [548, 331] on div "WITH events AS ( SELECT * FROM { { source ( 'brevo' , 'brevo_brevo_events' ) } …" at bounding box center [926, 310] width 1150 height 460
click at [710, 329] on div "WITH events AS ( SELECT * FROM { { source ( 'brevo' , 'brevo_brevo_events' ) } …" at bounding box center [926, 310] width 1150 height 460
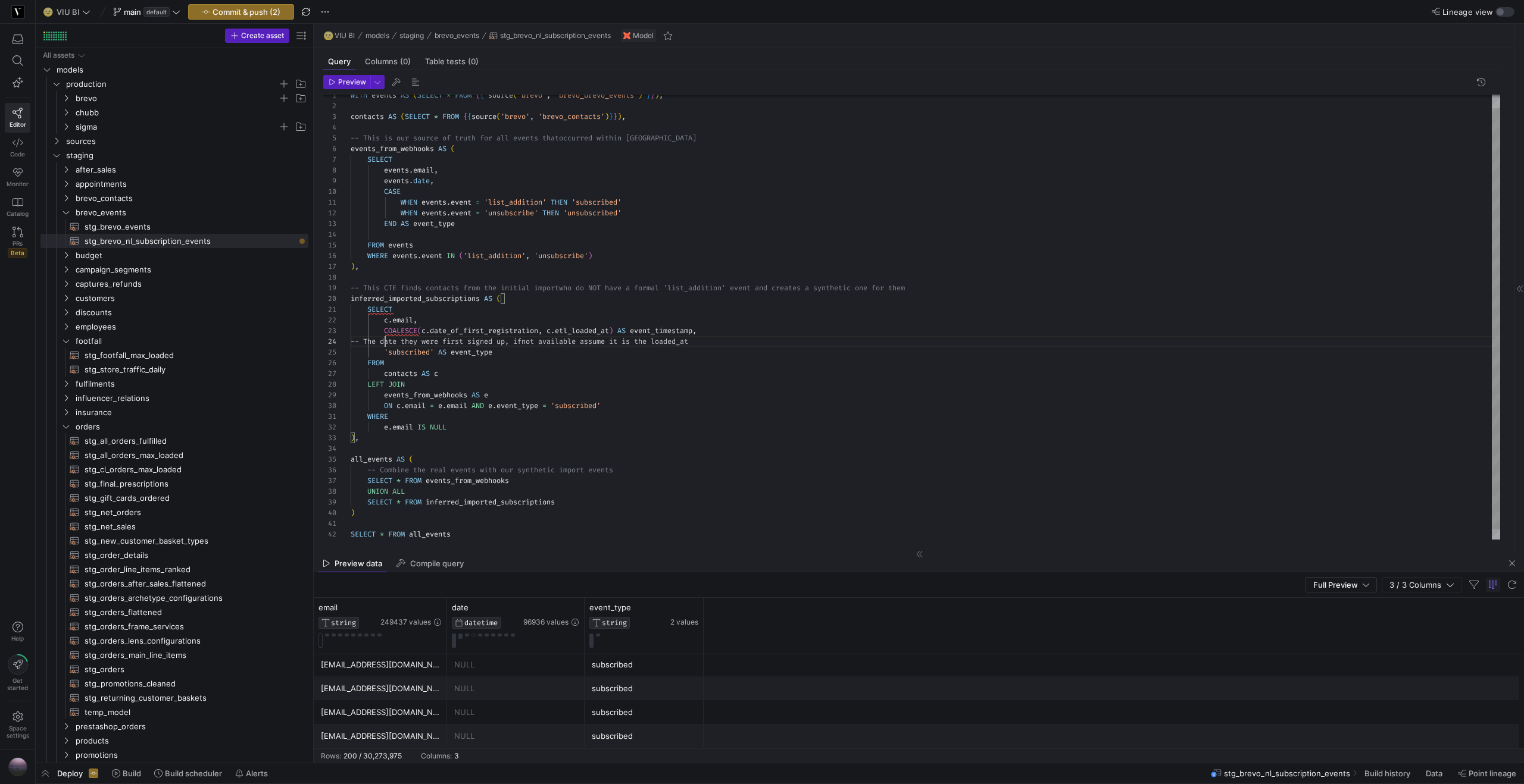
scroll to position [32, 35]
click at [344, 84] on span "Preview" at bounding box center [352, 82] width 28 height 8
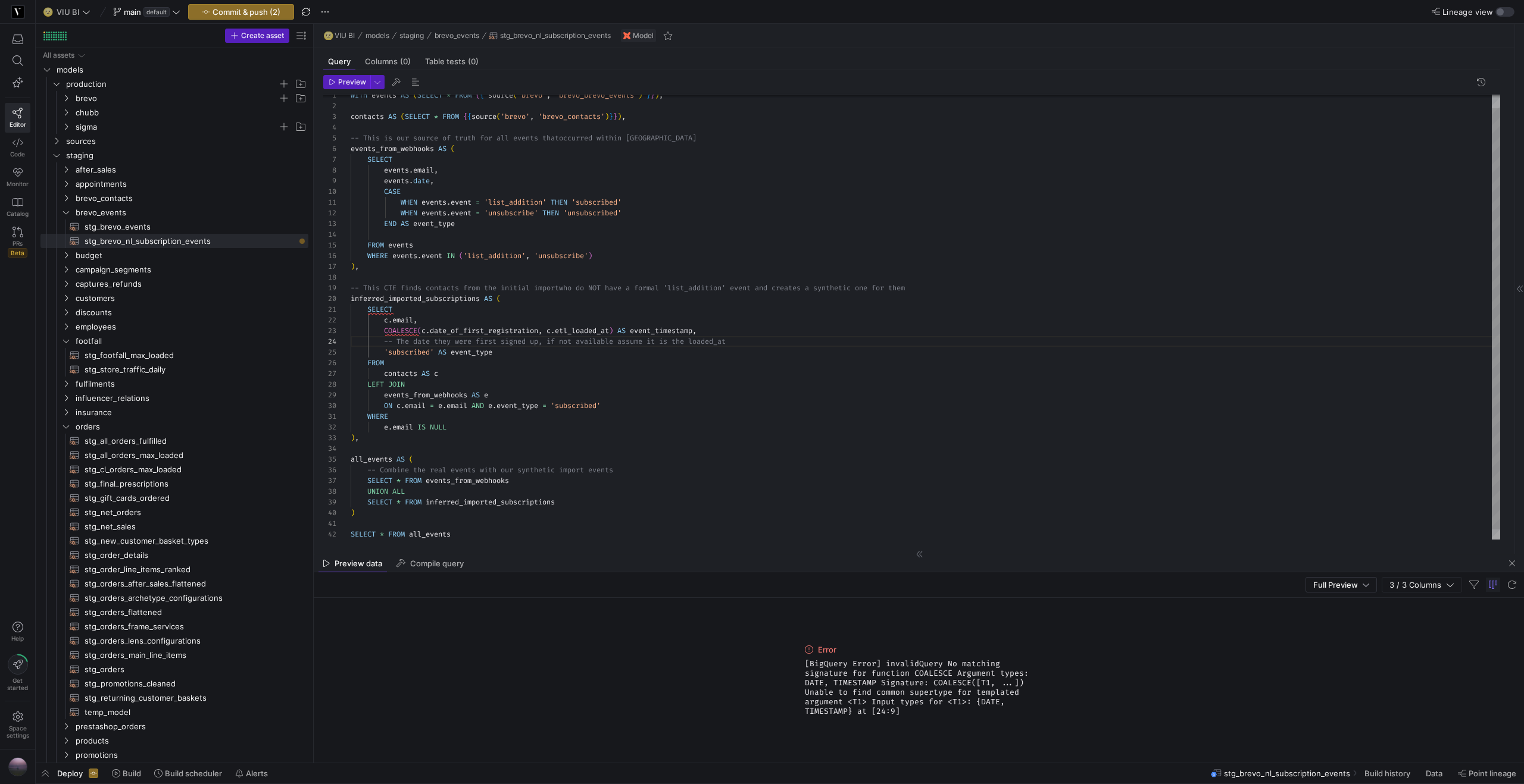
click at [554, 326] on div "WITH events AS ( SELECT * FROM { { source ( 'brevo' , 'brevo_brevo_events' ) } …" at bounding box center [926, 315] width 1150 height 470
drag, startPoint x: 552, startPoint y: 329, endPoint x: 565, endPoint y: 327, distance: 13.2
click at [551, 329] on span "c" at bounding box center [548, 331] width 5 height 9
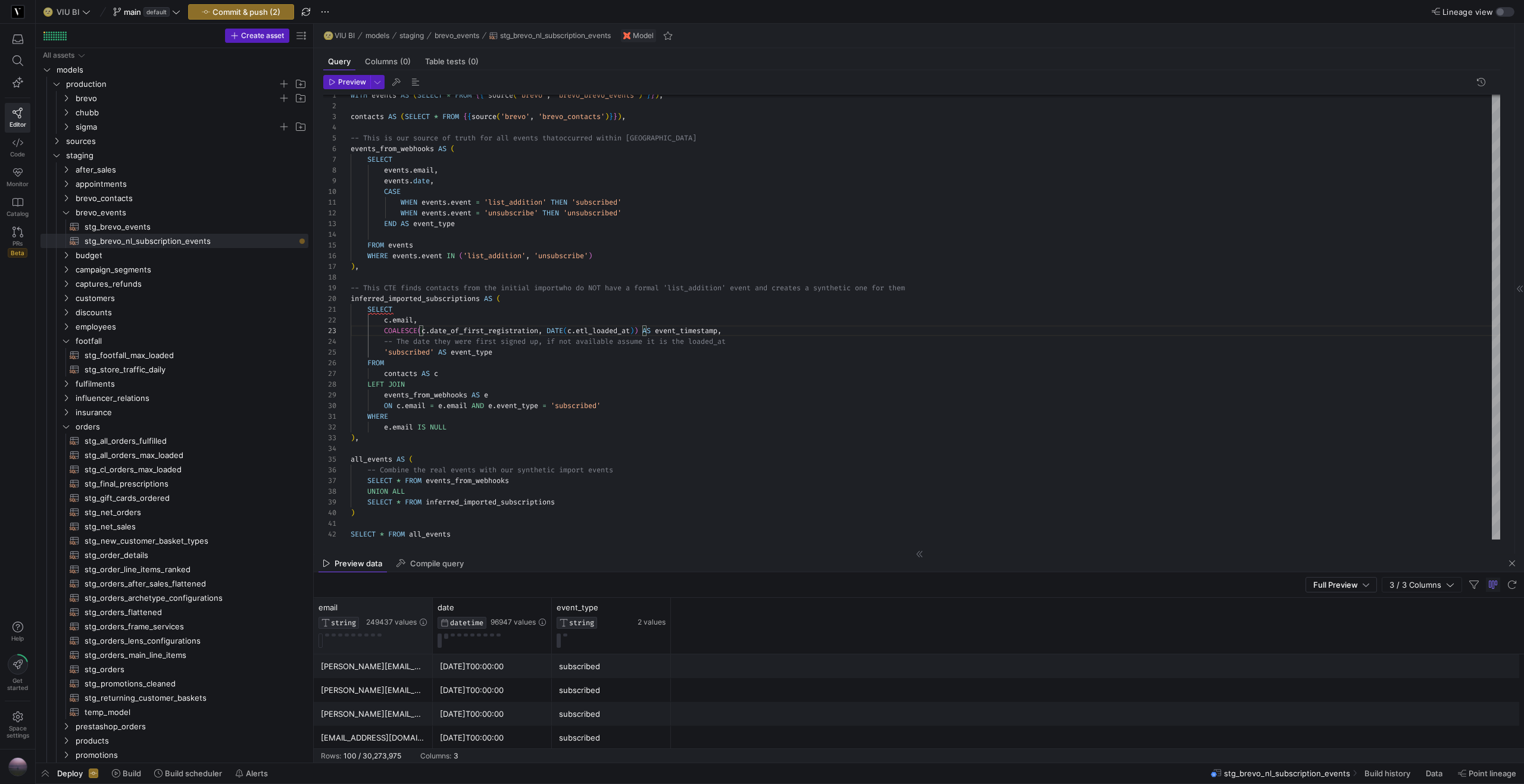
type textarea "SELECT [DOMAIN_NAME], COALESCE([DOMAIN_NAME]_of_first_registration, DATE(c.etl_…"
drag, startPoint x: 431, startPoint y: 609, endPoint x: 509, endPoint y: 607, distance: 78.0
click at [509, 477] on div at bounding box center [510, 626] width 5 height 56
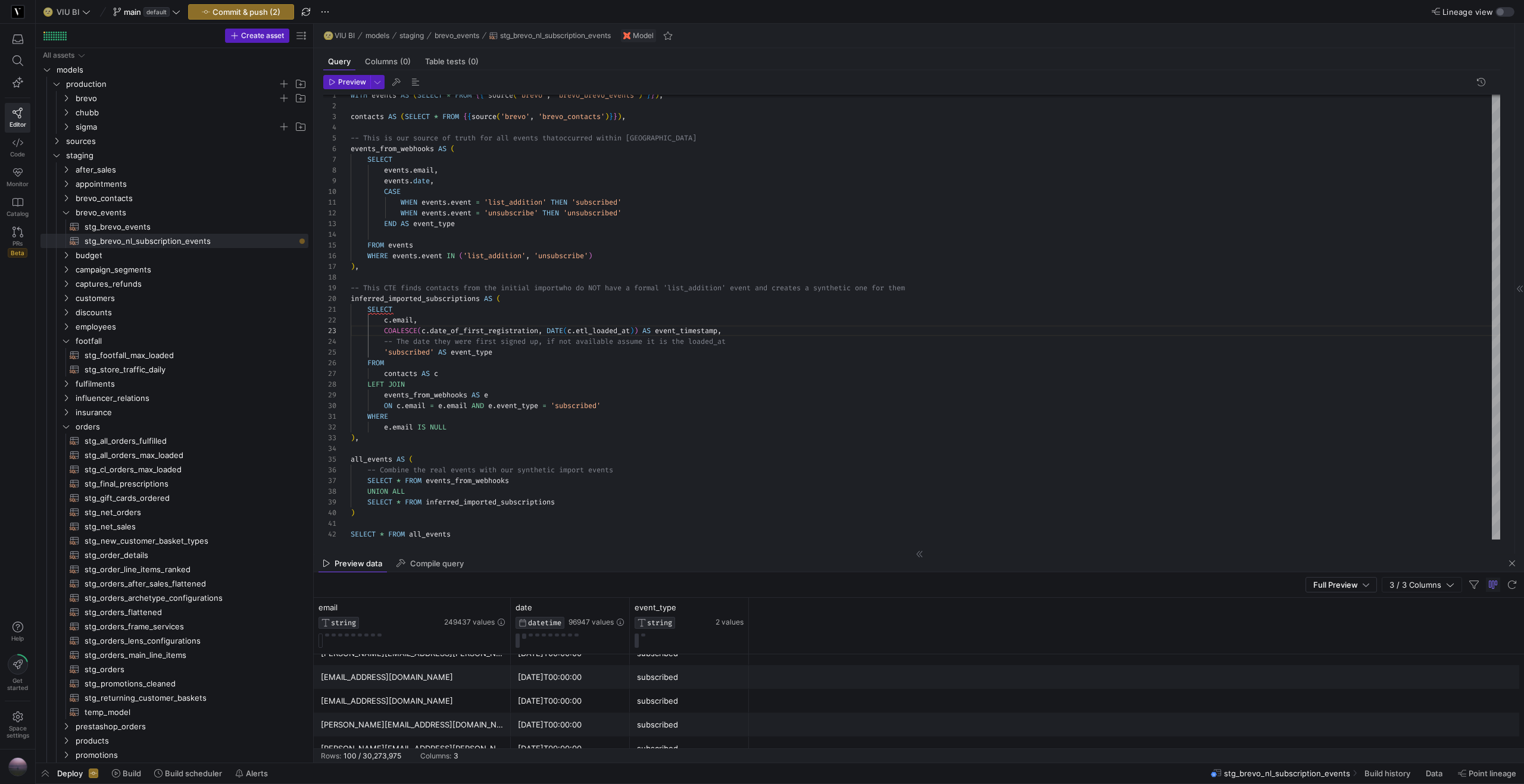
scroll to position [1534, 0]
click at [550, 477] on div "[DATE]T00:00:00" at bounding box center [570, 703] width 104 height 23
click at [422, 477] on div "[EMAIL_ADDRESS][DOMAIN_NAME]" at bounding box center [411, 703] width 182 height 23
click at [503, 477] on icon at bounding box center [500, 607] width 9 height 9
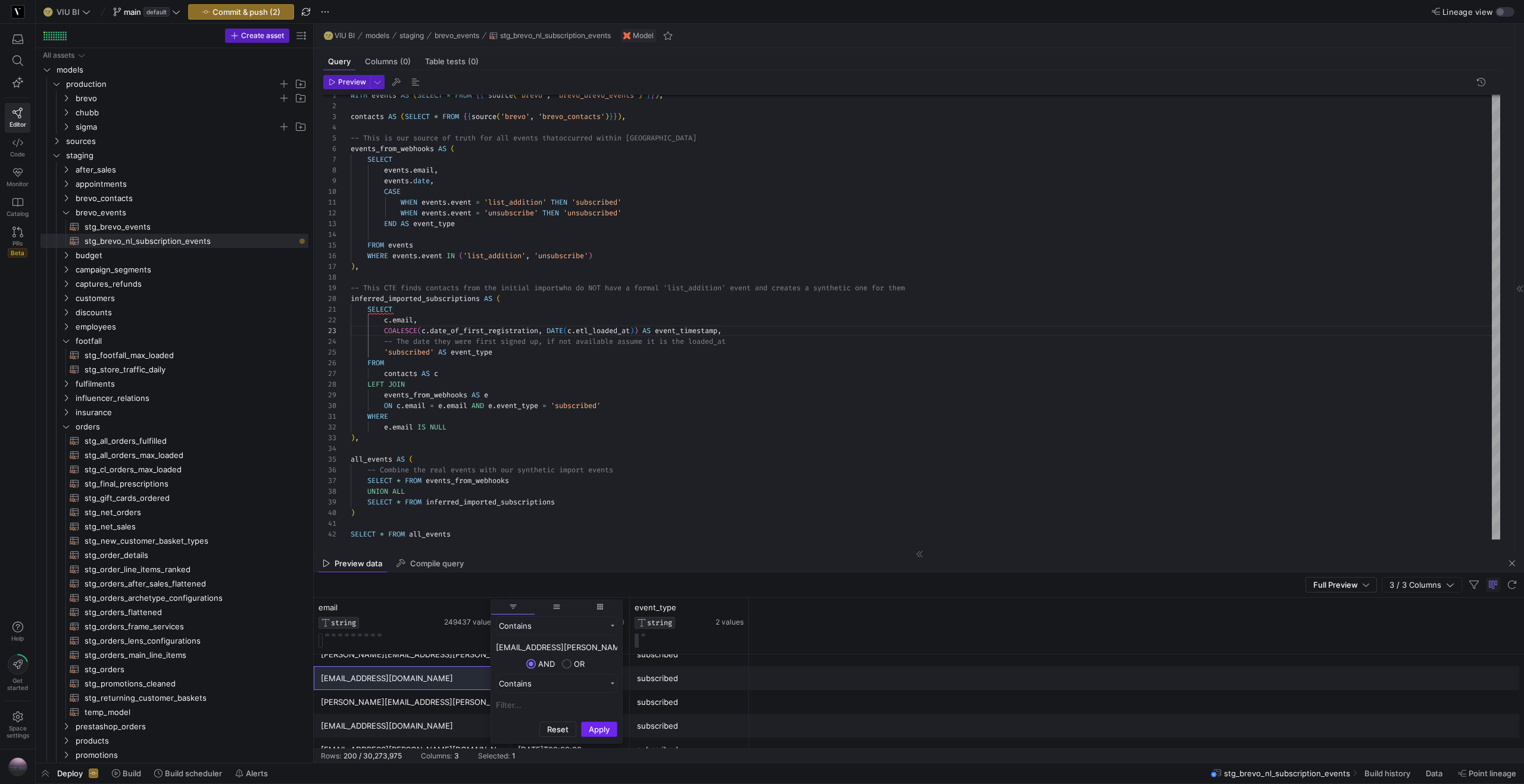
type input "[EMAIL_ADDRESS][PERSON_NAME][DOMAIN_NAME]"
click at [609, 477] on button "Apply" at bounding box center [599, 729] width 37 height 16
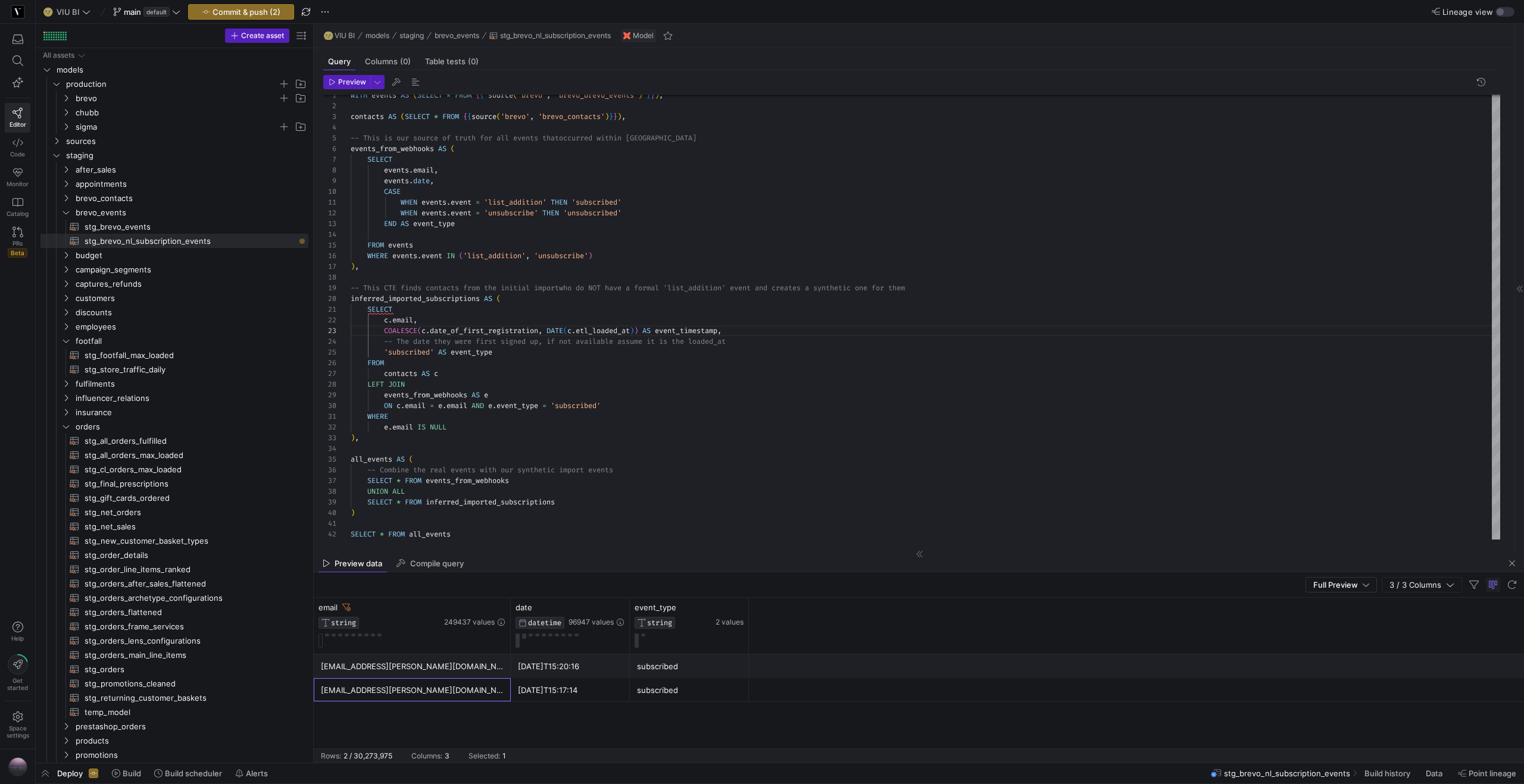
click at [421, 477] on div "[EMAIL_ADDRESS][PERSON_NAME][DOMAIN_NAME]" at bounding box center [411, 690] width 182 height 23
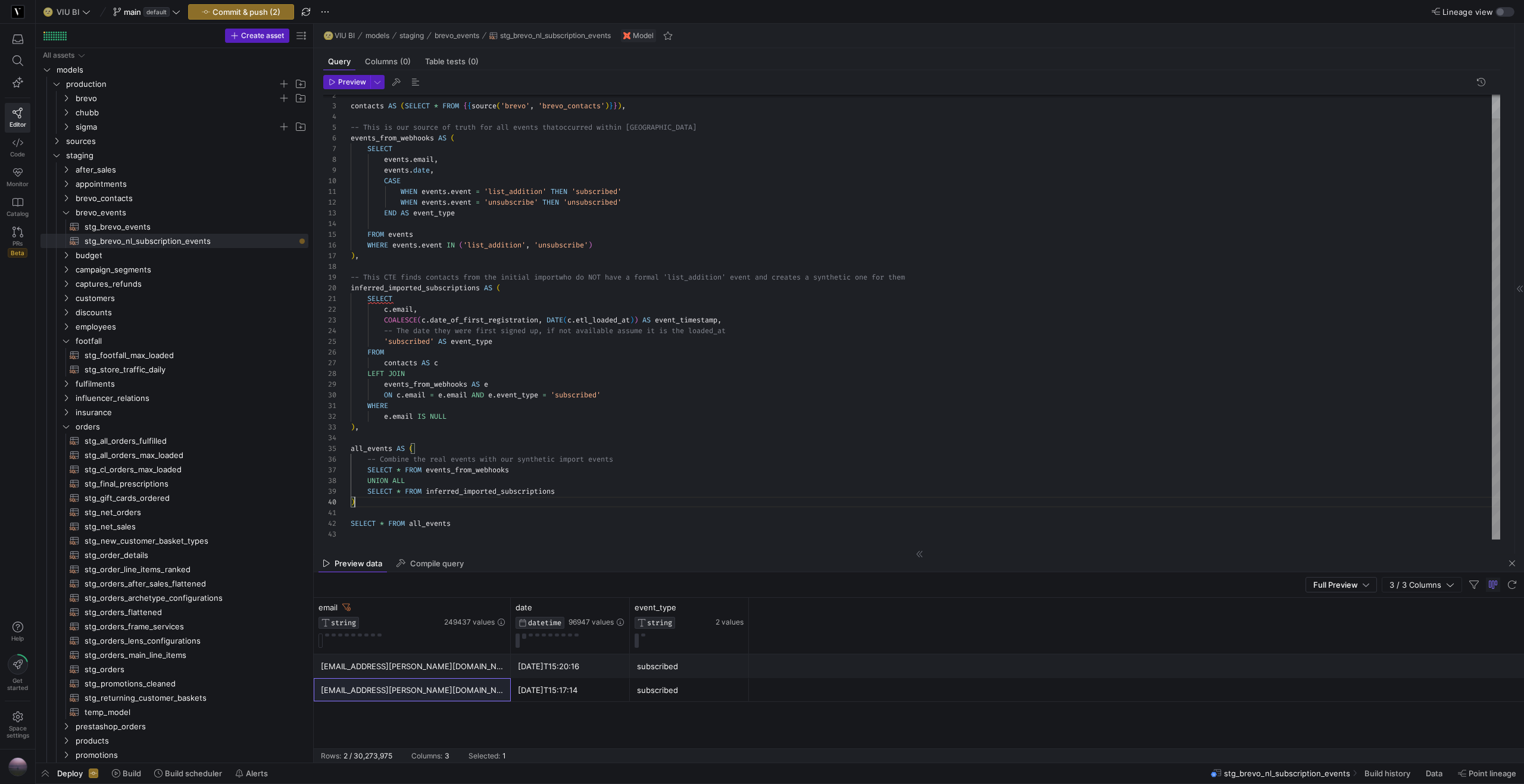
click at [404, 477] on div "contacts AS ( SELECT * FROM { { source ( 'brevo' , 'brevo_contacts' ) } } ) , -…" at bounding box center [926, 304] width 1150 height 470
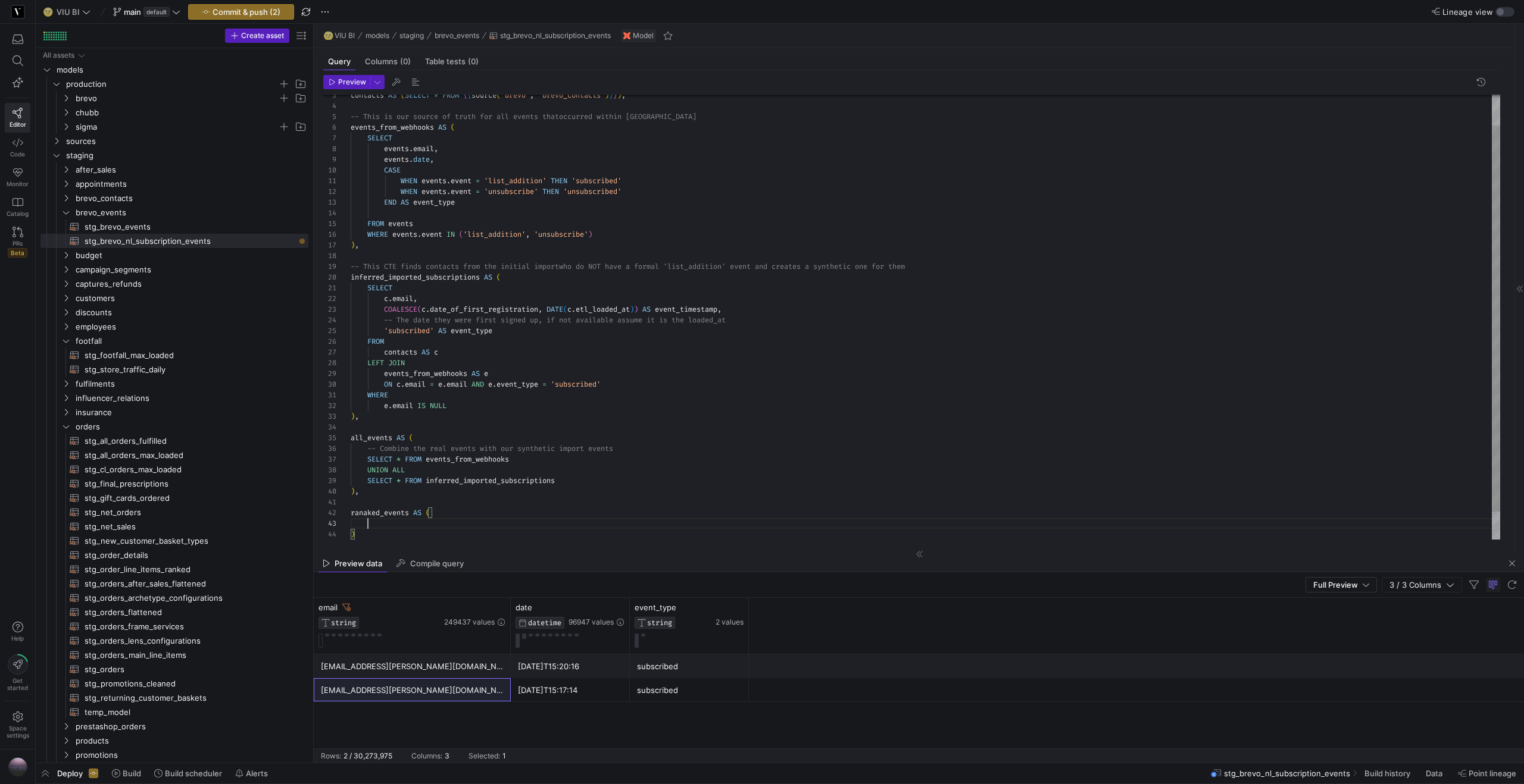
scroll to position [21, 17]
click at [365, 477] on div "contacts AS ( SELECT * FROM { { source ( 'brevo' , 'brevo_contacts' ) } } ) , -…" at bounding box center [926, 315] width 1150 height 513
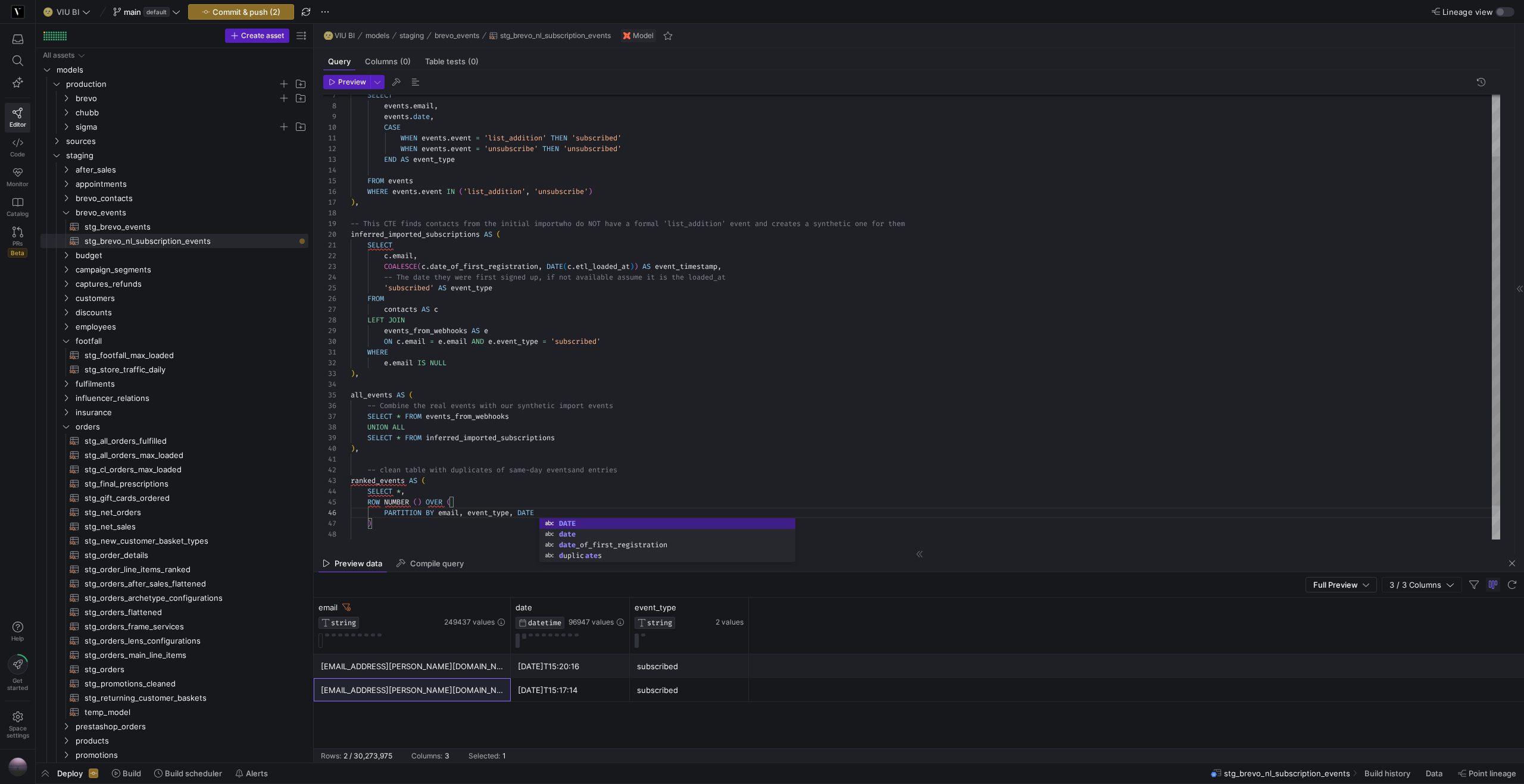
scroll to position [53, 192]
type textarea "-- clean table with duplicates of same-day events and entries ranked_events AS …"
